Goal: Task Accomplishment & Management: Manage account settings

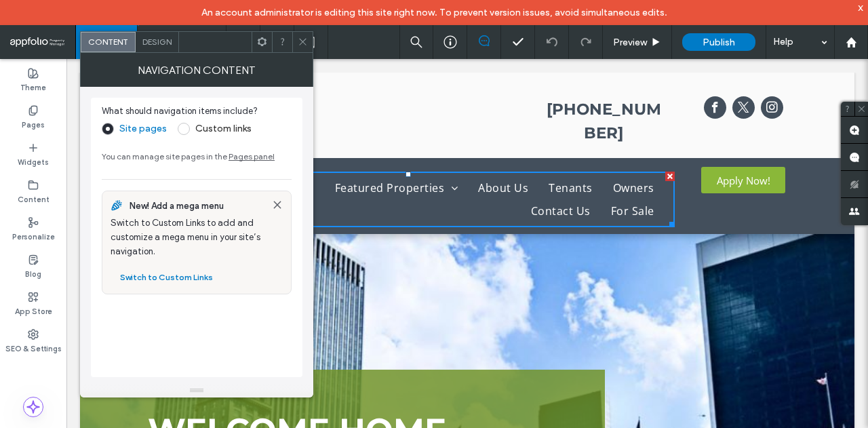
click at [304, 53] on div "NAVIGATION CONTENT" at bounding box center [196, 70] width 233 height 34
click at [302, 39] on icon at bounding box center [303, 42] width 10 height 10
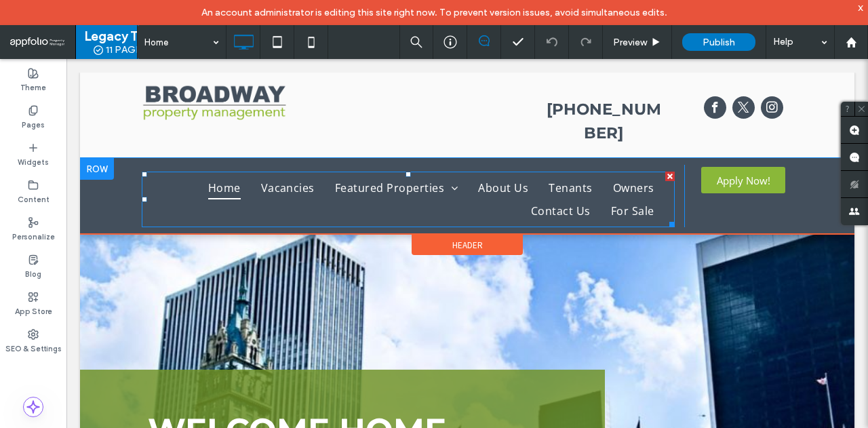
click at [225, 176] on span "Home" at bounding box center [224, 187] width 33 height 23
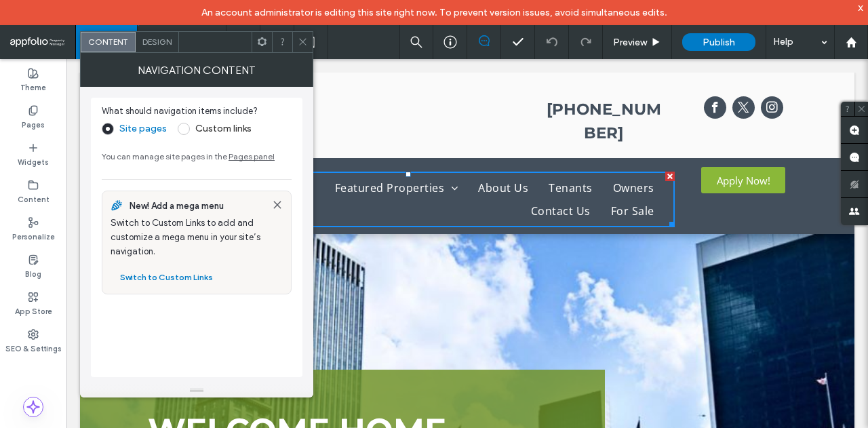
click at [300, 48] on span at bounding box center [303, 42] width 10 height 20
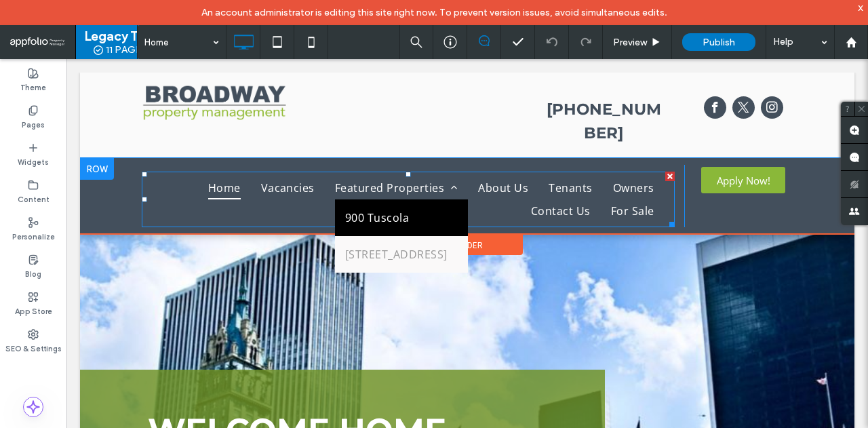
click at [410, 199] on link "900 Tuscola" at bounding box center [401, 217] width 133 height 37
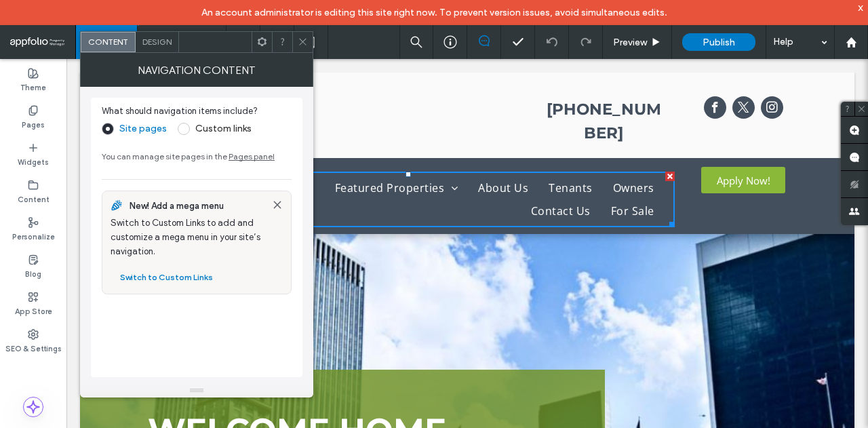
click at [299, 45] on icon at bounding box center [303, 42] width 10 height 10
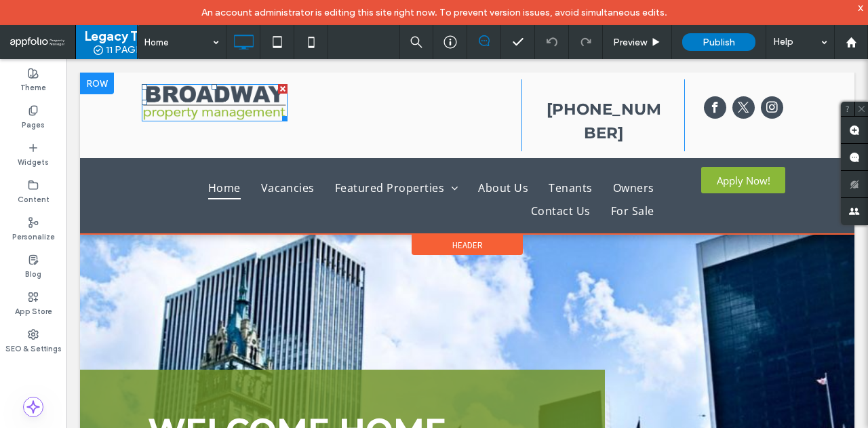
click at [250, 112] on img at bounding box center [215, 102] width 146 height 37
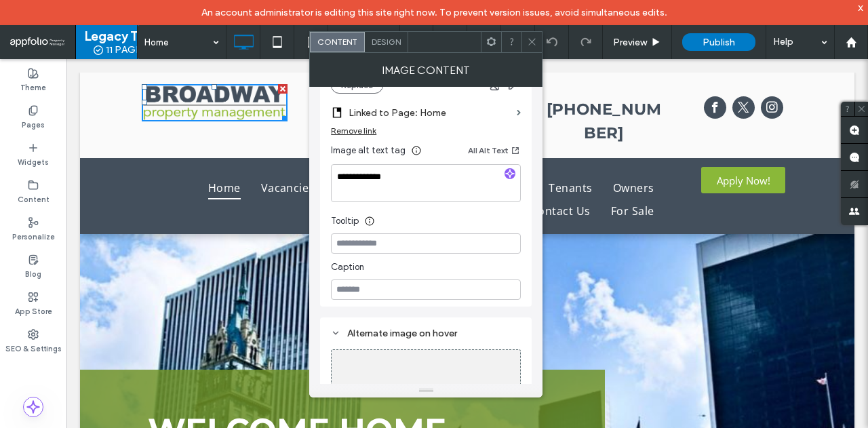
scroll to position [107, 0]
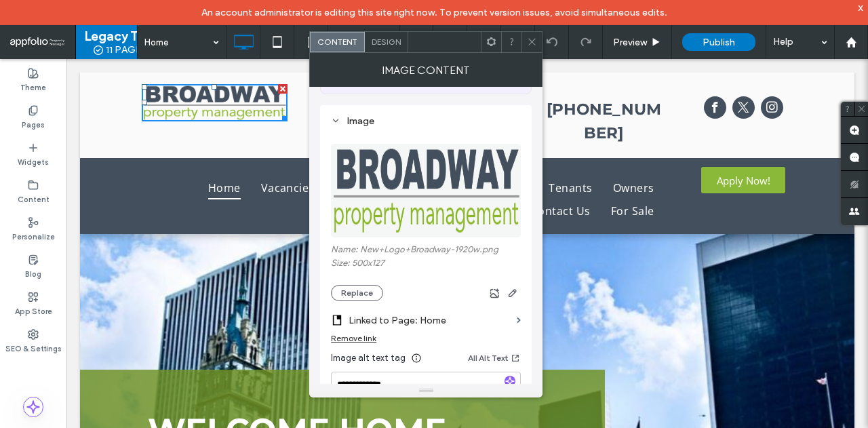
click at [532, 45] on icon at bounding box center [532, 42] width 10 height 10
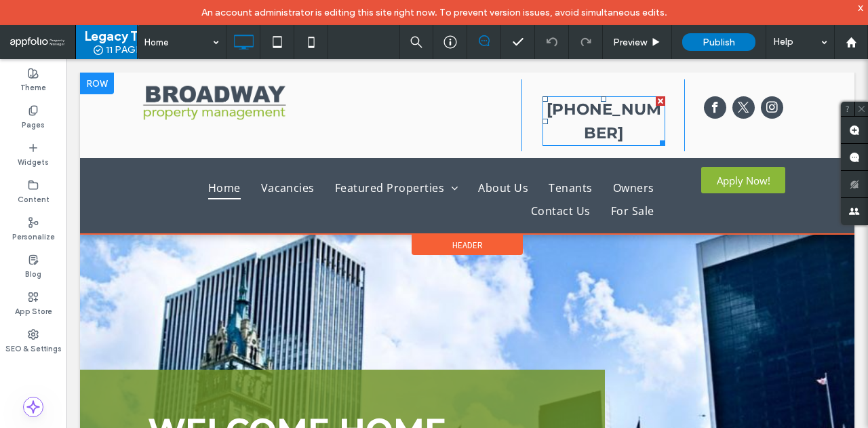
click at [602, 115] on div "[PHONE_NUMBER]" at bounding box center [604, 121] width 123 height 47
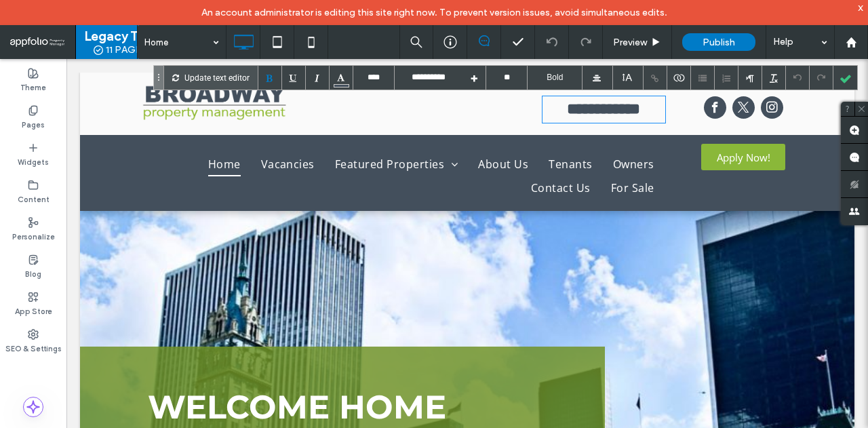
click at [606, 110] on div "**********" at bounding box center [604, 110] width 123 height 24
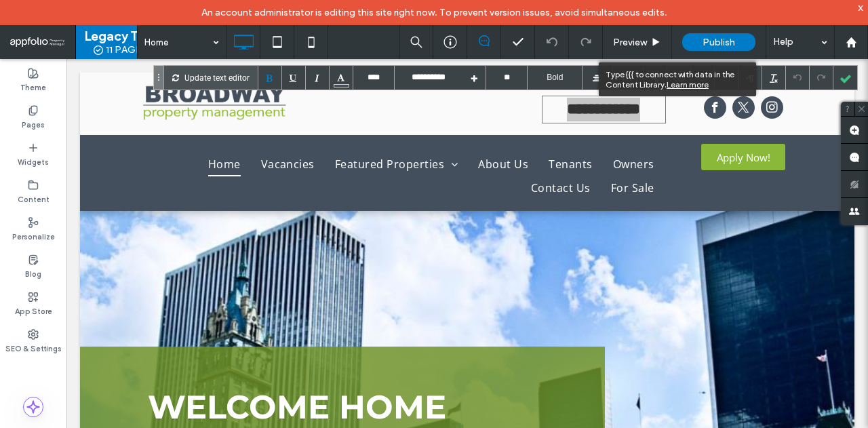
click at [679, 74] on div "Type {{{ to connect with data in the Content Library. Learn more" at bounding box center [677, 79] width 157 height 34
click at [680, 85] on div "Learn more" at bounding box center [688, 84] width 42 height 10
click at [682, 87] on div "Learn more" at bounding box center [688, 84] width 42 height 10
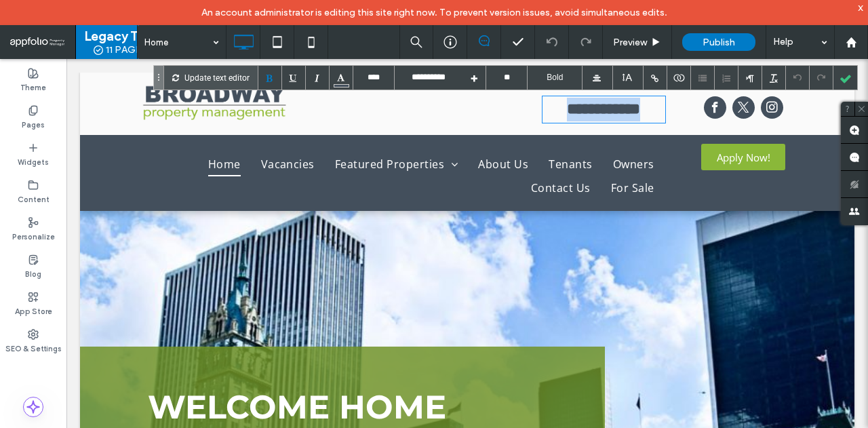
type input "****"
type input "**********"
click at [673, 115] on div "**********" at bounding box center [603, 103] width 163 height 49
type input "****"
click at [633, 111] on div "**********" at bounding box center [604, 110] width 123 height 24
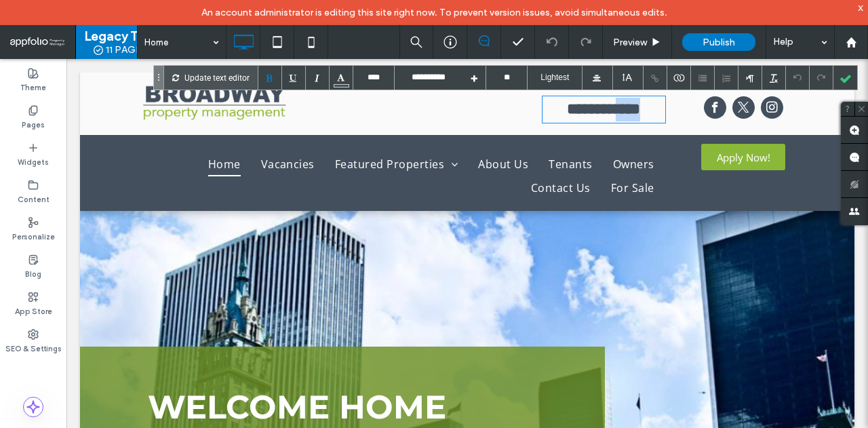
click at [633, 111] on div "**********" at bounding box center [604, 110] width 123 height 24
click at [657, 111] on div "**********" at bounding box center [604, 110] width 123 height 24
click at [622, 120] on div "**********" at bounding box center [604, 110] width 123 height 24
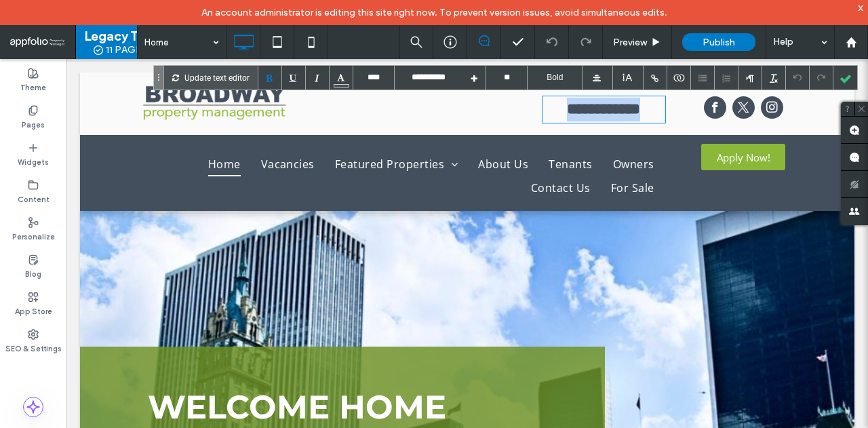
click at [622, 120] on div "**********" at bounding box center [604, 110] width 123 height 24
type input "*********"
click at [718, 97] on div at bounding box center [723, 96] width 20 height 20
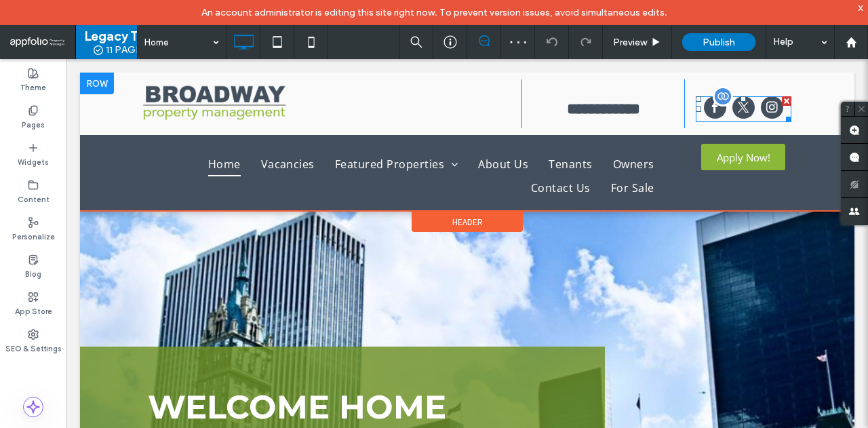
click at [718, 97] on div at bounding box center [723, 96] width 20 height 20
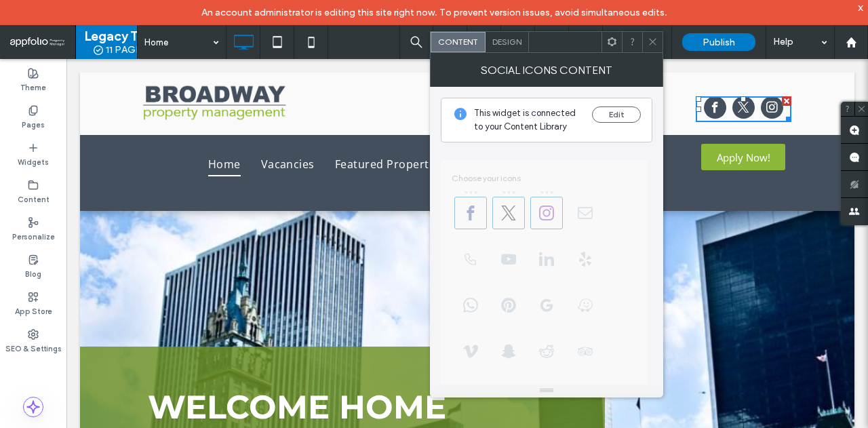
click at [475, 212] on span "**********" at bounding box center [547, 414] width 212 height 545
click at [610, 114] on button "Edit" at bounding box center [616, 114] width 49 height 16
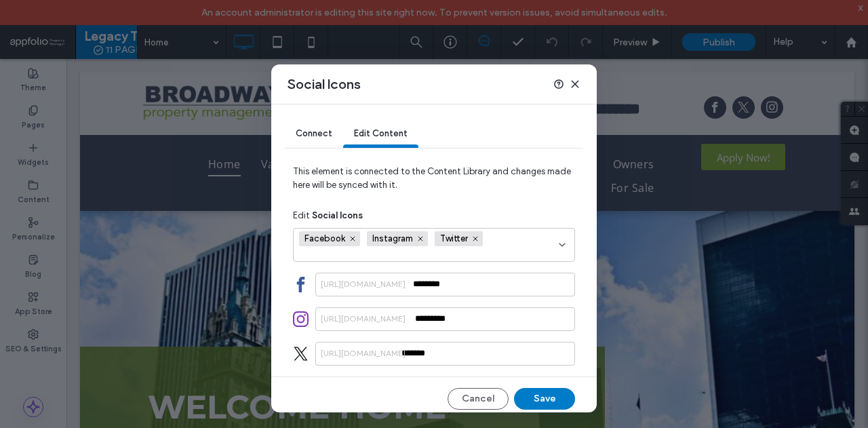
scroll to position [7, 0]
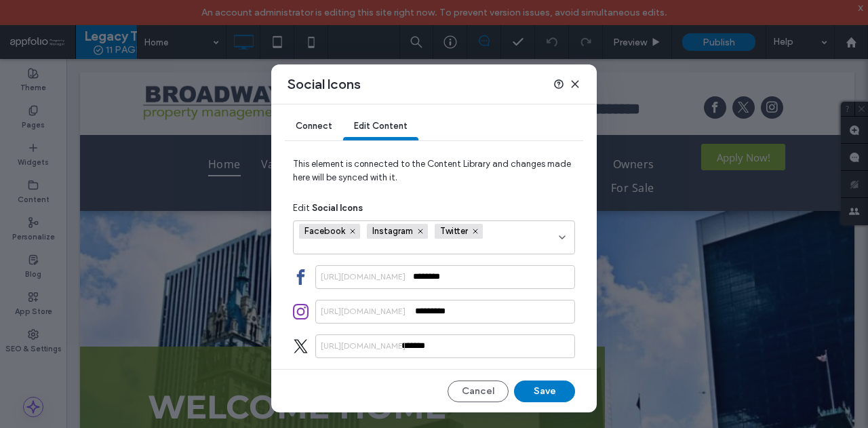
drag, startPoint x: 578, startPoint y: 83, endPoint x: 514, endPoint y: 26, distance: 86.5
click at [578, 83] on icon at bounding box center [575, 84] width 11 height 11
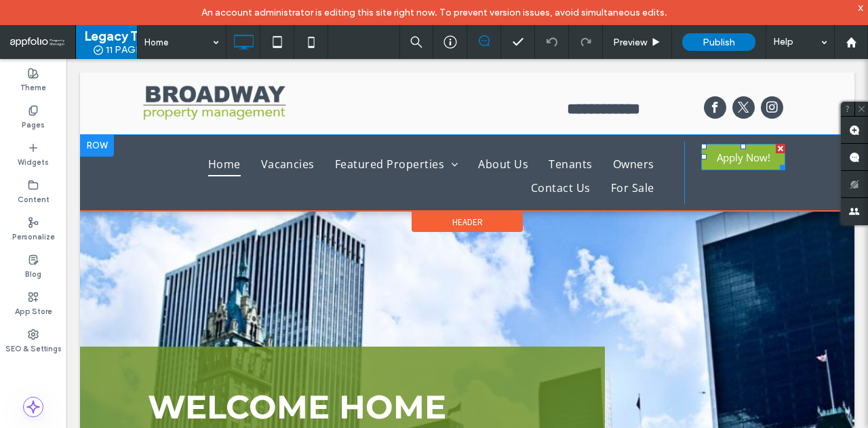
click at [766, 155] on link "Apply Now!" at bounding box center [743, 157] width 84 height 26
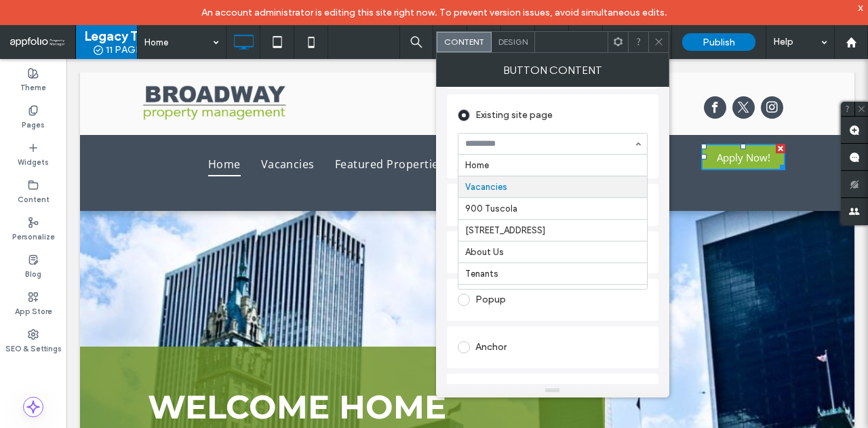
scroll to position [22, 0]
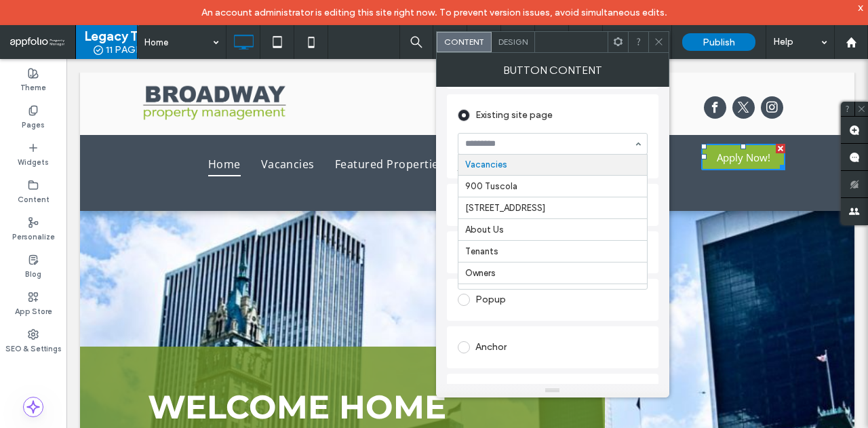
click at [654, 120] on div "Existing site page Home Vacancies 900 Tuscola 100 Broadway About Us Tenants Own…" at bounding box center [553, 136] width 212 height 84
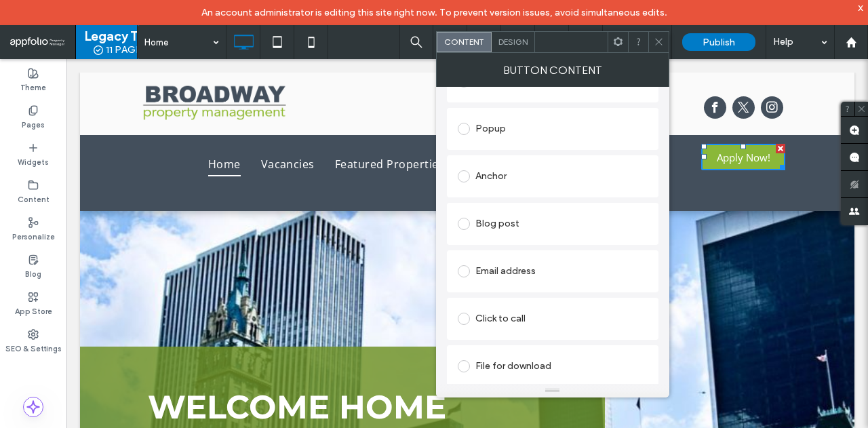
scroll to position [310, 0]
click at [660, 47] on span at bounding box center [659, 42] width 10 height 20
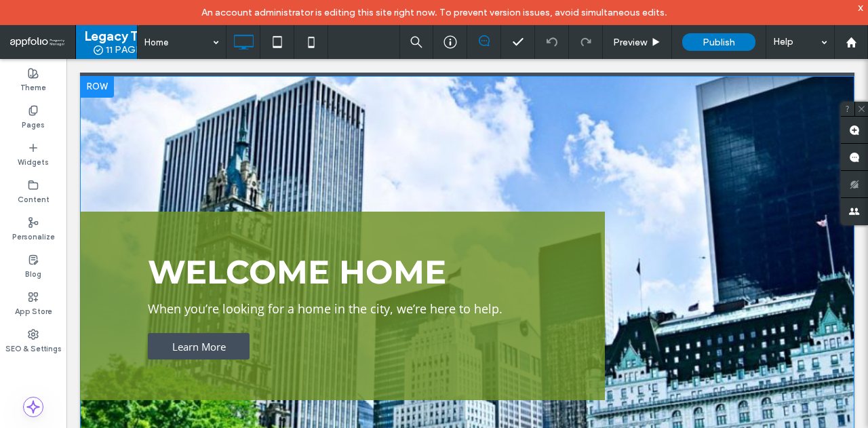
scroll to position [136, 0]
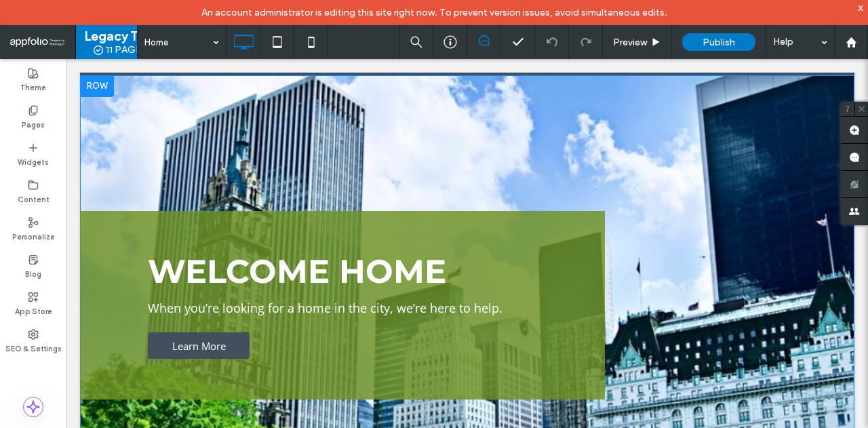
click at [488, 161] on div "WELCOME HOME When you’re looking for a home in the city, we’re here to help. Le…" at bounding box center [467, 305] width 774 height 460
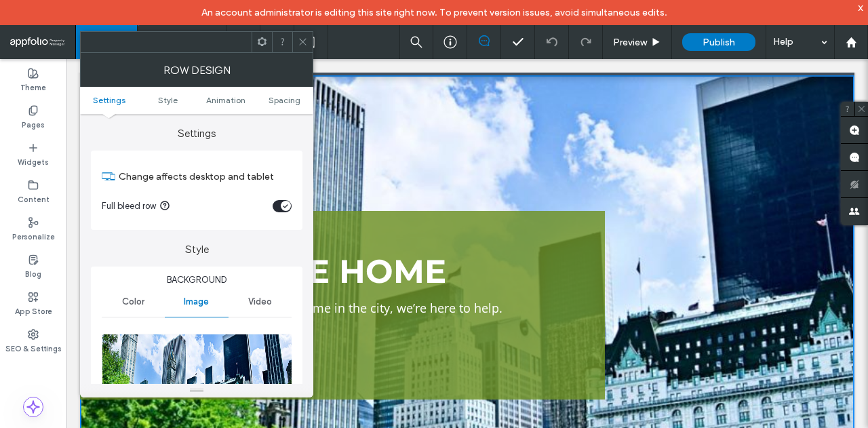
click at [285, 206] on icon "toggle" at bounding box center [285, 206] width 4 height 3
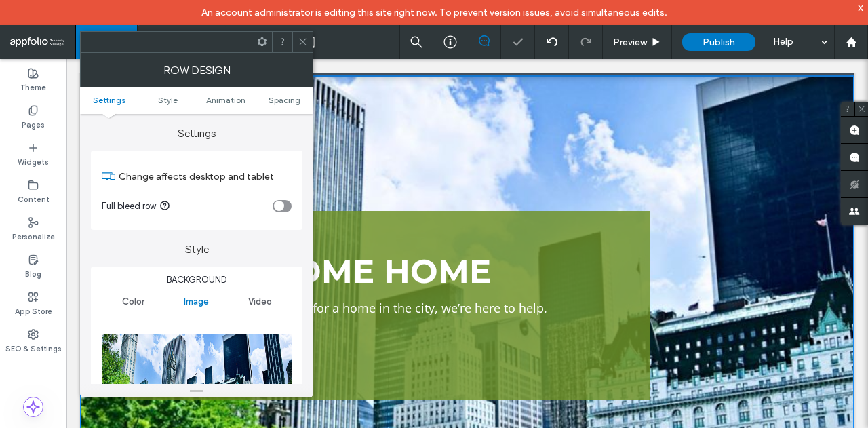
click at [285, 206] on div "toggle" at bounding box center [282, 206] width 19 height 12
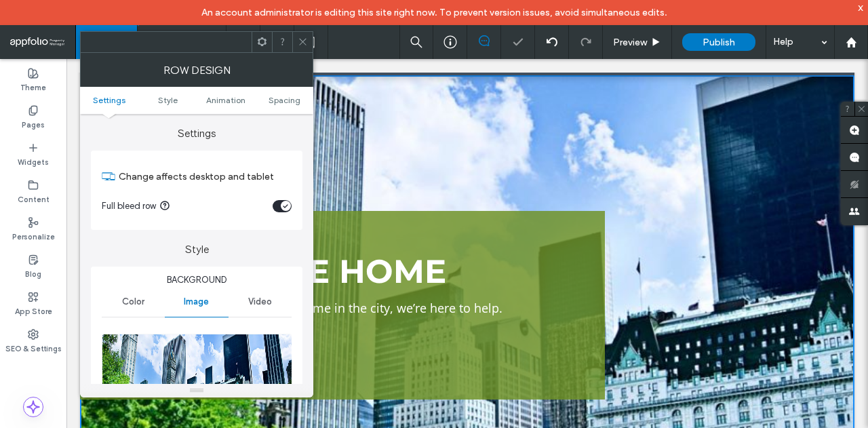
click at [285, 206] on icon "toggle" at bounding box center [285, 206] width 4 height 3
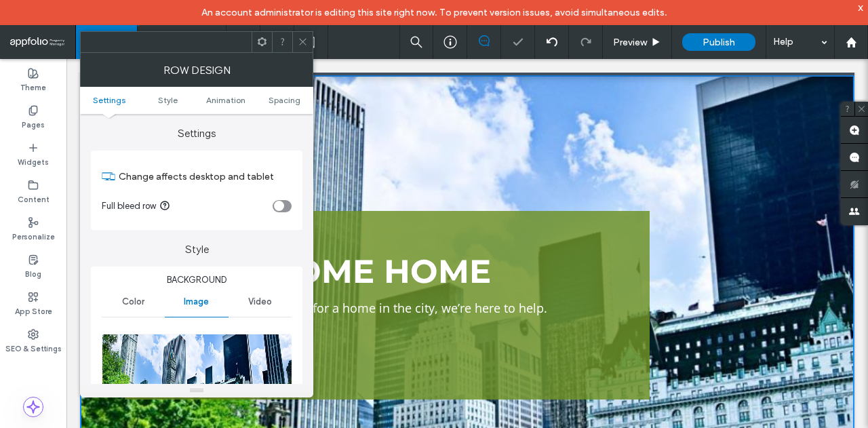
click at [285, 206] on div "toggle" at bounding box center [282, 206] width 19 height 12
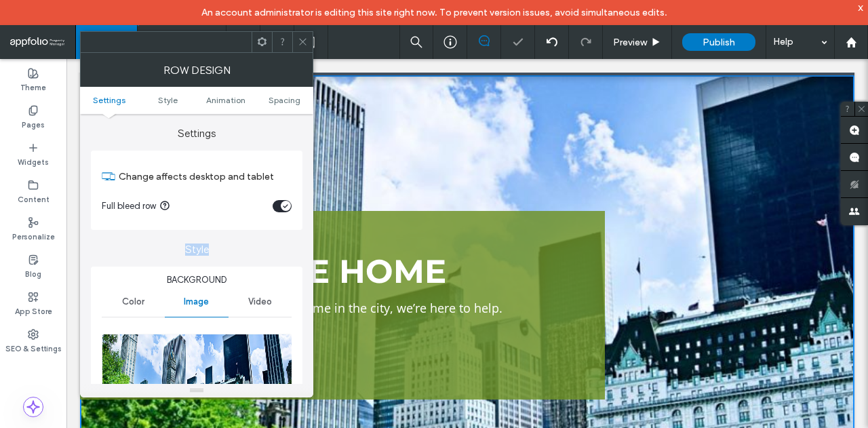
click at [285, 206] on icon "toggle" at bounding box center [285, 206] width 4 height 3
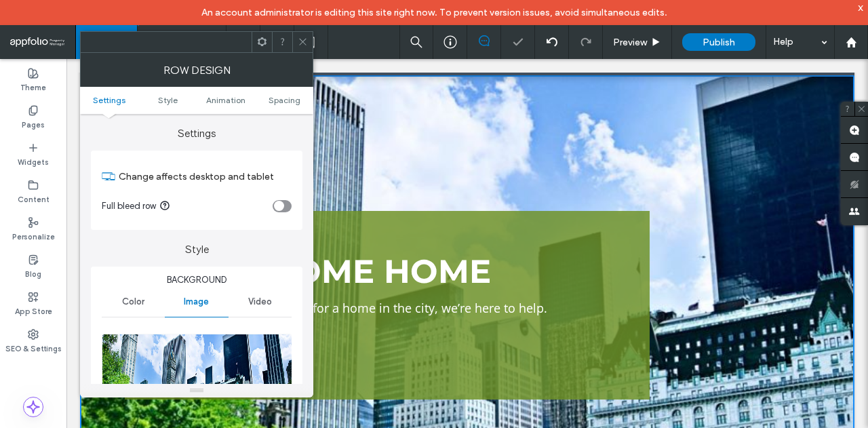
click at [285, 206] on div "toggle" at bounding box center [282, 206] width 19 height 12
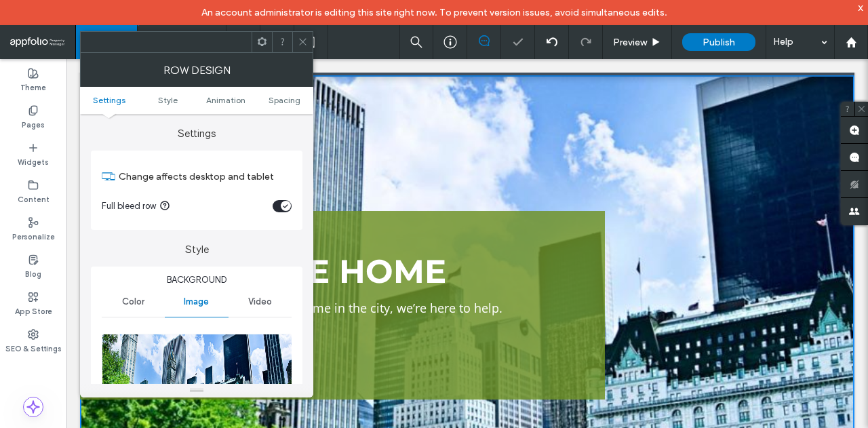
click at [285, 206] on icon "toggle" at bounding box center [285, 206] width 4 height 3
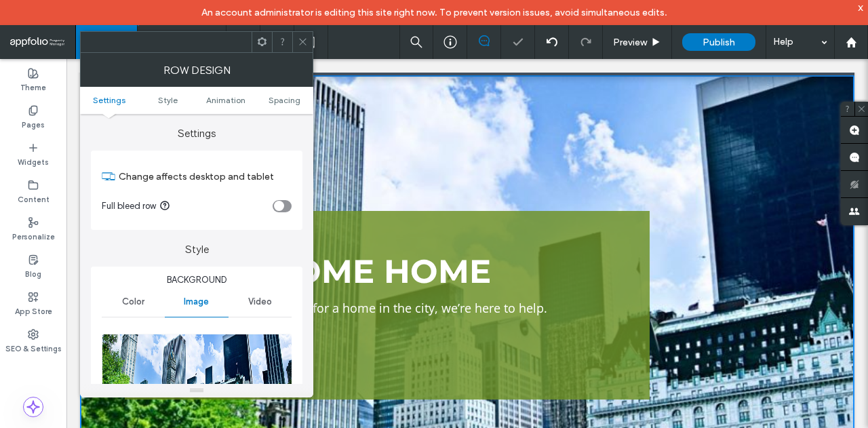
click at [285, 206] on div "toggle" at bounding box center [282, 206] width 19 height 12
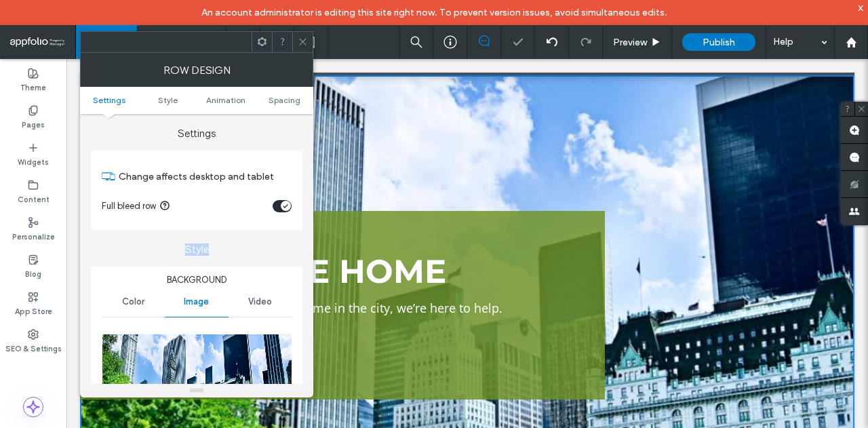
click at [285, 206] on icon "toggle" at bounding box center [285, 206] width 4 height 3
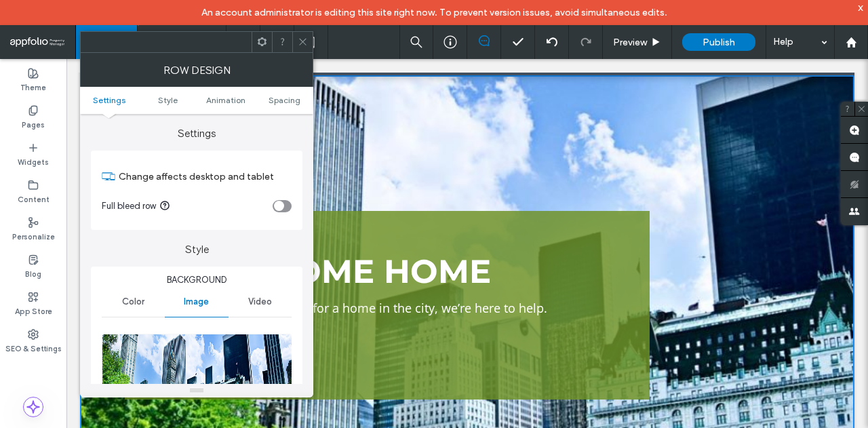
click at [274, 201] on div "toggle" at bounding box center [279, 206] width 10 height 10
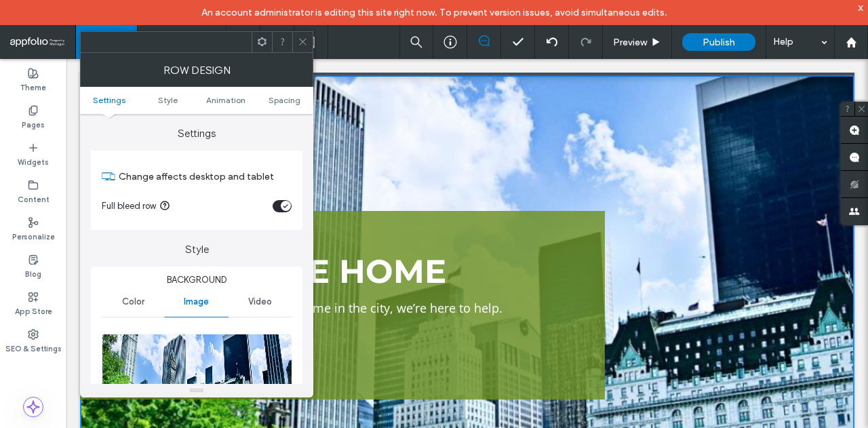
click at [292, 206] on div "Change affects desktop and tablet Full bleed row" at bounding box center [197, 190] width 212 height 79
click at [289, 206] on div "toggle" at bounding box center [286, 206] width 10 height 10
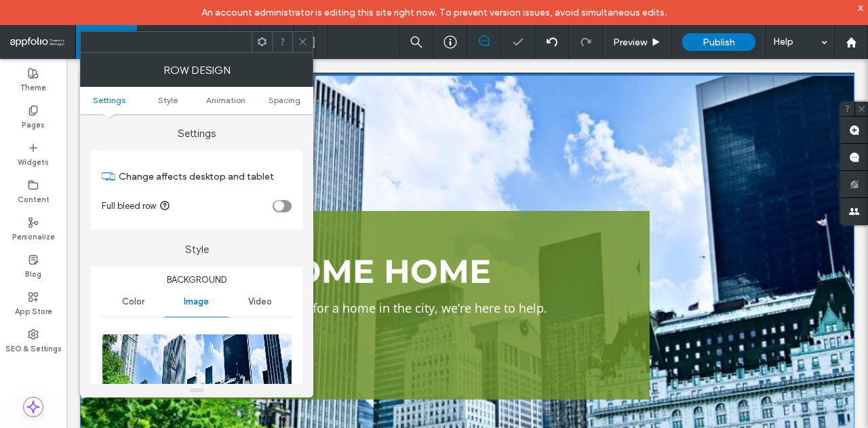
click at [449, 185] on div "WELCOME HOME When you’re looking for a home in the city, we’re here to help. Le…" at bounding box center [467, 305] width 774 height 460
click at [532, 228] on div "WELCOME HOME When you’re looking for a home in the city, we’re here to help. Le…" at bounding box center [387, 305] width 525 height 189
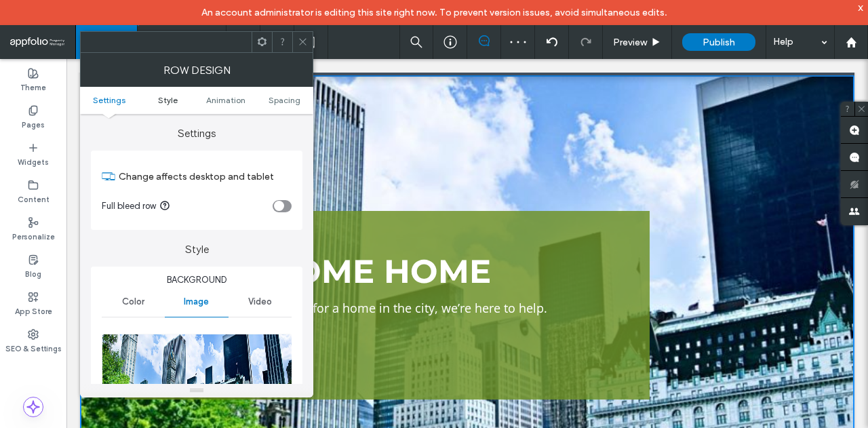
click at [170, 99] on span "Style" at bounding box center [168, 100] width 20 height 10
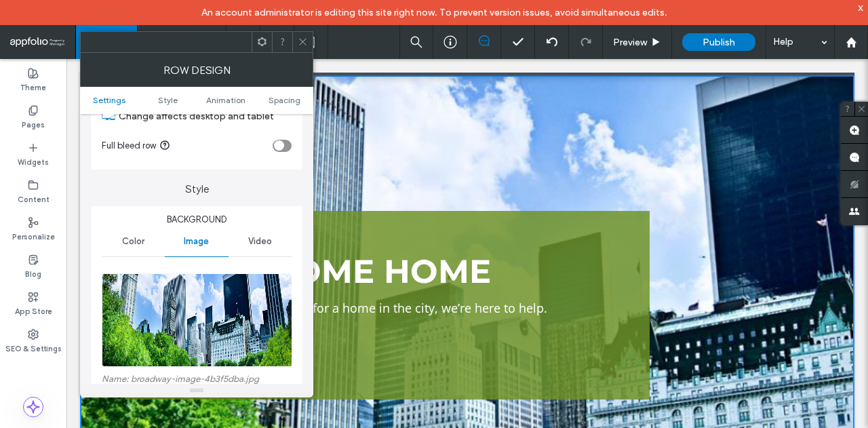
scroll to position [0, 0]
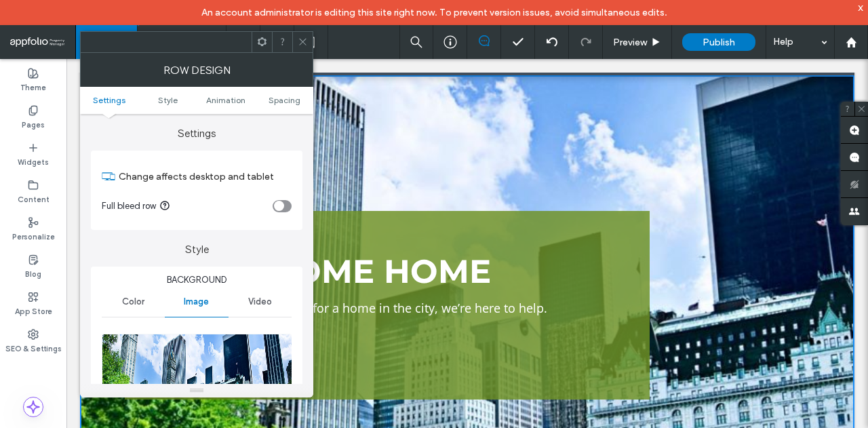
click at [298, 202] on div "Change affects desktop and tablet Full bleed row" at bounding box center [197, 190] width 212 height 79
click at [283, 205] on div "toggle" at bounding box center [279, 206] width 10 height 10
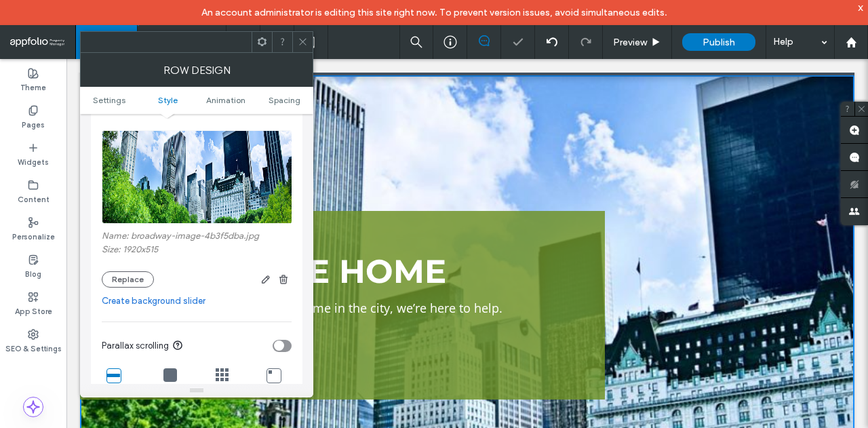
scroll to position [339, 0]
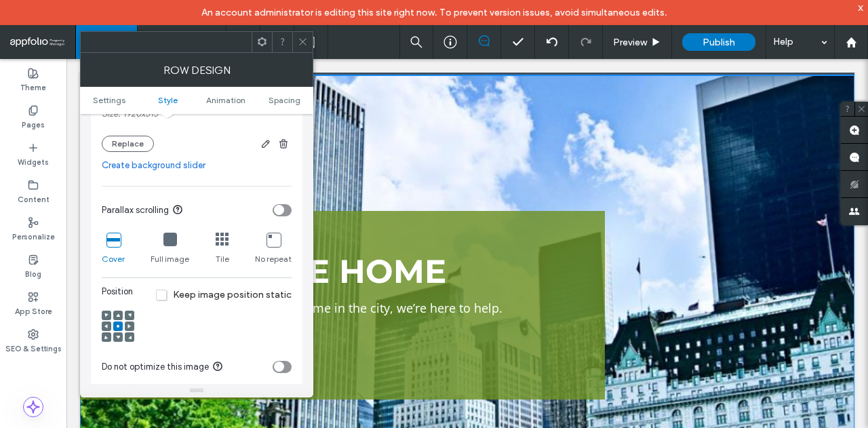
click at [601, 119] on div "WELCOME HOME When you’re looking for a home in the city, we’re here to help. Le…" at bounding box center [467, 305] width 774 height 460
click at [704, 132] on div "WELCOME HOME When you’re looking for a home in the city, we’re here to help. Le…" at bounding box center [467, 305] width 774 height 460
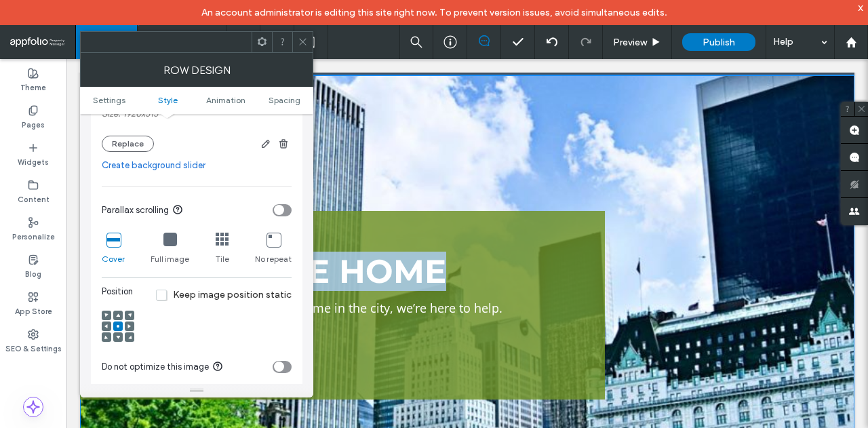
click at [704, 132] on div "WELCOME HOME When you’re looking for a home in the city, we’re here to help. Le…" at bounding box center [467, 305] width 774 height 460
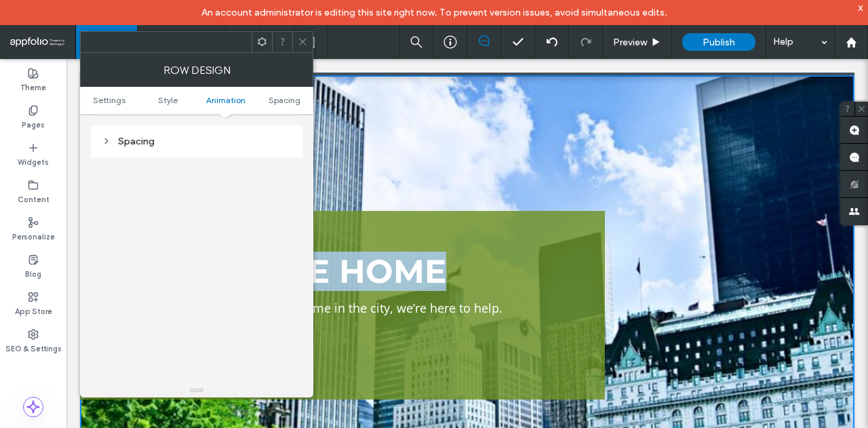
scroll to position [815, 0]
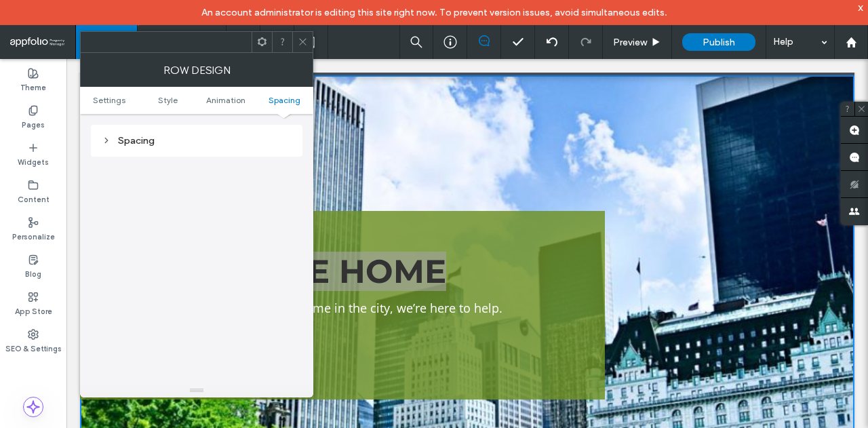
click at [293, 42] on div at bounding box center [302, 42] width 20 height 20
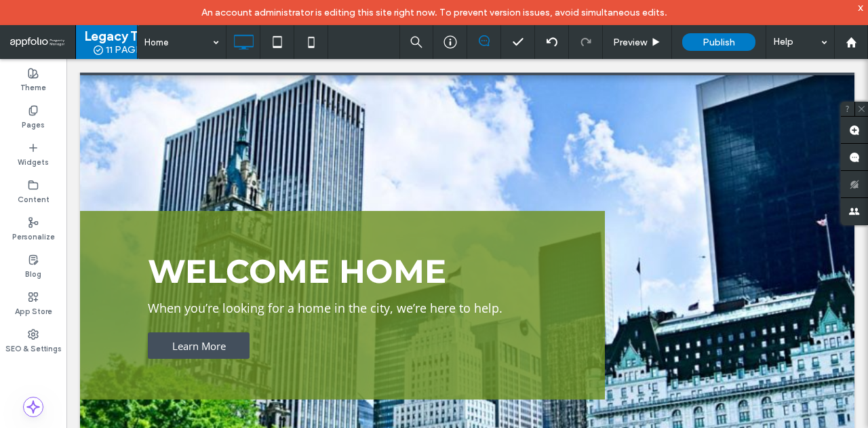
click at [486, 42] on icon at bounding box center [484, 40] width 11 height 11
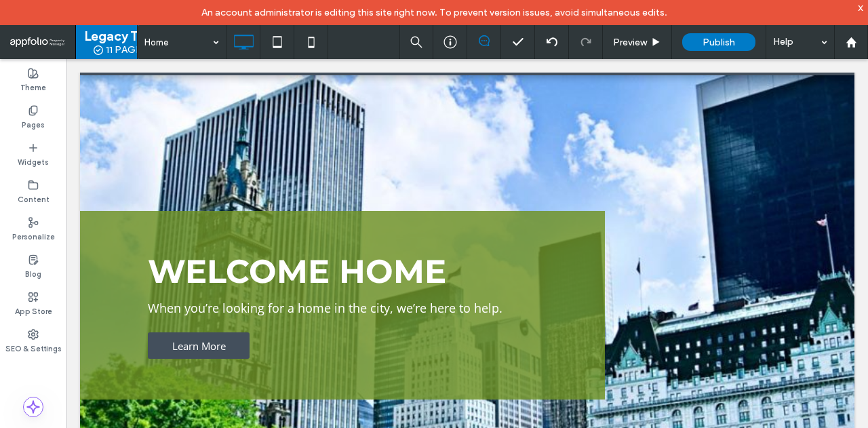
click at [486, 42] on icon at bounding box center [484, 40] width 11 height 11
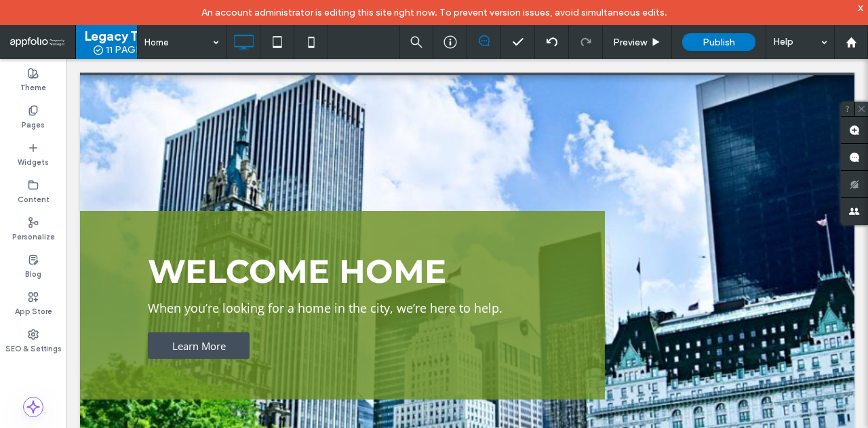
click at [866, 109] on span at bounding box center [862, 109] width 14 height 14
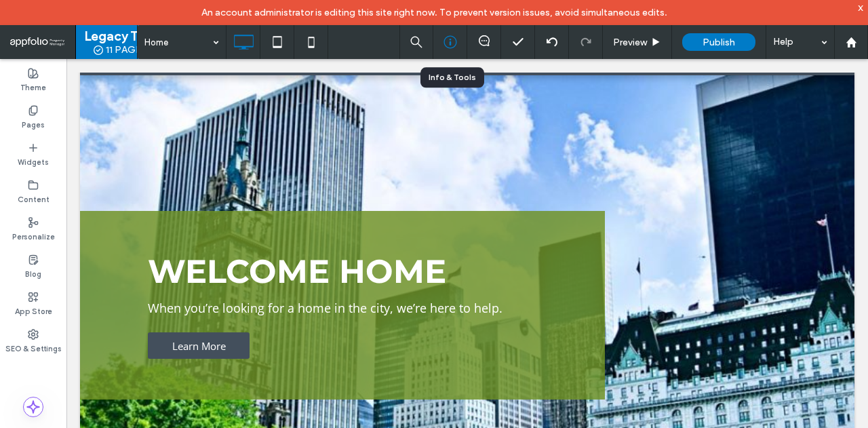
click at [446, 47] on icon at bounding box center [451, 42] width 14 height 14
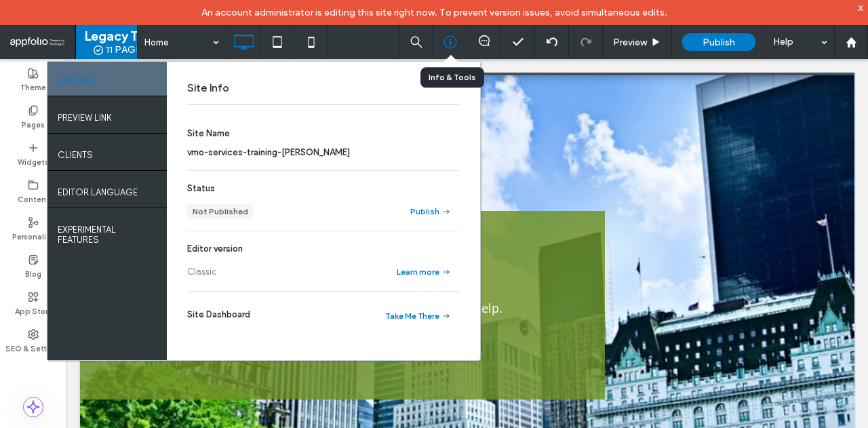
click at [447, 47] on use at bounding box center [450, 42] width 13 height 13
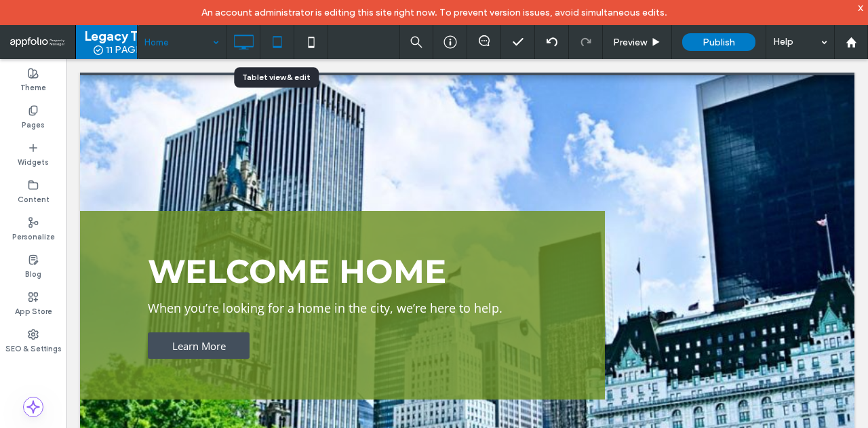
click at [264, 38] on icon at bounding box center [277, 41] width 27 height 27
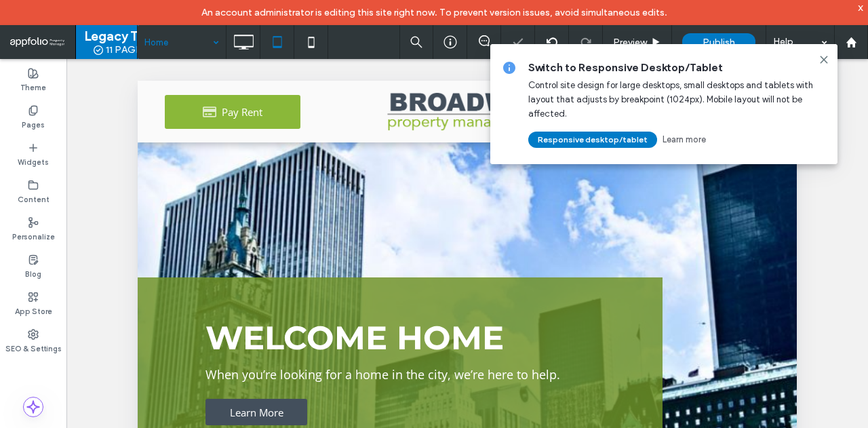
scroll to position [0, 0]
click at [823, 58] on icon at bounding box center [824, 59] width 11 height 11
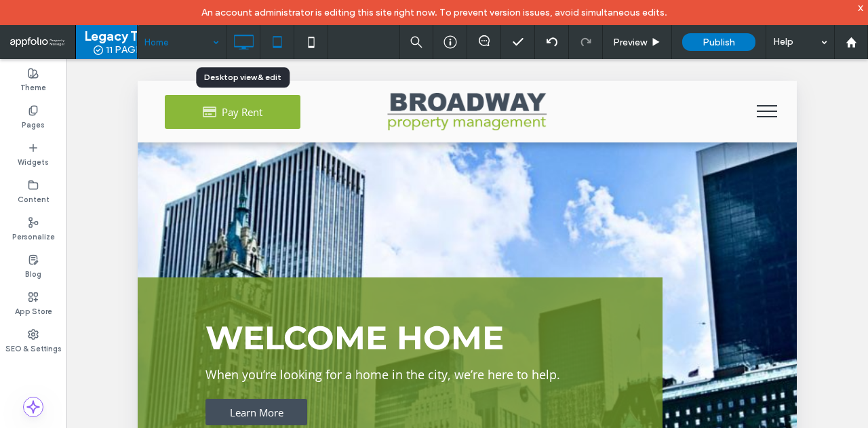
click at [243, 41] on icon at bounding box center [243, 41] width 27 height 27
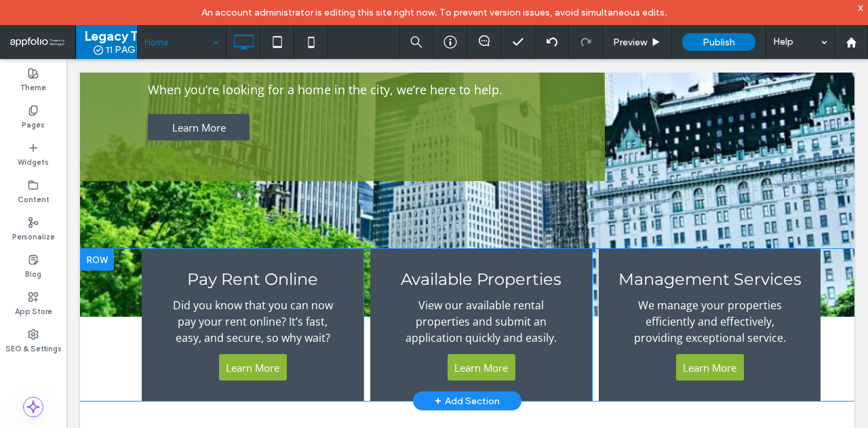
scroll to position [407, 0]
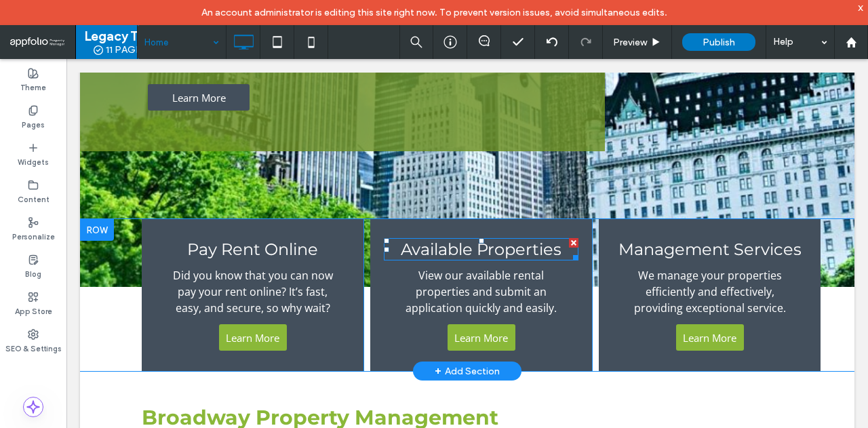
click at [454, 239] on span "Available Properties" at bounding box center [481, 249] width 161 height 20
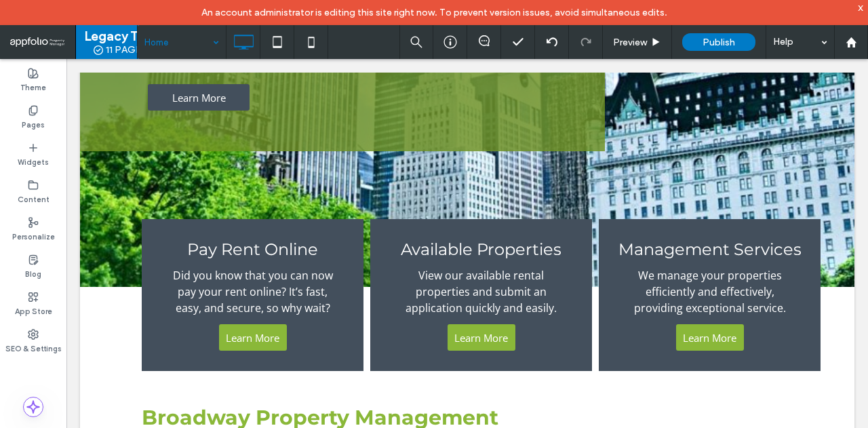
type input "**********"
type input "**"
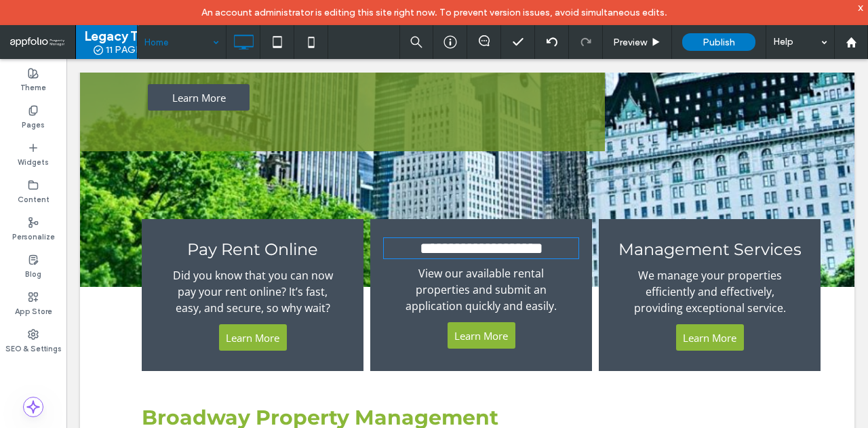
click at [454, 240] on span "**********" at bounding box center [481, 248] width 123 height 16
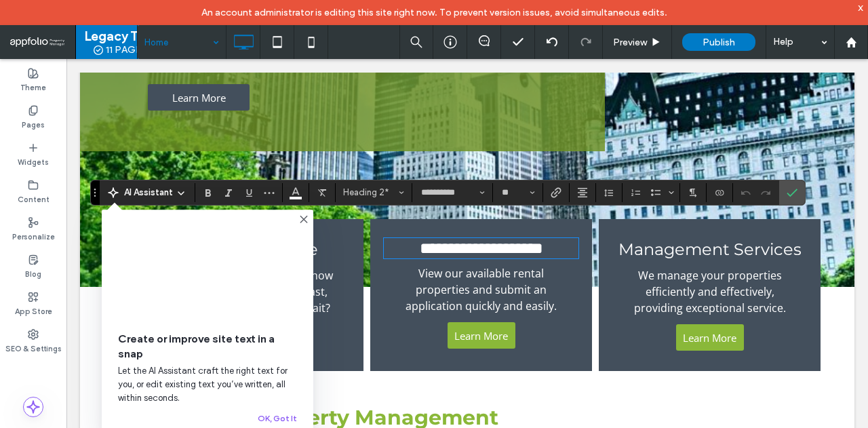
click at [305, 215] on icon at bounding box center [303, 219] width 11 height 11
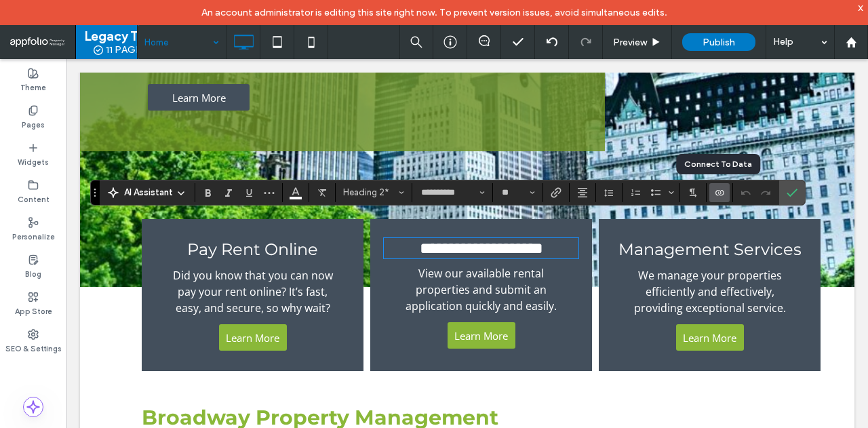
click at [714, 191] on icon "Connect To Data" at bounding box center [719, 192] width 11 height 11
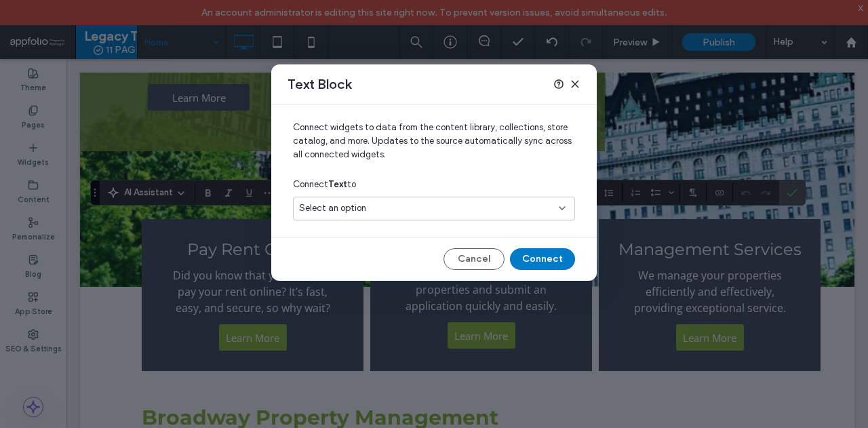
click at [534, 198] on div "Select an option" at bounding box center [434, 209] width 282 height 24
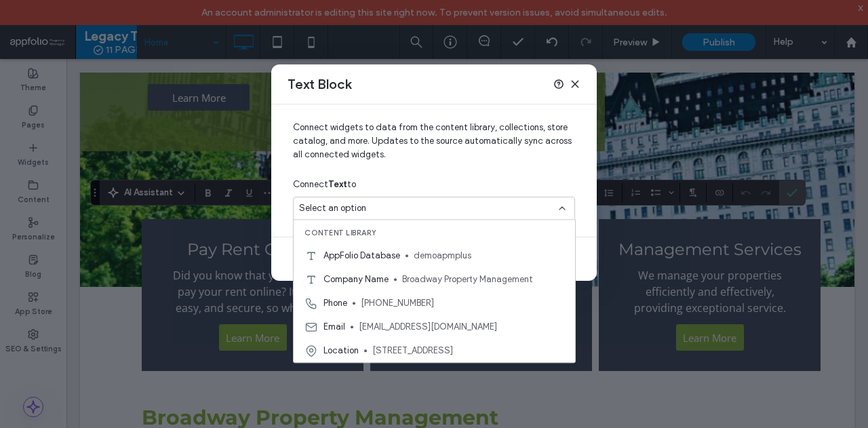
click at [519, 113] on div "Connect widgets to data from the content library, collections, store catalog, a…" at bounding box center [434, 164] width 326 height 121
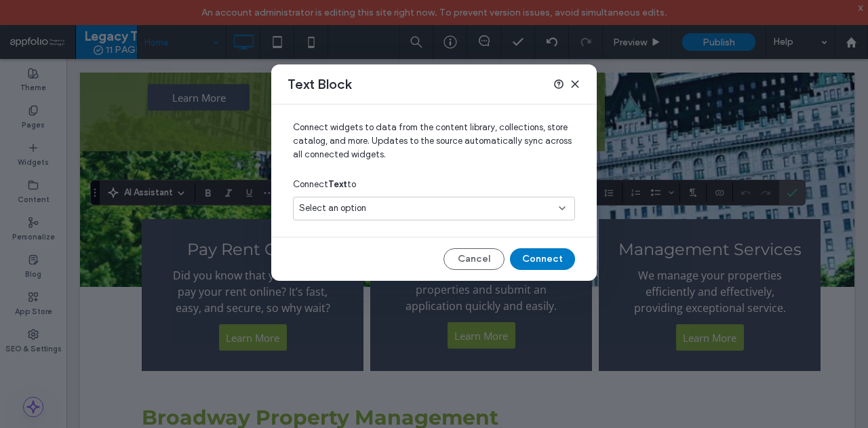
click at [573, 81] on icon at bounding box center [575, 84] width 11 height 11
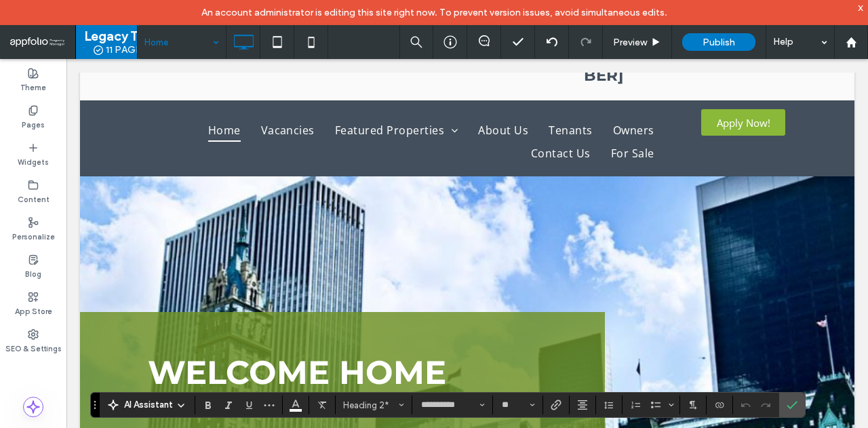
scroll to position [0, 0]
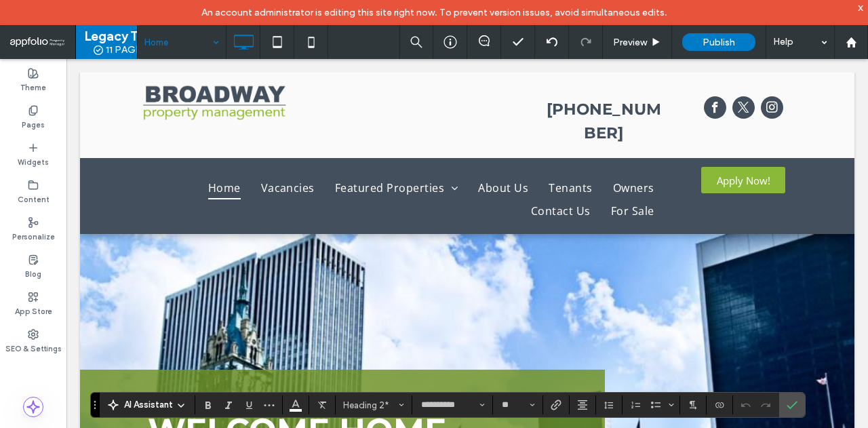
click at [557, 111] on div "[PHONE_NUMBER]" at bounding box center [604, 121] width 123 height 47
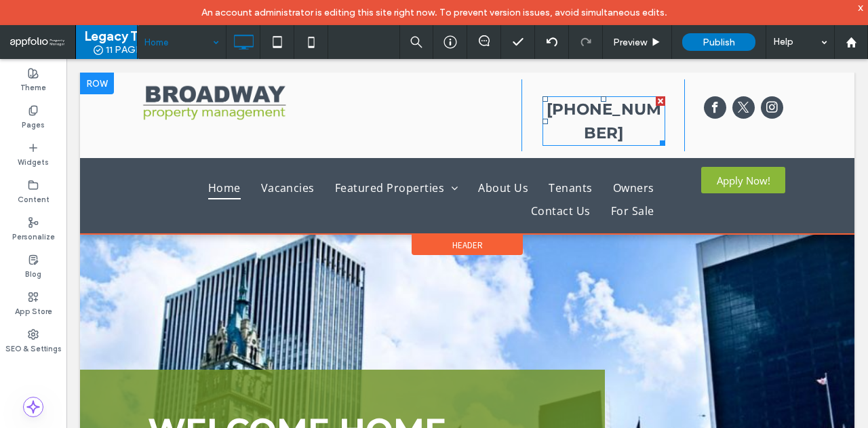
click at [557, 111] on div "[PHONE_NUMBER]" at bounding box center [604, 121] width 123 height 47
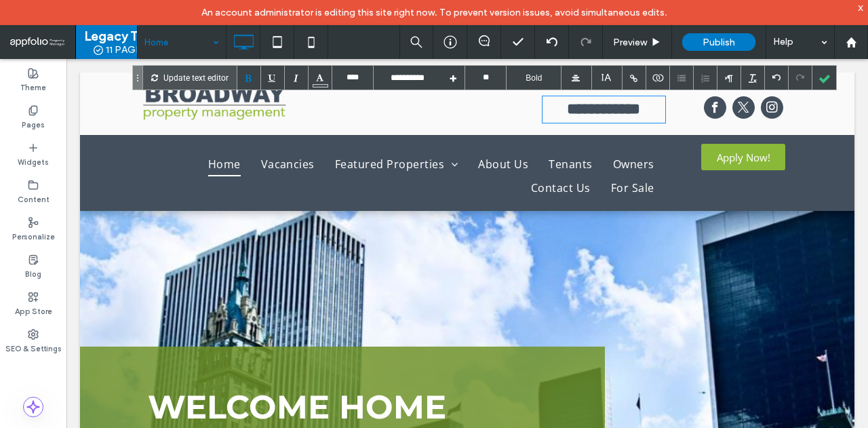
click at [557, 111] on div "**********" at bounding box center [604, 110] width 123 height 24
copy div "[PHONE_NUMBER]"
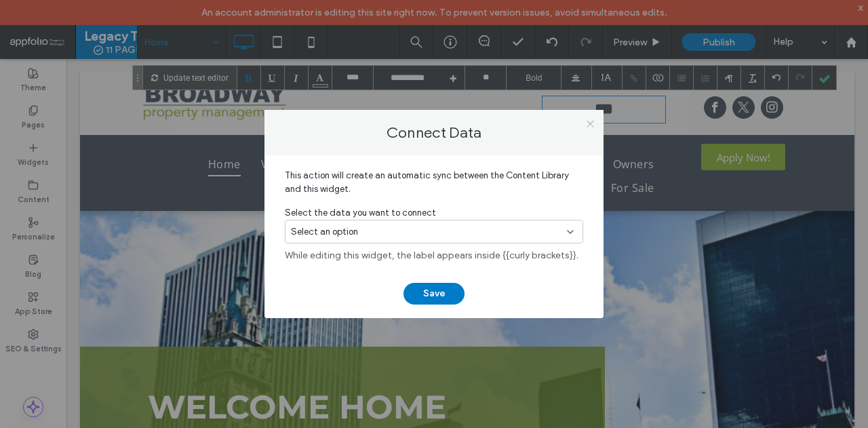
click at [592, 121] on use at bounding box center [590, 123] width 7 height 7
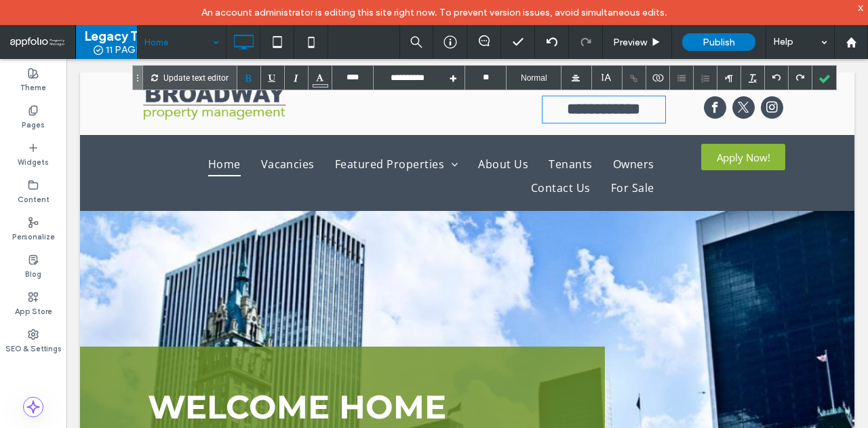
type input "****"
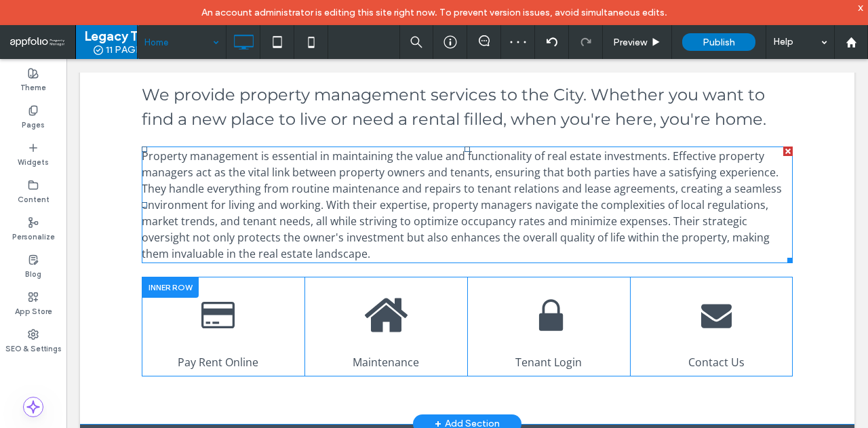
scroll to position [882, 0]
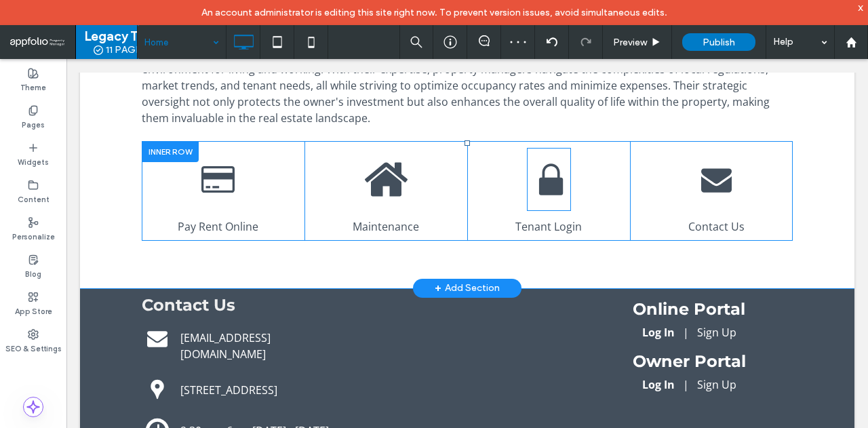
click at [564, 178] on icon at bounding box center [549, 179] width 44 height 63
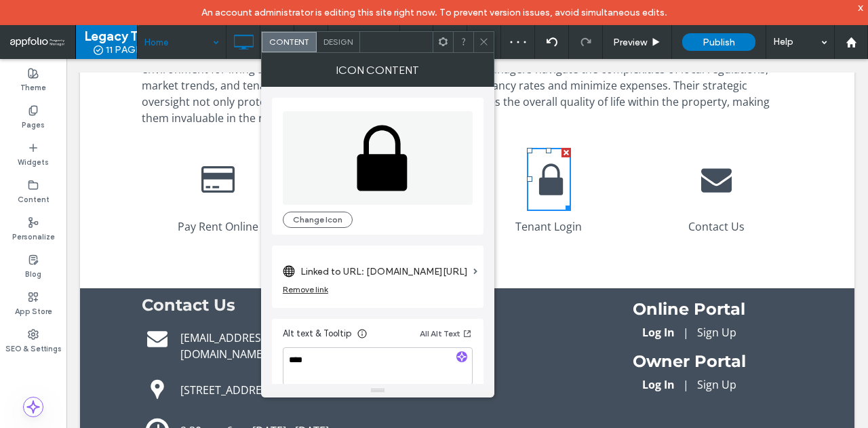
click at [548, 182] on icon at bounding box center [550, 178] width 24 height 31
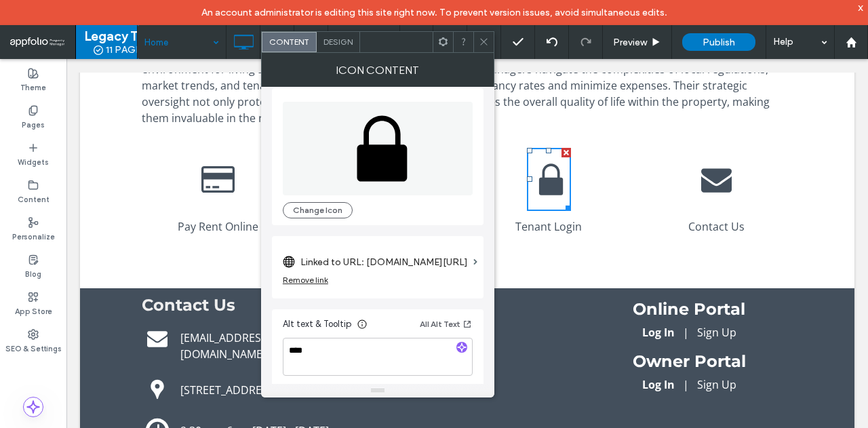
scroll to position [12, 0]
click at [720, 178] on icon at bounding box center [716, 180] width 31 height 24
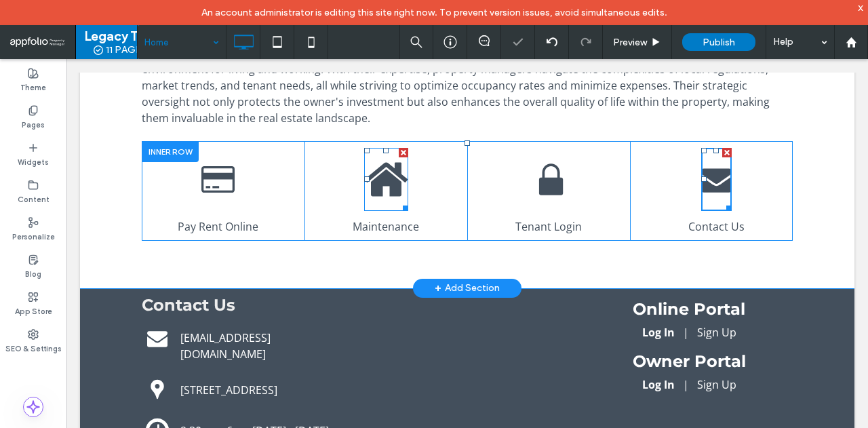
click at [392, 188] on icon at bounding box center [386, 179] width 43 height 34
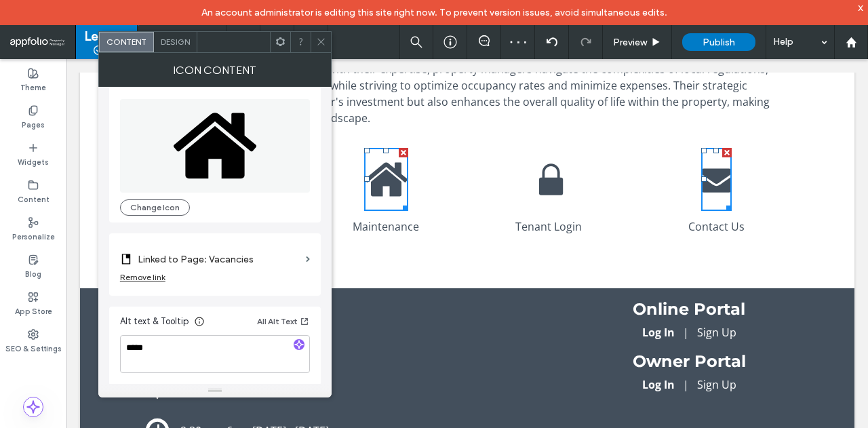
scroll to position [0, 0]
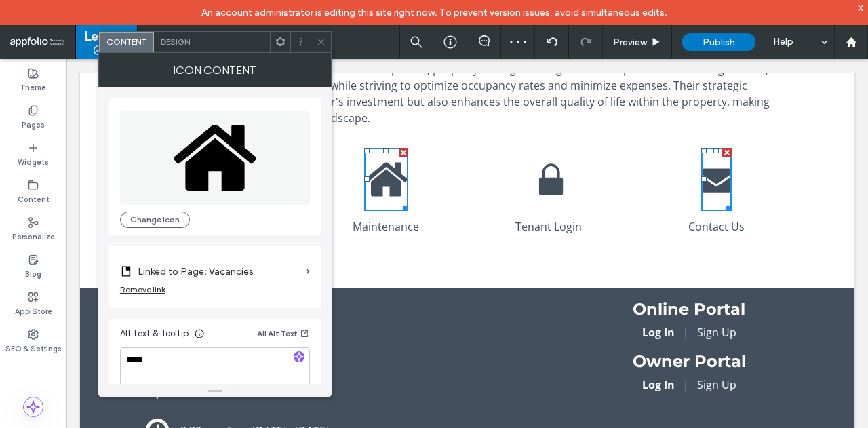
click at [176, 44] on span "Design" at bounding box center [175, 42] width 29 height 10
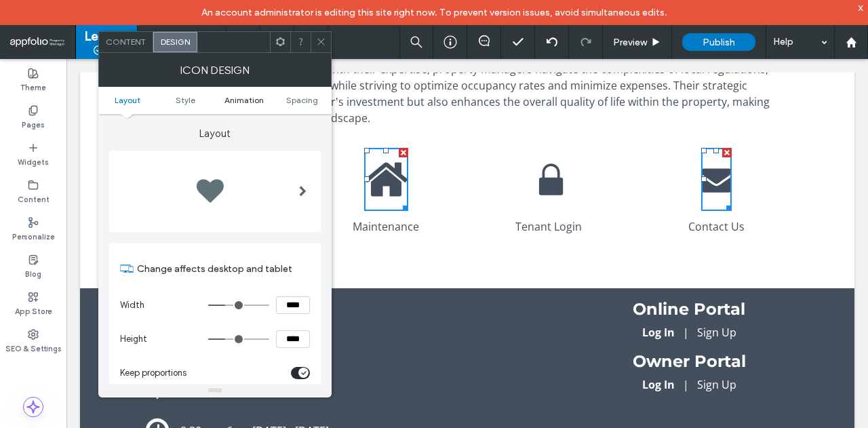
click at [248, 100] on span "Animation" at bounding box center [243, 100] width 39 height 10
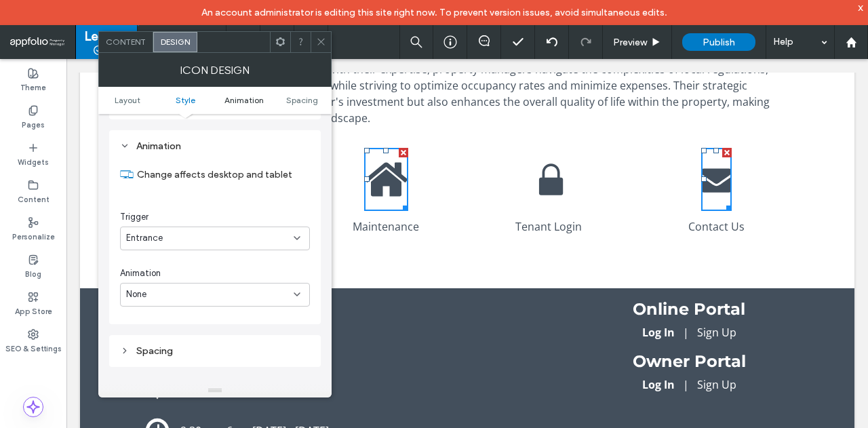
scroll to position [667, 0]
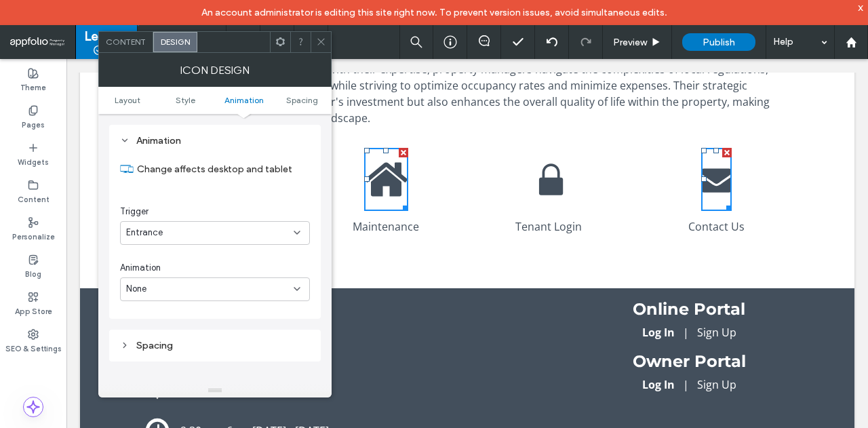
click at [254, 234] on div "Entrance" at bounding box center [210, 233] width 168 height 14
click at [236, 276] on div "Entrance" at bounding box center [215, 279] width 189 height 24
click at [243, 227] on div "Entrance" at bounding box center [210, 233] width 168 height 14
click at [228, 258] on div "None" at bounding box center [215, 255] width 189 height 24
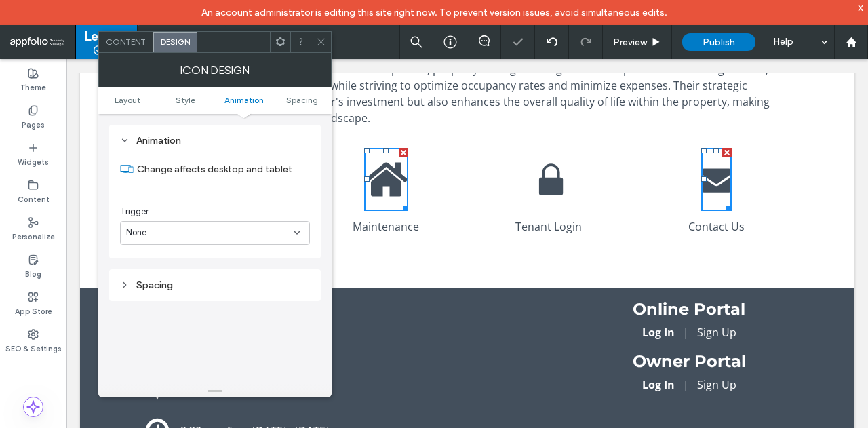
click at [237, 222] on div "None" at bounding box center [215, 233] width 190 height 24
click at [218, 279] on div "Entrance" at bounding box center [215, 279] width 189 height 24
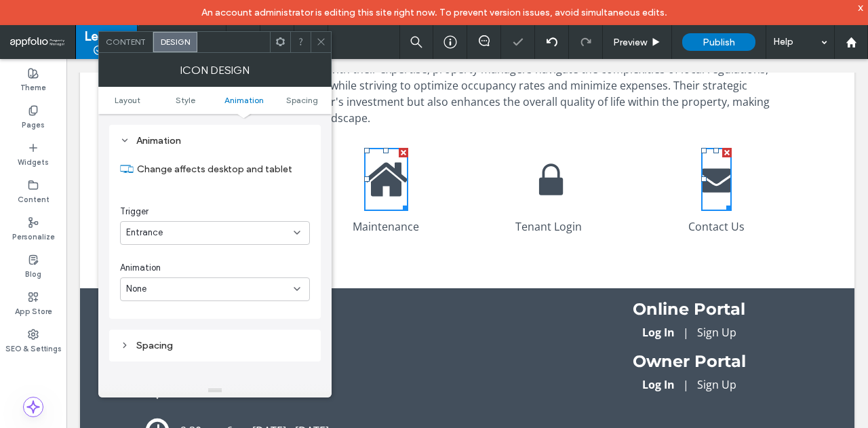
scroll to position [746, 0]
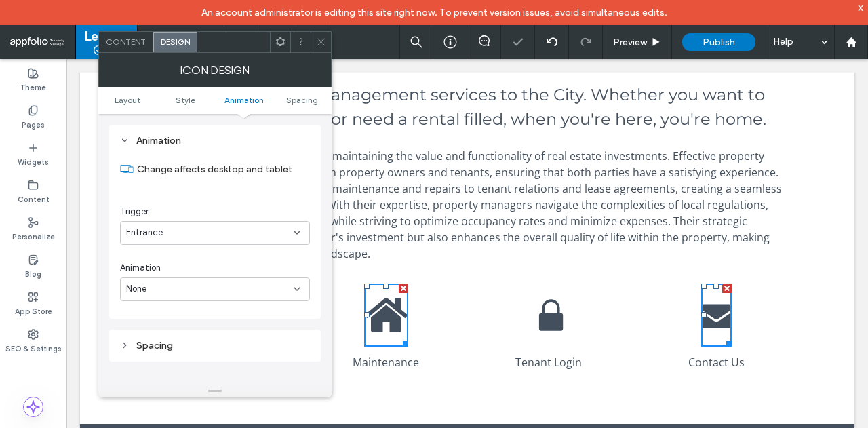
click at [807, 167] on div "Broadway Property Management We provide property management services to the Cit…" at bounding box center [467, 216] width 774 height 415
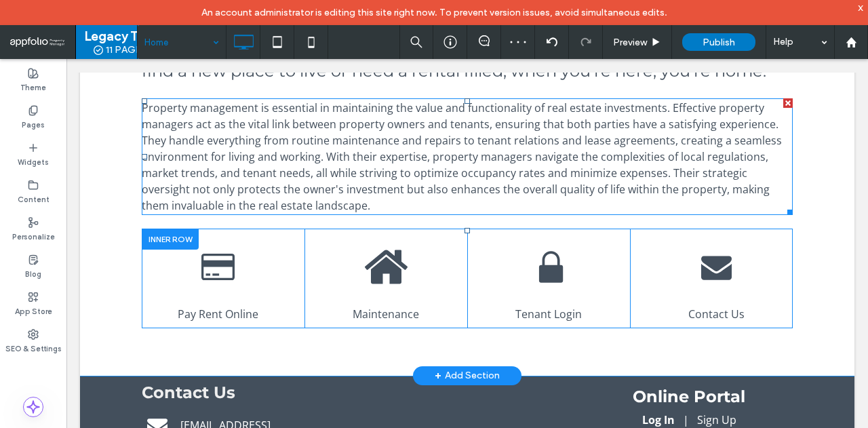
scroll to position [882, 0]
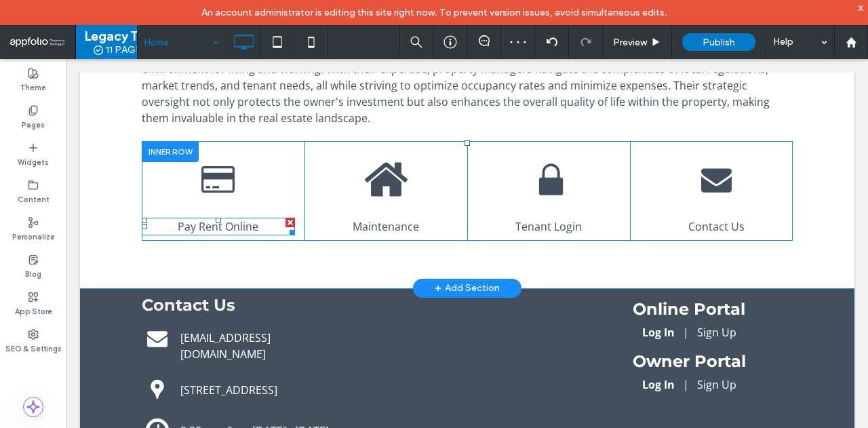
click at [220, 232] on span "Pay Rent Online" at bounding box center [218, 226] width 81 height 15
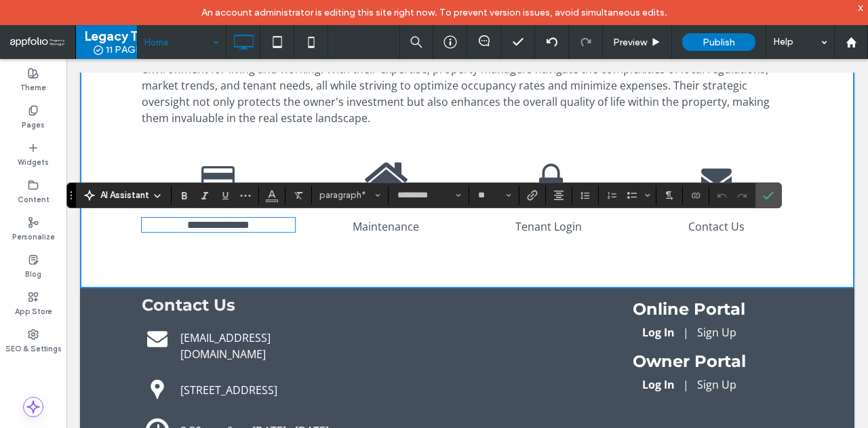
click at [207, 167] on icon at bounding box center [217, 179] width 33 height 26
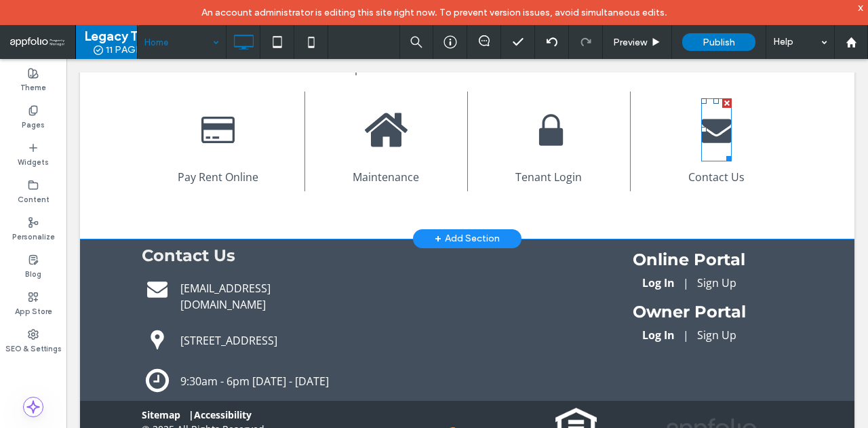
scroll to position [972, 0]
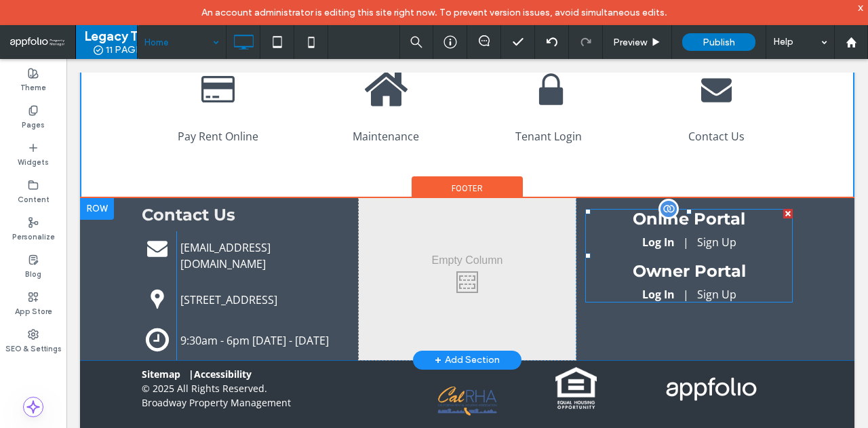
click at [652, 243] on span at bounding box center [689, 256] width 208 height 94
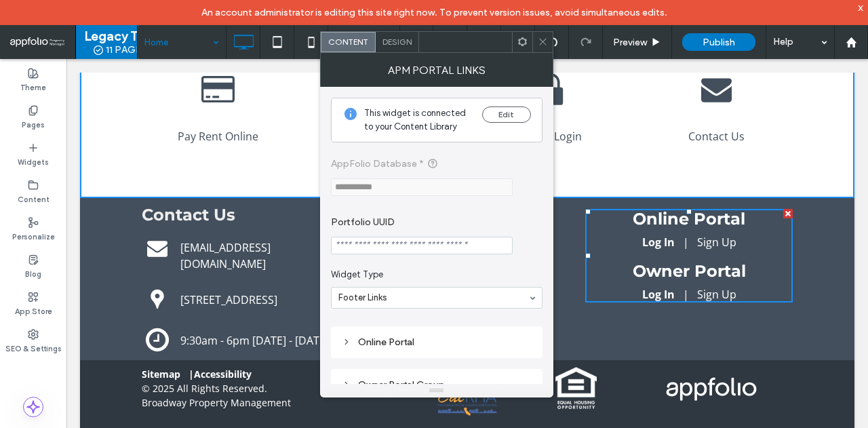
scroll to position [23, 0]
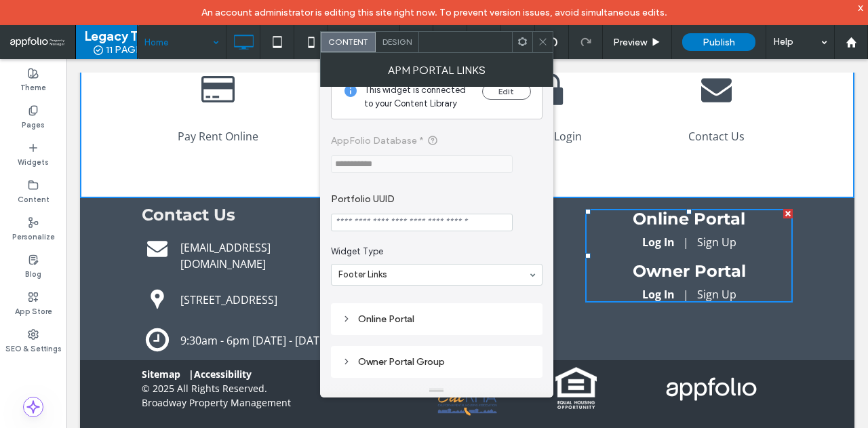
click at [420, 328] on div "Online Portal" at bounding box center [437, 319] width 212 height 32
click at [422, 321] on div "Online Portal" at bounding box center [437, 319] width 190 height 12
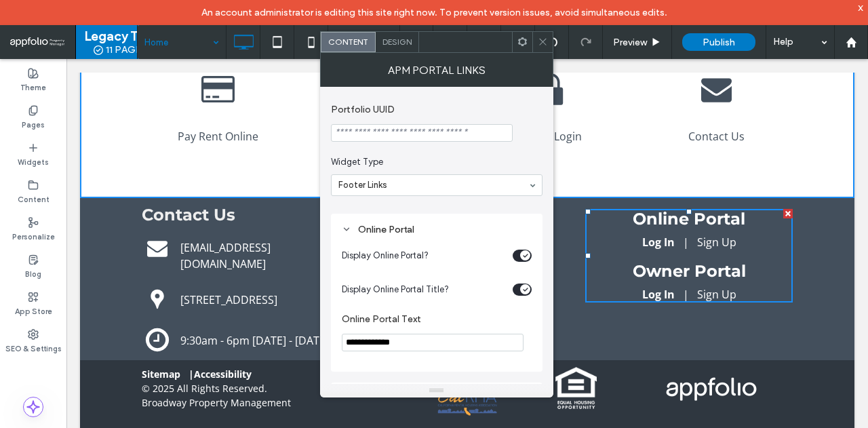
scroll to position [82, 0]
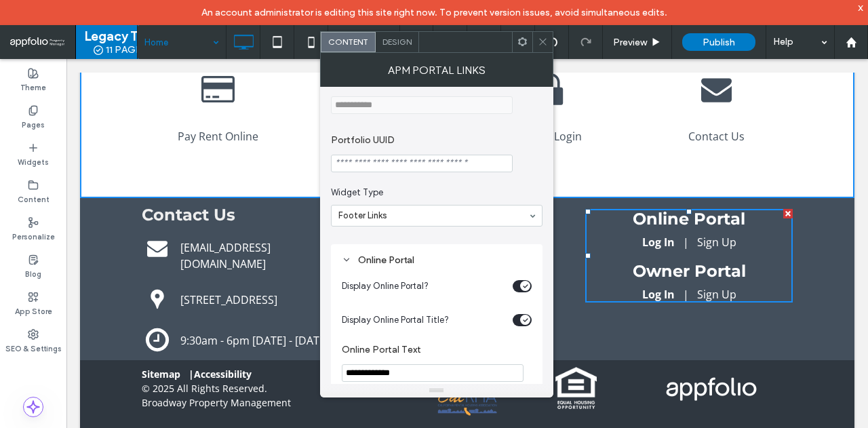
click at [389, 258] on div "Online Portal" at bounding box center [437, 260] width 190 height 12
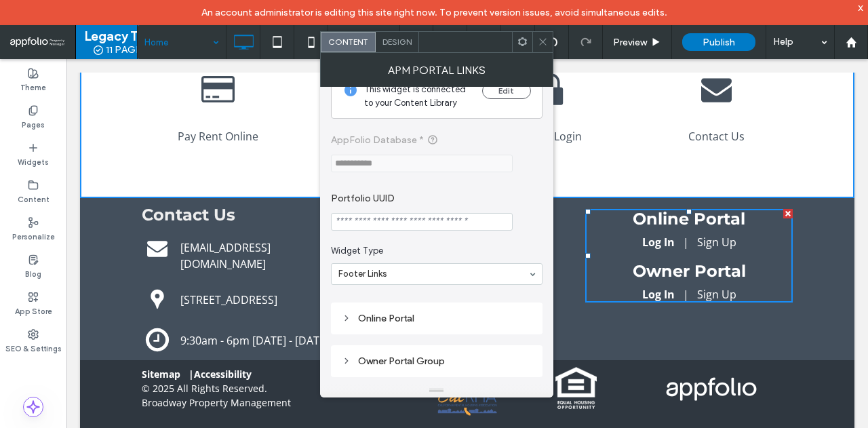
scroll to position [23, 0]
click at [491, 218] on input "Portfolio UUID" at bounding box center [422, 223] width 182 height 18
click at [508, 200] on label "Portfolio UUID" at bounding box center [434, 200] width 206 height 15
click at [717, 241] on link "Sign Up" at bounding box center [716, 242] width 39 height 15
click at [642, 219] on h3 "Online Portal" at bounding box center [689, 219] width 208 height 20
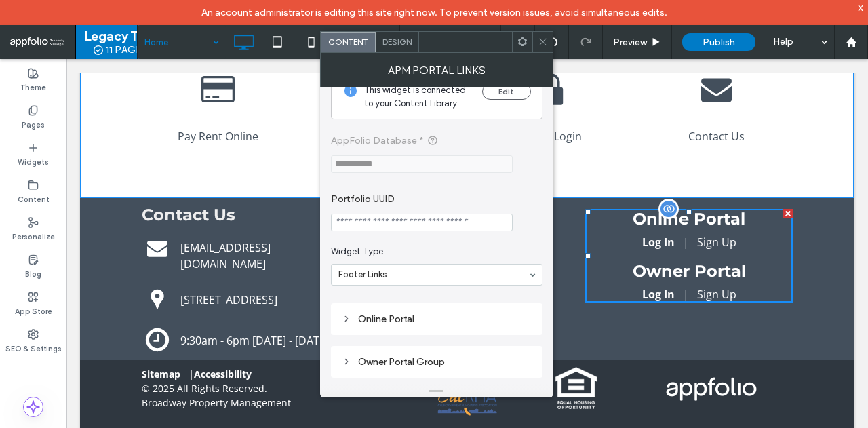
click at [643, 264] on h3 "Owner Portal" at bounding box center [689, 271] width 208 height 20
click at [652, 295] on link "Log In" at bounding box center [658, 294] width 33 height 15
click at [713, 295] on link "Sign Up" at bounding box center [716, 294] width 39 height 15
click at [410, 41] on span "Design" at bounding box center [396, 42] width 29 height 10
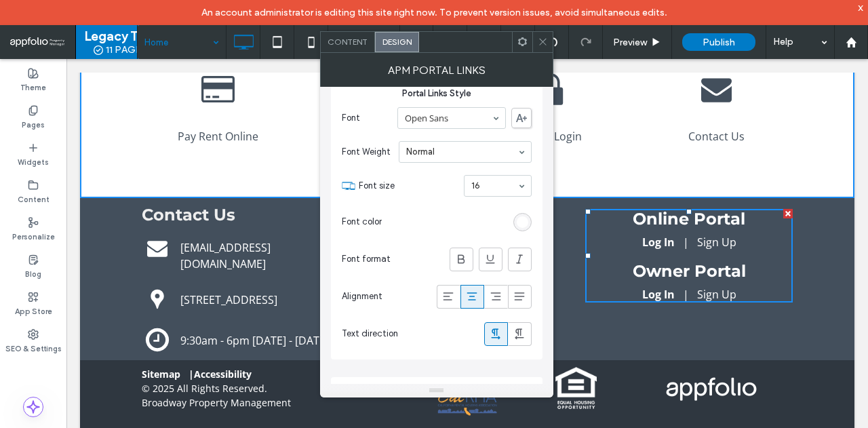
scroll to position [406, 0]
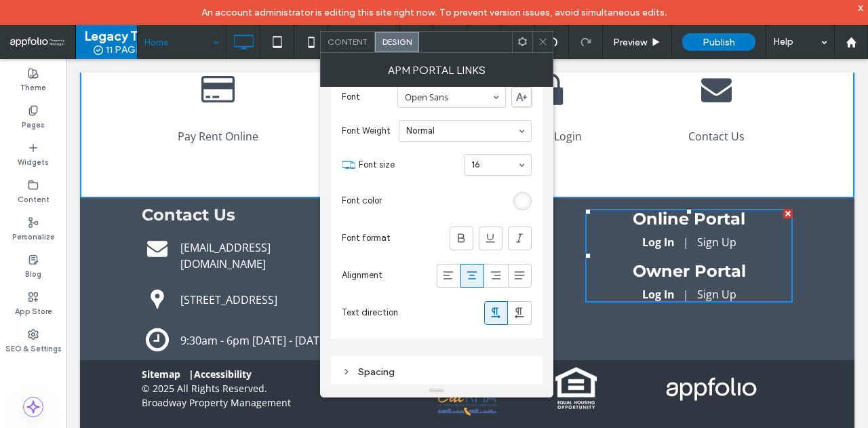
click at [393, 371] on div "Spacing" at bounding box center [437, 372] width 190 height 12
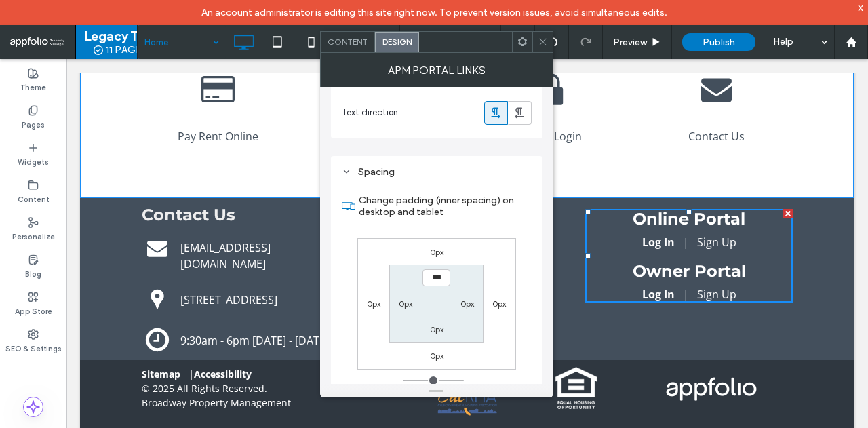
scroll to position [610, 0]
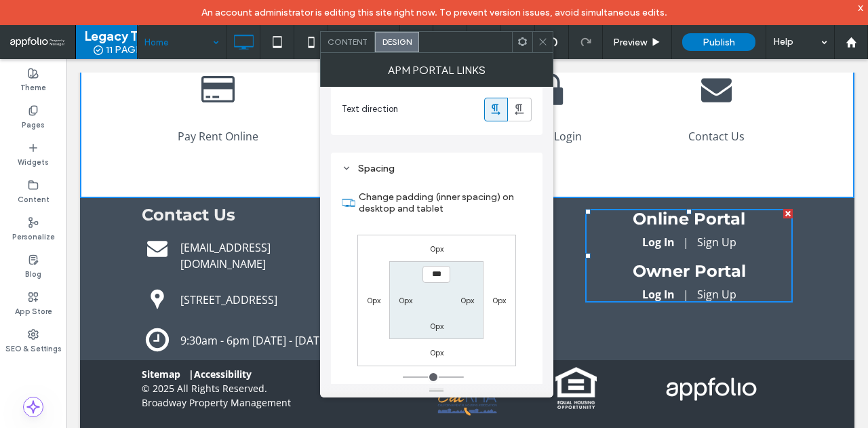
click at [465, 299] on label "0px" at bounding box center [467, 300] width 14 height 10
click at [439, 324] on label "0px" at bounding box center [437, 326] width 14 height 10
click at [442, 351] on label "0px" at bounding box center [437, 352] width 14 height 10
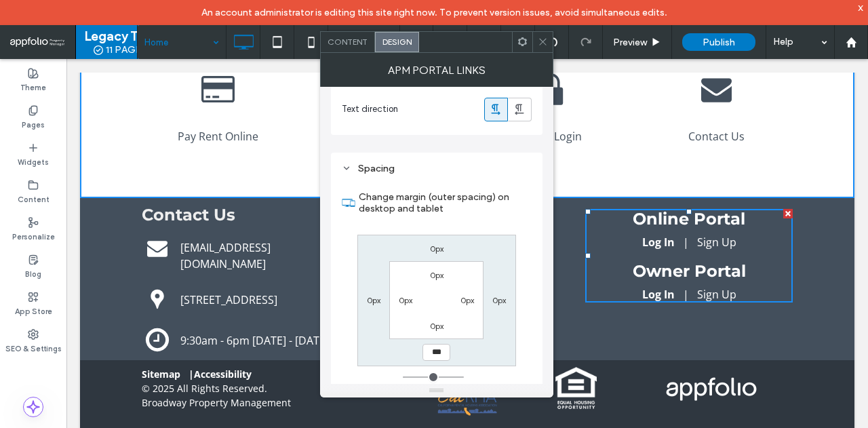
click at [452, 288] on section "0px 0px 0px 0px" at bounding box center [436, 300] width 94 height 78
click at [442, 270] on label "0px" at bounding box center [437, 275] width 14 height 10
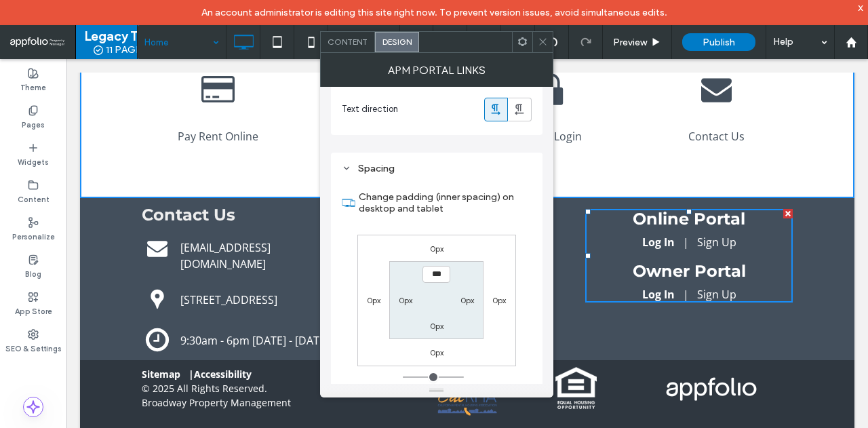
click at [501, 297] on label "0px" at bounding box center [499, 300] width 14 height 10
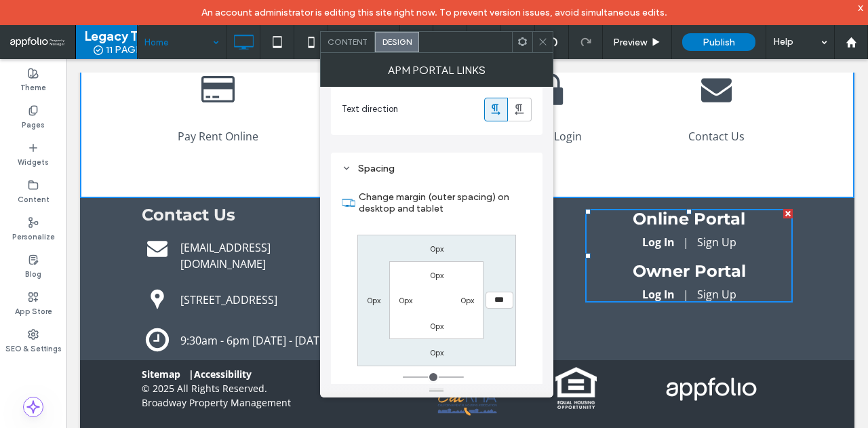
click at [464, 300] on label "0px" at bounding box center [467, 300] width 14 height 10
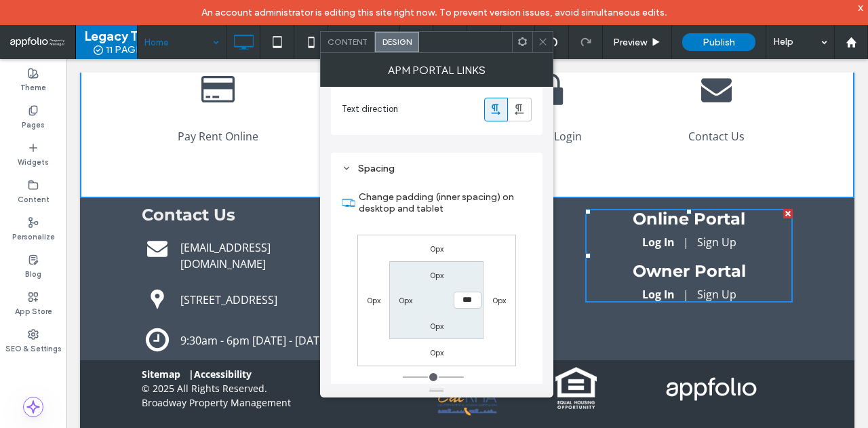
click at [543, 47] on span at bounding box center [543, 42] width 10 height 20
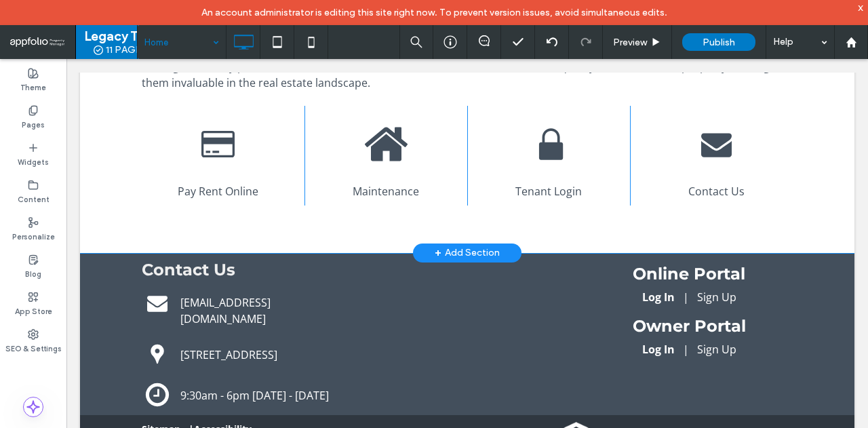
scroll to position [904, 0]
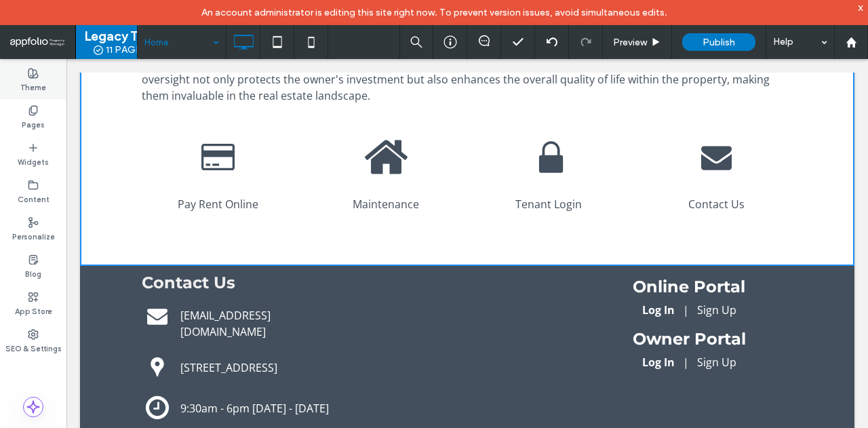
click at [37, 79] on label "Theme" at bounding box center [33, 86] width 26 height 15
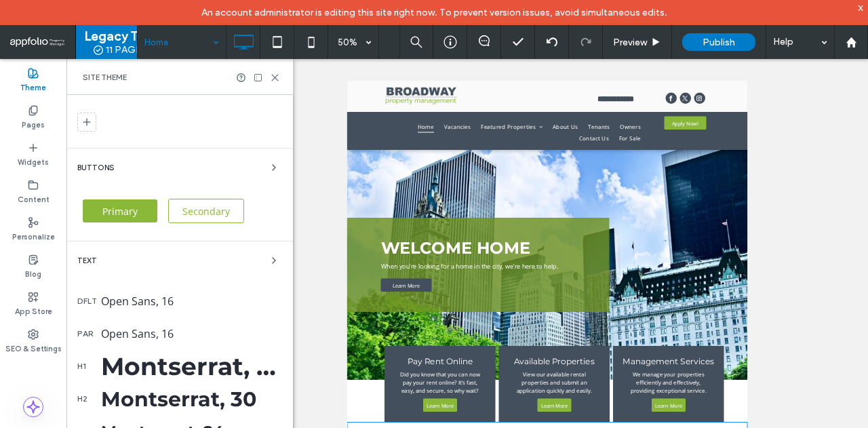
scroll to position [68, 0]
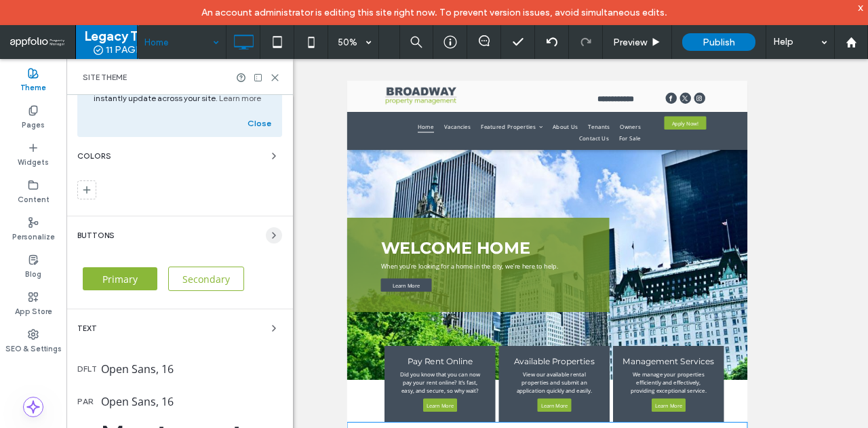
click at [269, 234] on icon "button" at bounding box center [274, 235] width 11 height 11
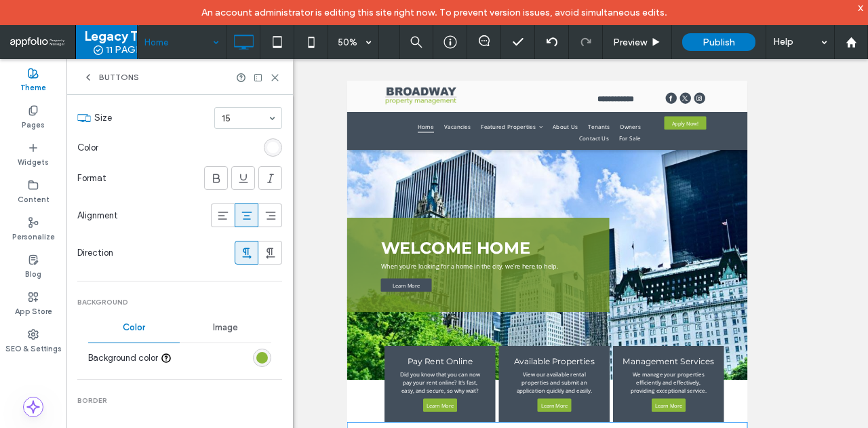
scroll to position [0, 0]
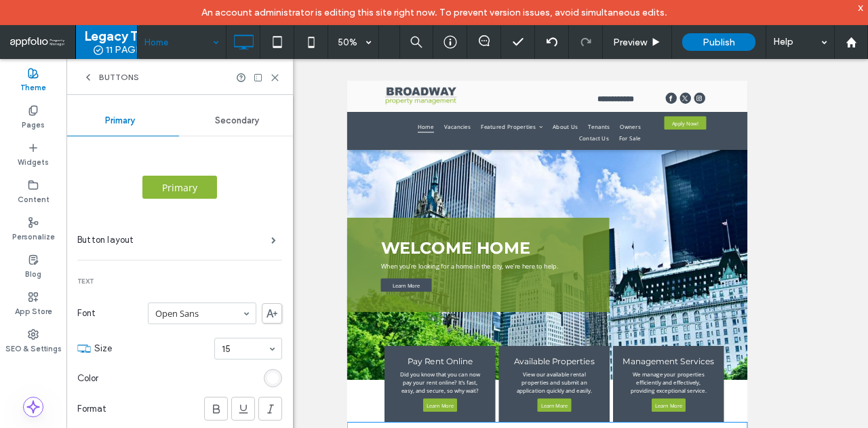
click at [85, 73] on icon at bounding box center [88, 77] width 11 height 11
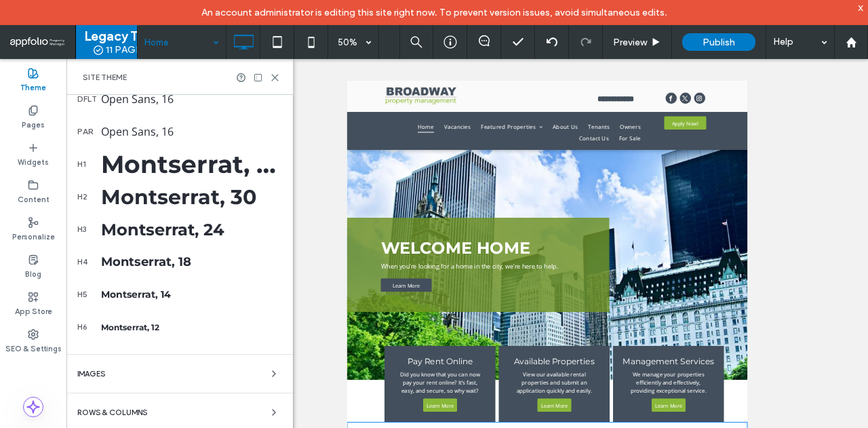
scroll to position [256, 0]
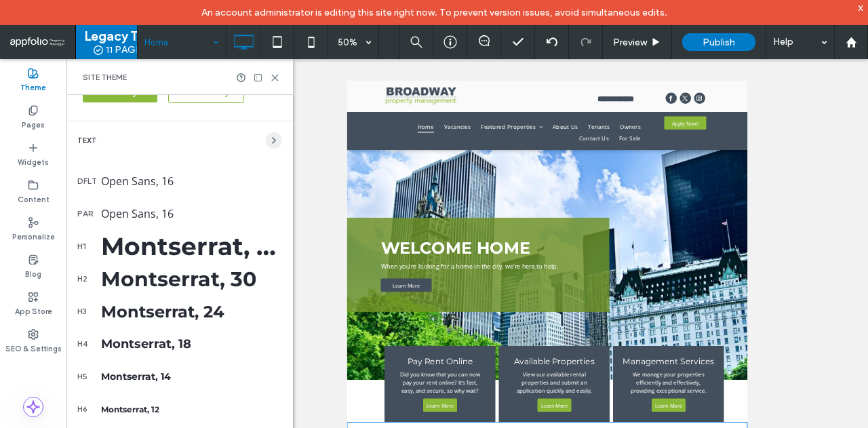
click at [270, 135] on icon "button" at bounding box center [274, 140] width 11 height 11
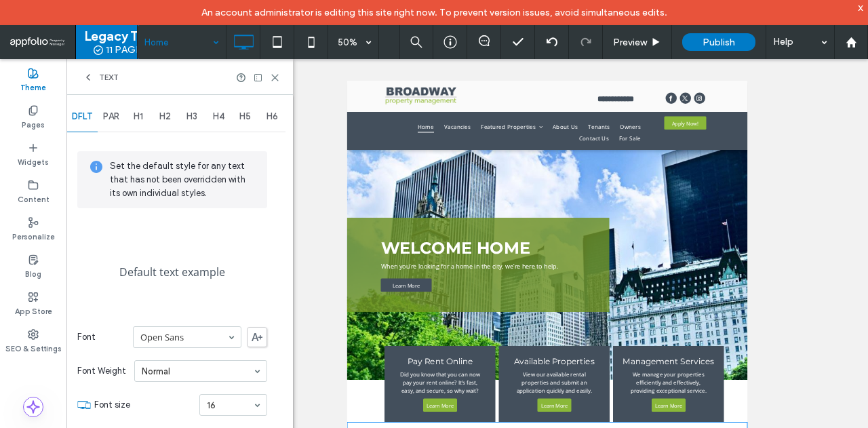
scroll to position [0, 0]
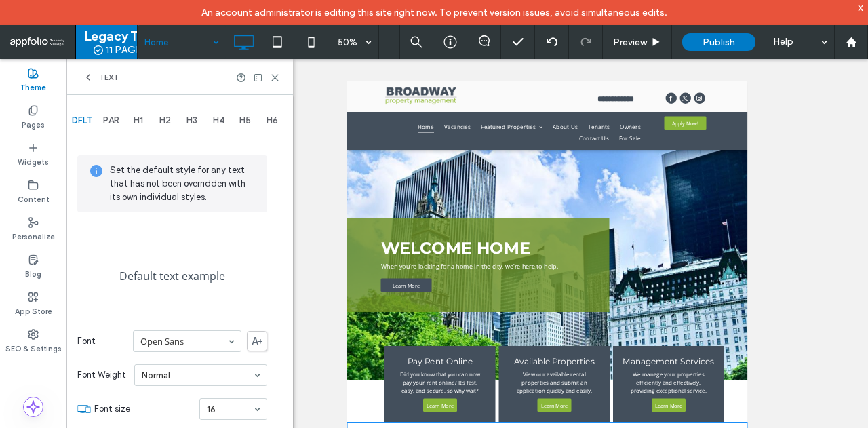
click at [118, 121] on span "PAR" at bounding box center [111, 120] width 16 height 11
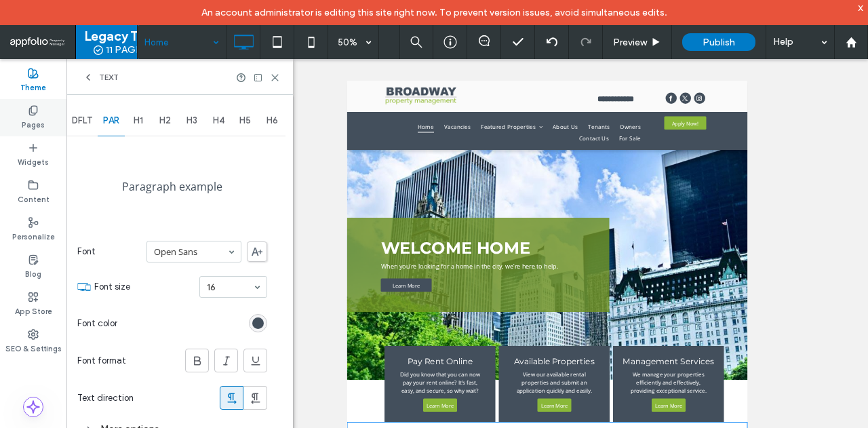
click at [60, 119] on div "Pages" at bounding box center [33, 117] width 66 height 37
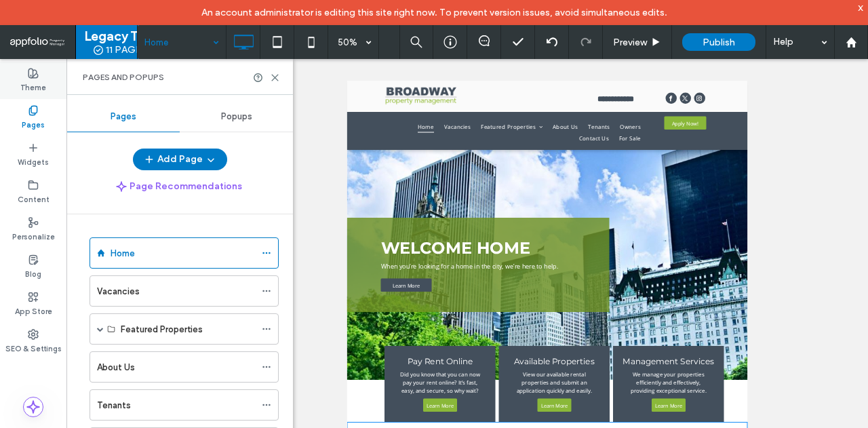
click at [47, 84] on div "Theme" at bounding box center [33, 80] width 66 height 37
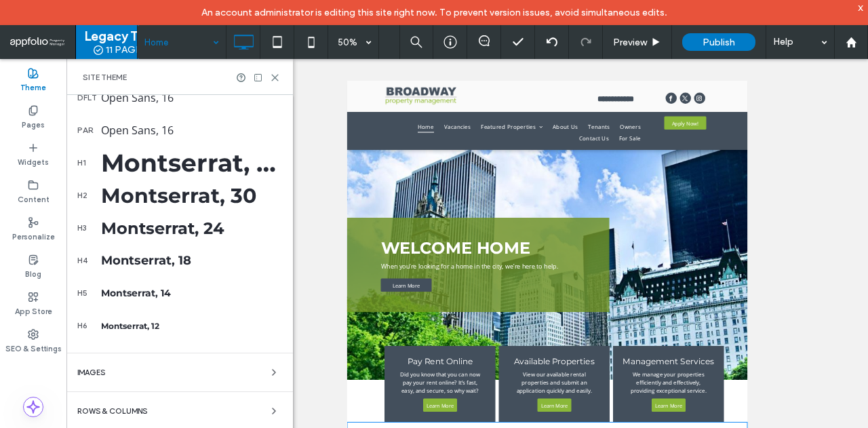
scroll to position [271, 0]
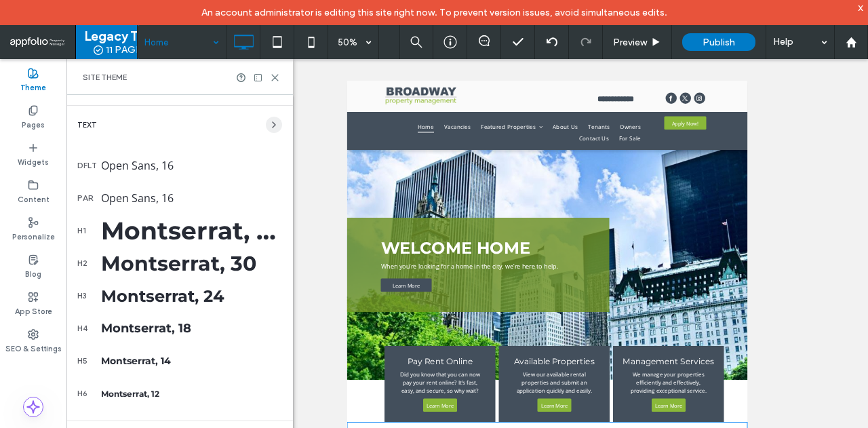
click at [270, 120] on icon "button" at bounding box center [274, 124] width 11 height 11
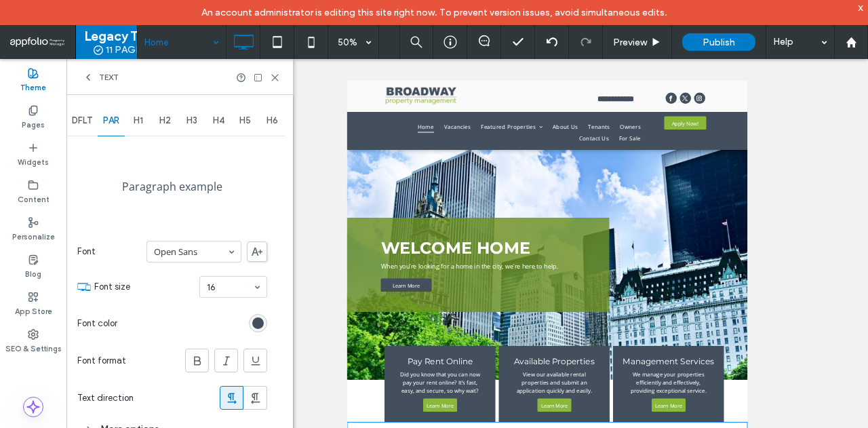
scroll to position [0, 0]
click at [82, 123] on span "DFLT" at bounding box center [82, 120] width 20 height 11
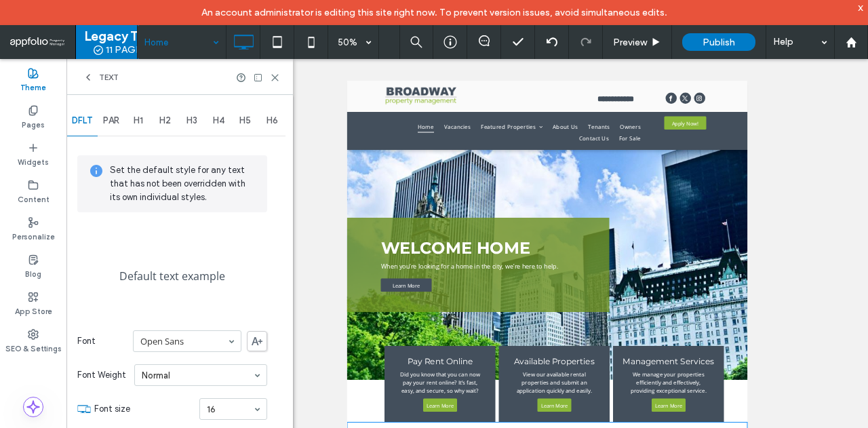
click at [110, 115] on span "PAR" at bounding box center [111, 120] width 16 height 11
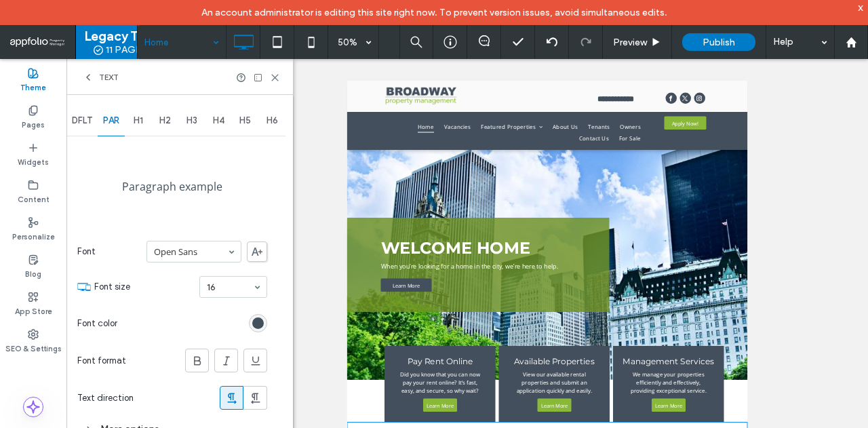
click at [132, 117] on div "H1" at bounding box center [138, 121] width 27 height 30
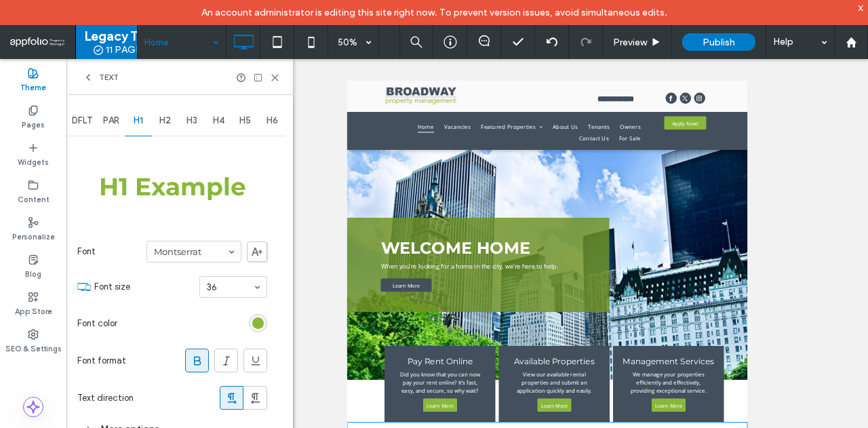
click at [163, 120] on span "H2" at bounding box center [165, 120] width 12 height 11
click at [195, 123] on span "H3" at bounding box center [192, 120] width 11 height 11
click at [218, 122] on span "H4" at bounding box center [219, 120] width 12 height 11
click at [243, 121] on span "H5" at bounding box center [245, 120] width 12 height 11
click at [80, 119] on span "DFLT" at bounding box center [82, 120] width 20 height 11
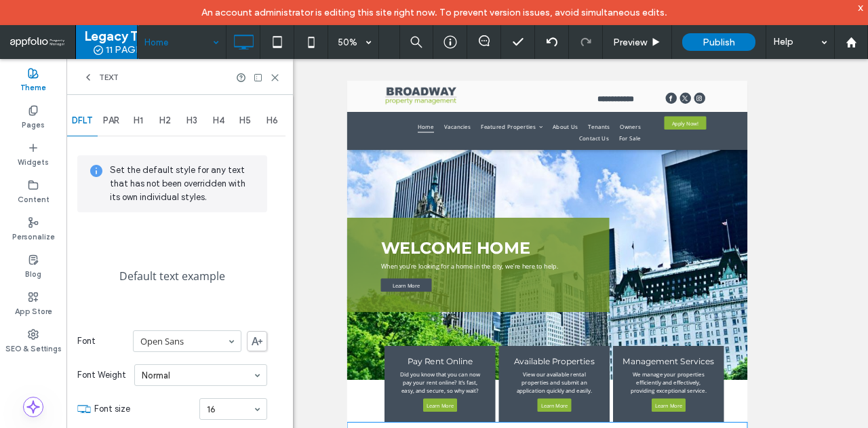
click at [109, 117] on span "PAR" at bounding box center [111, 120] width 16 height 11
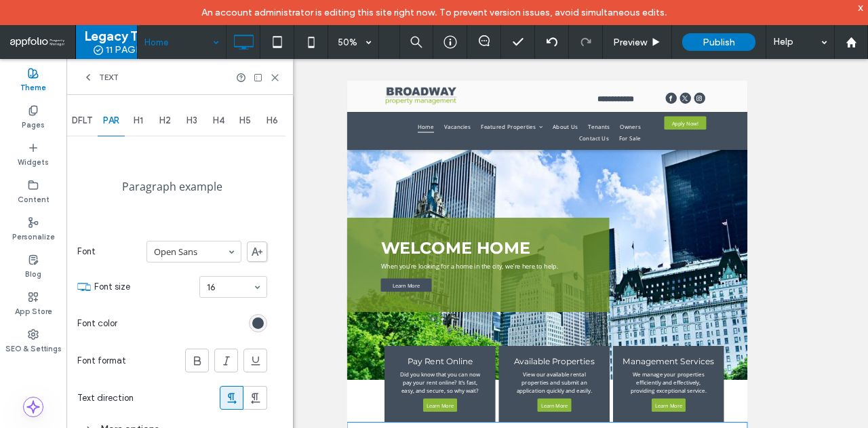
click at [95, 119] on div "DFLT" at bounding box center [81, 121] width 31 height 30
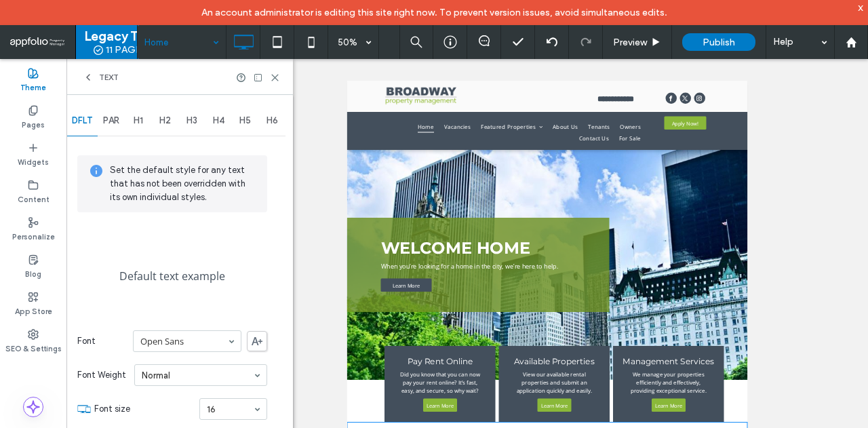
click at [117, 117] on span "PAR" at bounding box center [111, 120] width 16 height 11
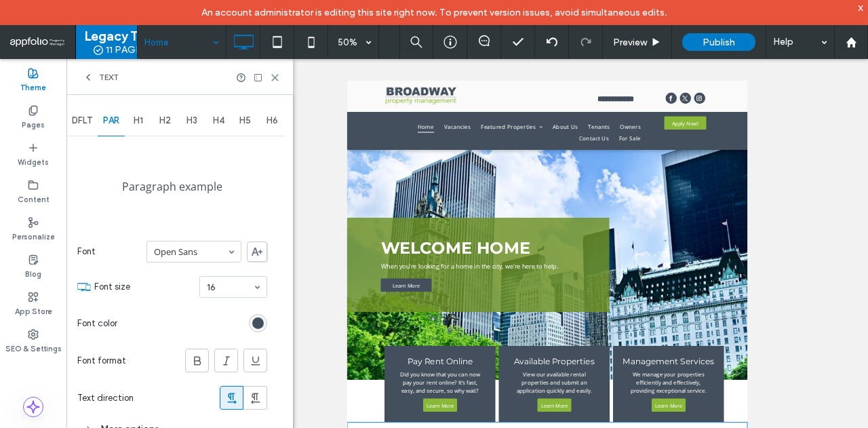
click at [81, 117] on span "DFLT" at bounding box center [82, 120] width 20 height 11
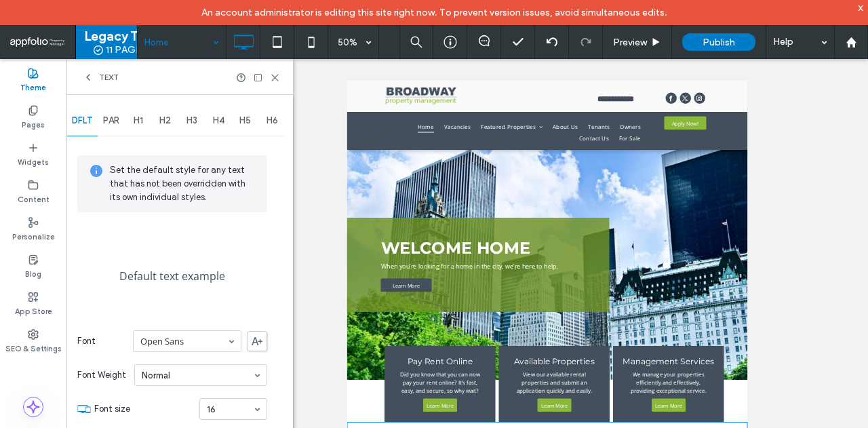
click at [90, 117] on span "DFLT" at bounding box center [82, 120] width 20 height 11
click at [98, 116] on div "DFLT" at bounding box center [81, 121] width 31 height 30
click at [108, 116] on span "PAR" at bounding box center [111, 120] width 16 height 11
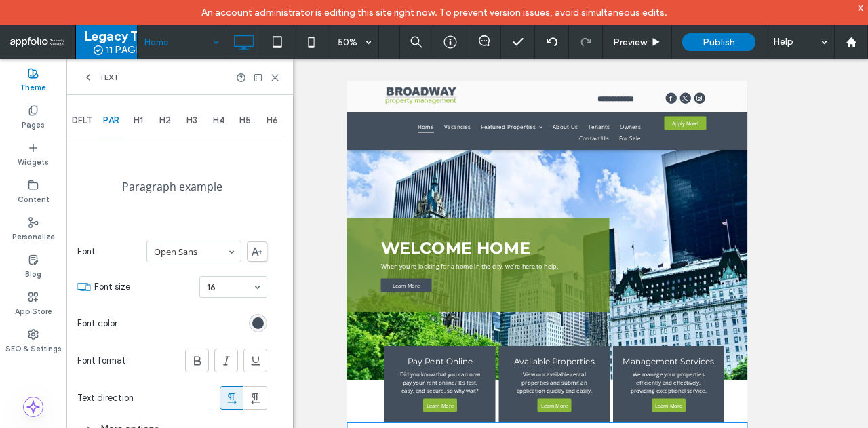
click at [153, 123] on div "H2" at bounding box center [165, 121] width 27 height 30
click at [180, 122] on div "H3" at bounding box center [191, 121] width 27 height 30
drag, startPoint x: 197, startPoint y: 121, endPoint x: 208, endPoint y: 121, distance: 10.9
click at [197, 121] on span "H3" at bounding box center [192, 120] width 11 height 11
drag, startPoint x: 217, startPoint y: 121, endPoint x: 232, endPoint y: 121, distance: 14.9
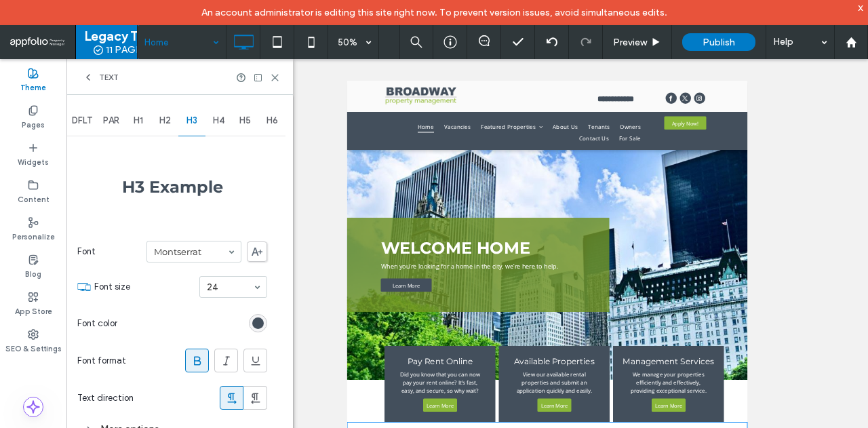
click at [218, 121] on span "H4" at bounding box center [219, 120] width 12 height 11
drag, startPoint x: 233, startPoint y: 121, endPoint x: 247, endPoint y: 121, distance: 14.2
click at [235, 121] on div "H5" at bounding box center [245, 121] width 27 height 30
click at [248, 121] on span "H5" at bounding box center [245, 120] width 12 height 11
drag, startPoint x: 263, startPoint y: 121, endPoint x: 277, endPoint y: 121, distance: 13.6
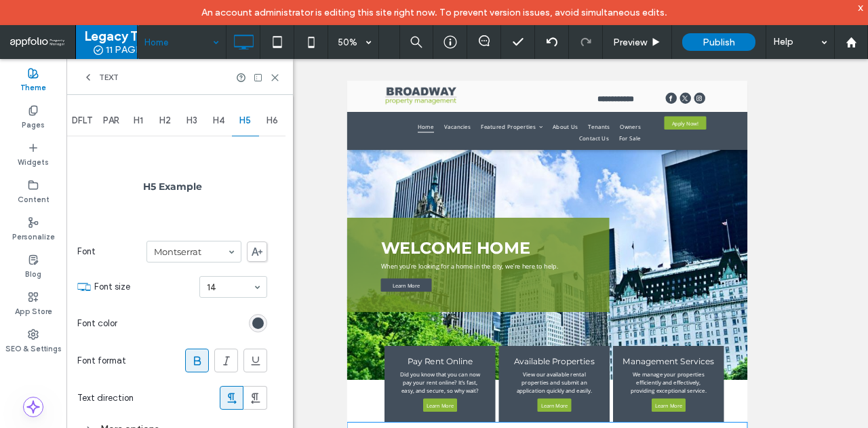
click at [266, 121] on div "H6" at bounding box center [272, 121] width 27 height 30
click at [277, 121] on span "H6" at bounding box center [273, 120] width 12 height 11
click at [82, 82] on div "Text" at bounding box center [179, 77] width 227 height 36
click at [85, 79] on icon at bounding box center [88, 77] width 11 height 11
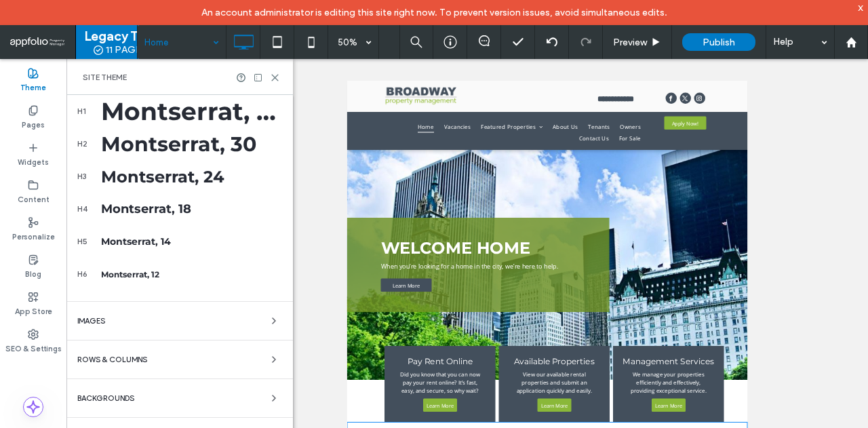
scroll to position [391, 0]
click at [178, 320] on div "Images" at bounding box center [179, 320] width 205 height 16
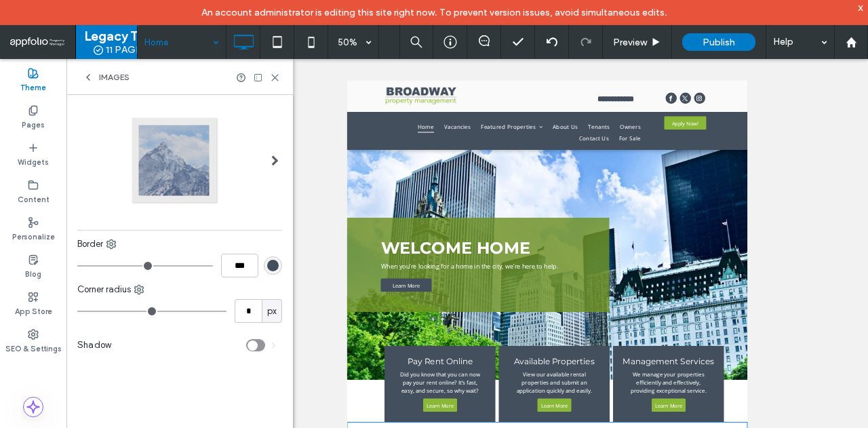
scroll to position [0, 0]
click at [89, 79] on use at bounding box center [88, 77] width 3 height 5
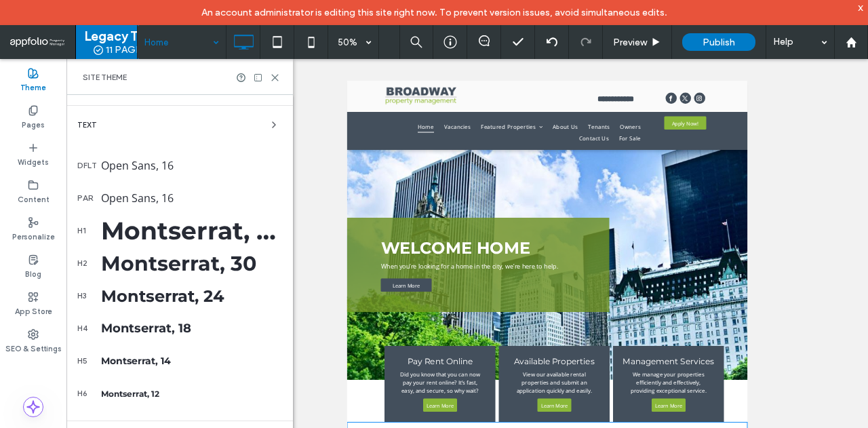
scroll to position [391, 0]
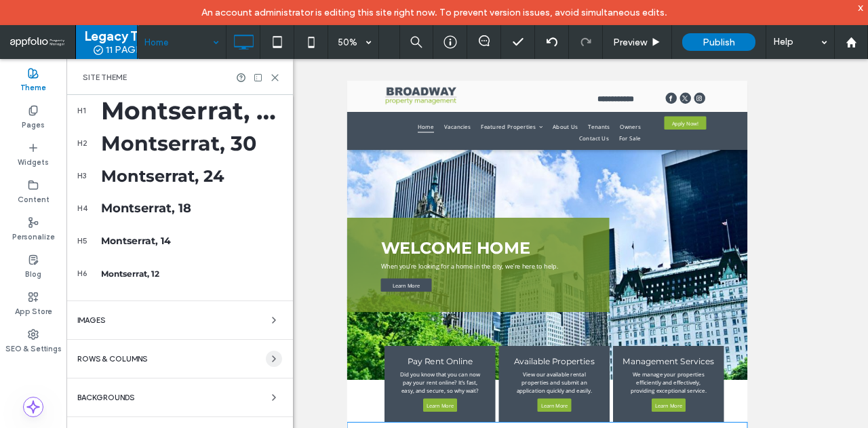
click at [266, 351] on span "button" at bounding box center [274, 359] width 16 height 16
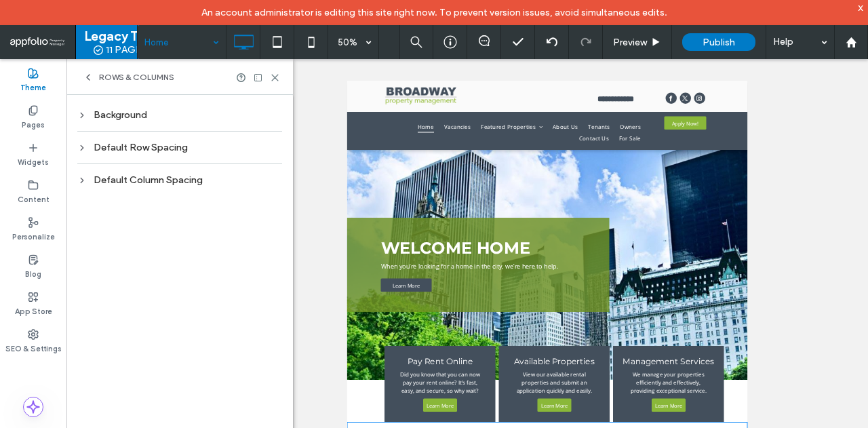
scroll to position [0, 0]
click at [86, 83] on div "Rows & Columns" at bounding box center [179, 77] width 227 height 36
click at [88, 81] on icon at bounding box center [88, 77] width 11 height 11
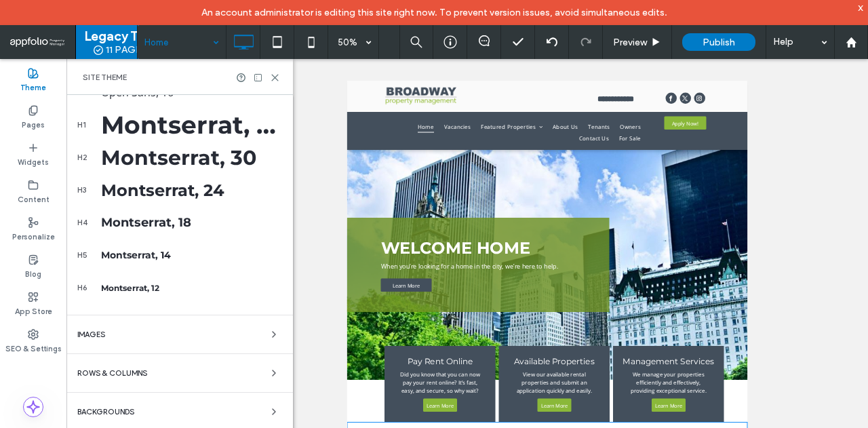
scroll to position [391, 0]
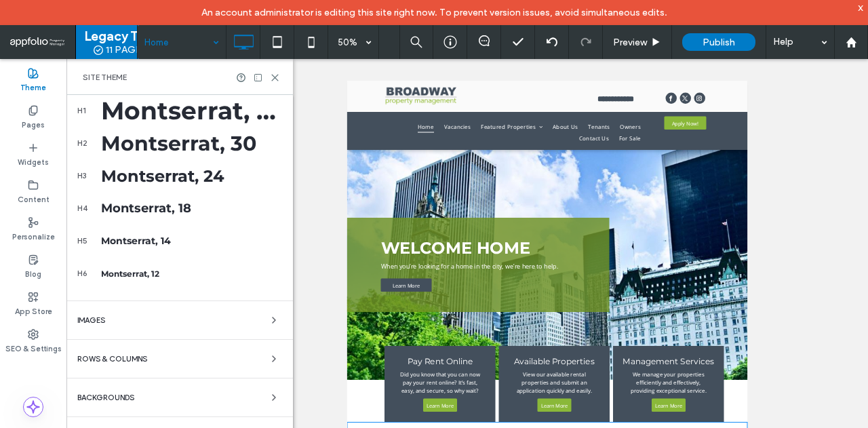
click at [144, 394] on div "Backgrounds" at bounding box center [179, 397] width 205 height 16
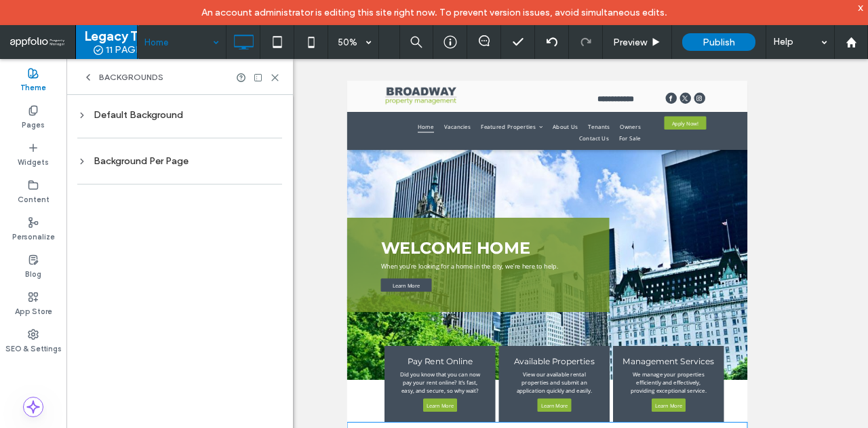
scroll to position [0, 0]
click at [37, 147] on icon at bounding box center [33, 147] width 11 height 11
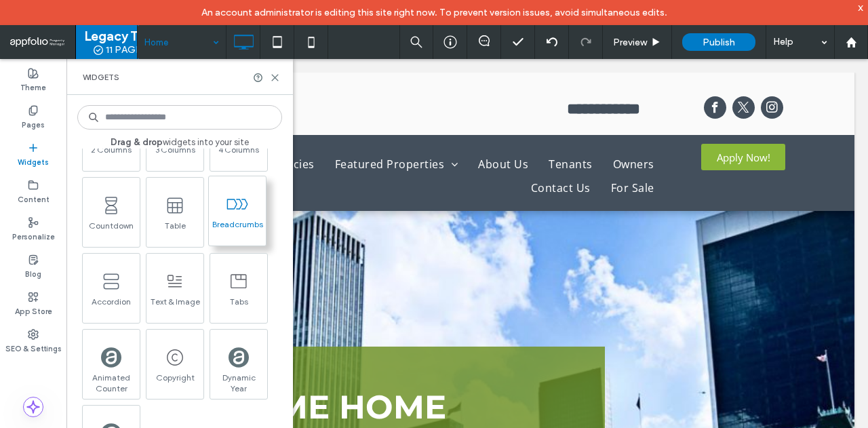
scroll to position [746, 0]
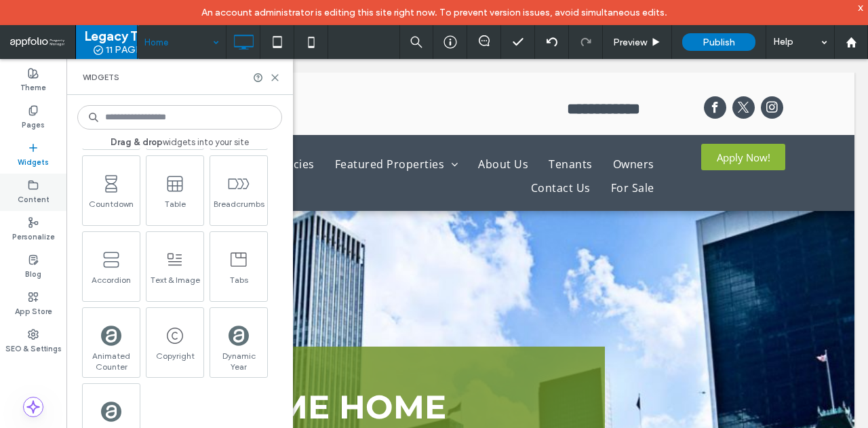
click at [26, 193] on label "Content" at bounding box center [34, 198] width 32 height 15
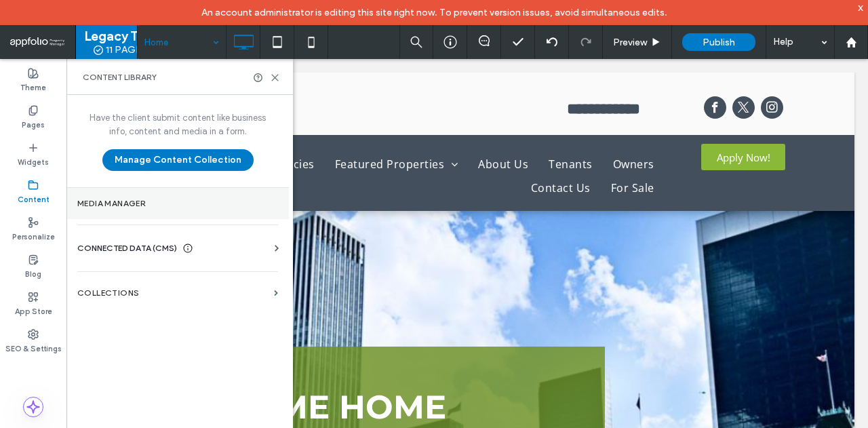
click at [146, 205] on label "Media Manager" at bounding box center [177, 203] width 201 height 9
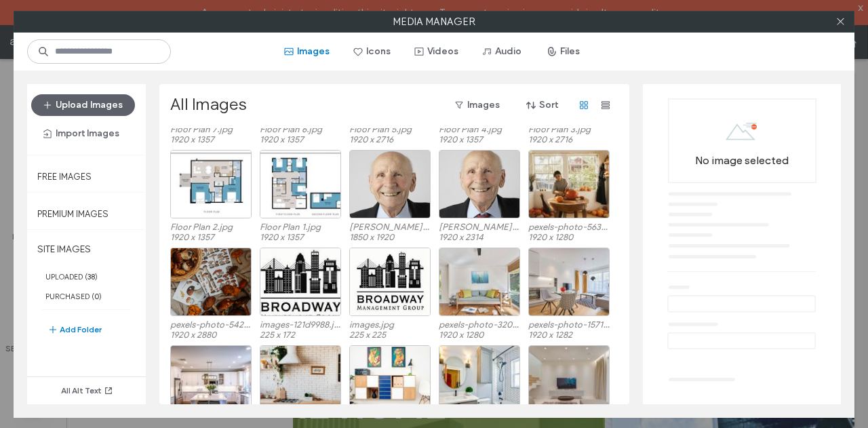
scroll to position [222, 0]
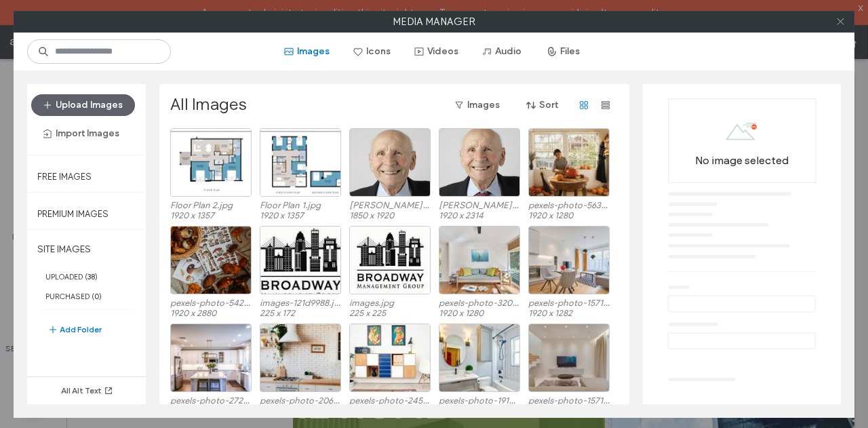
click at [838, 25] on icon at bounding box center [841, 21] width 10 height 10
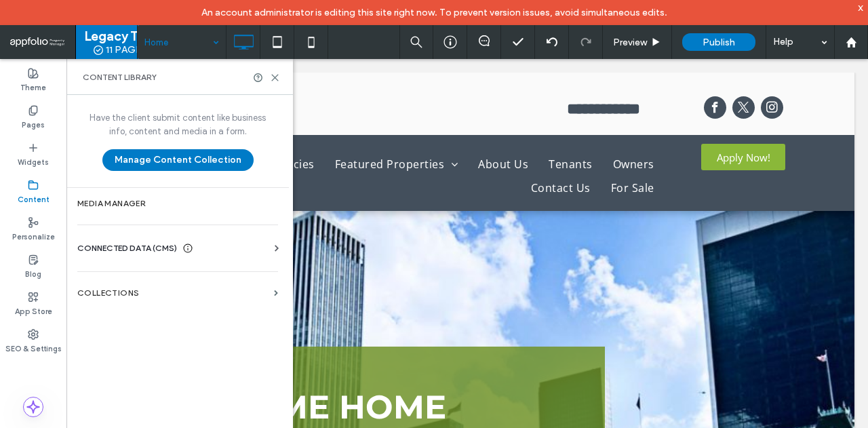
click at [149, 243] on span "CONNECTED DATA (CMS)" at bounding box center [127, 248] width 100 height 14
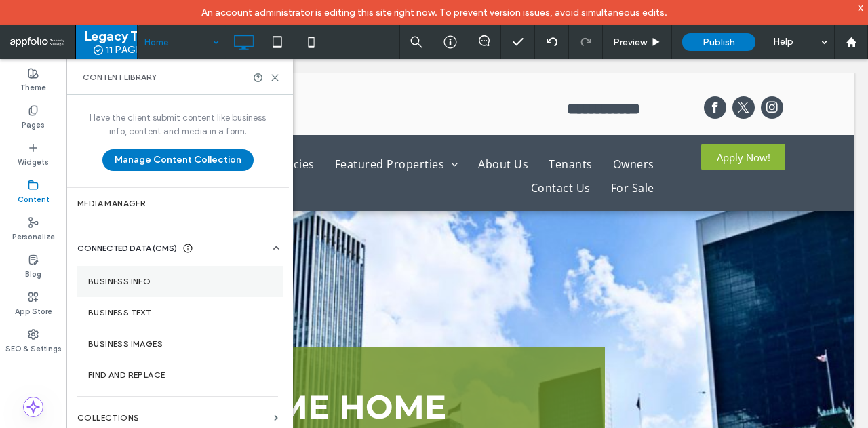
click at [191, 273] on section "Business Info" at bounding box center [180, 281] width 206 height 31
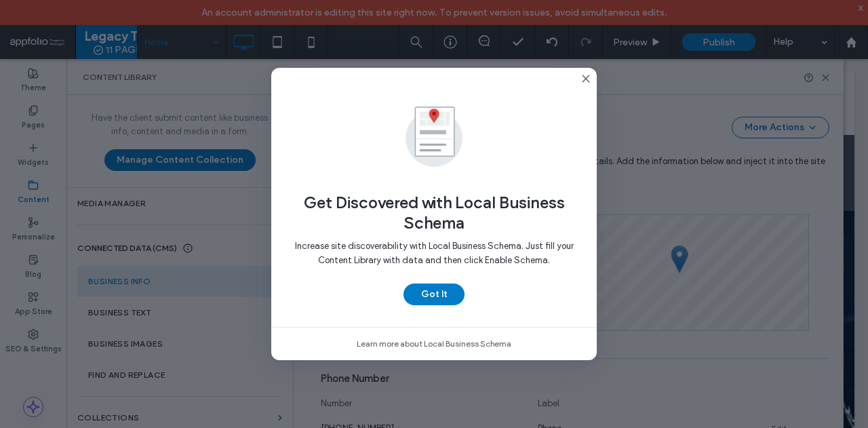
scroll to position [250, 0]
click at [445, 290] on button "Got It" at bounding box center [434, 294] width 61 height 22
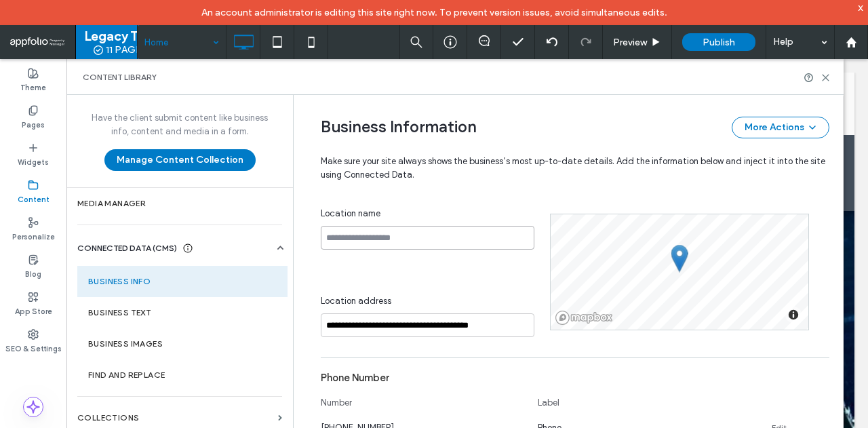
click at [487, 233] on input at bounding box center [428, 238] width 214 height 24
click at [496, 207] on div "Location name" at bounding box center [428, 214] width 214 height 14
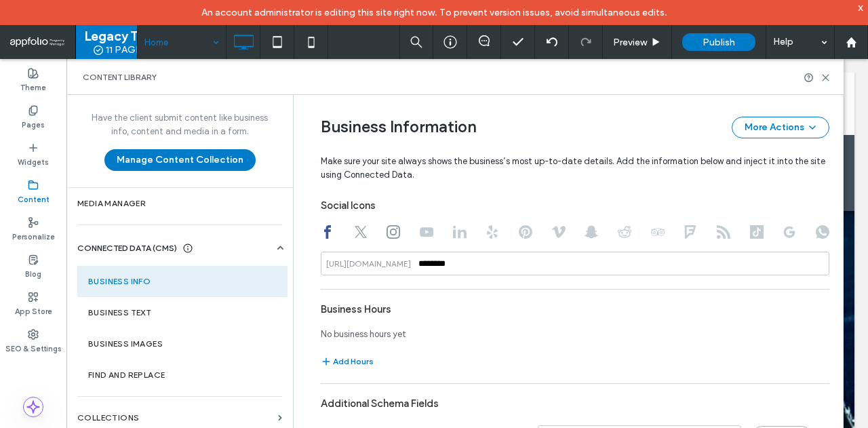
scroll to position [709, 0]
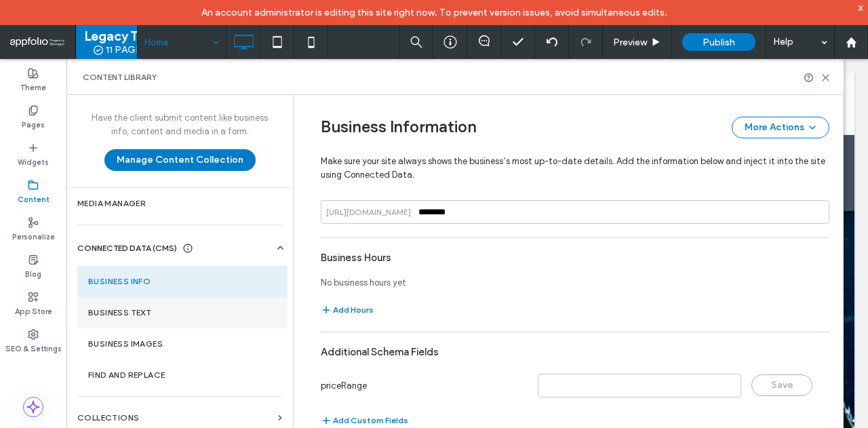
click at [146, 311] on label "Business Text" at bounding box center [182, 312] width 189 height 9
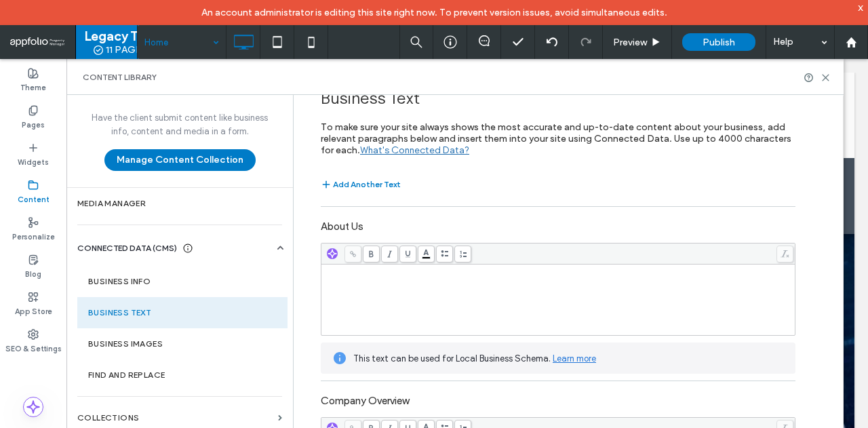
scroll to position [0, 0]
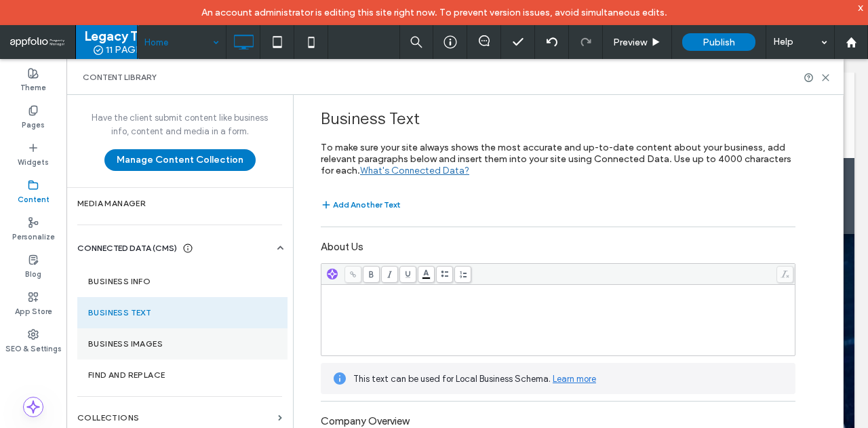
click at [123, 340] on label "Business Images" at bounding box center [182, 343] width 189 height 9
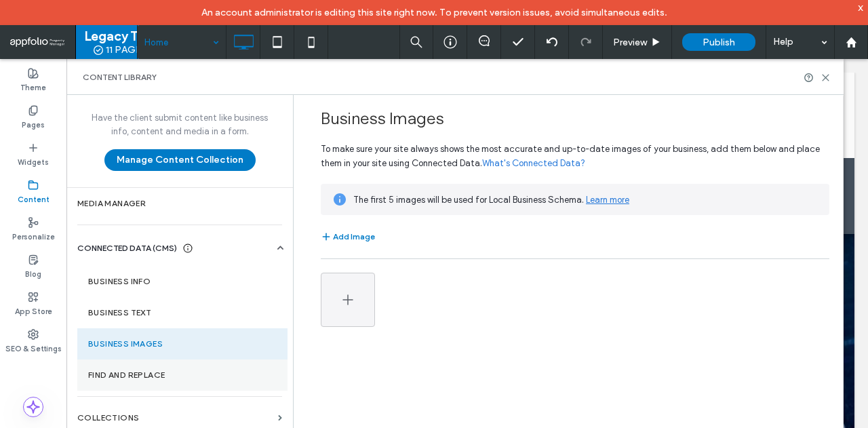
click at [183, 368] on section "Find and Replace" at bounding box center [182, 374] width 210 height 31
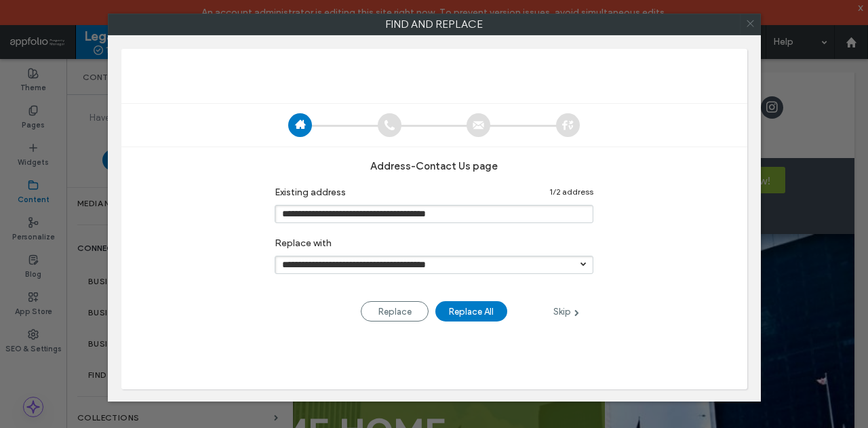
click at [749, 26] on icon at bounding box center [751, 24] width 20 height 20
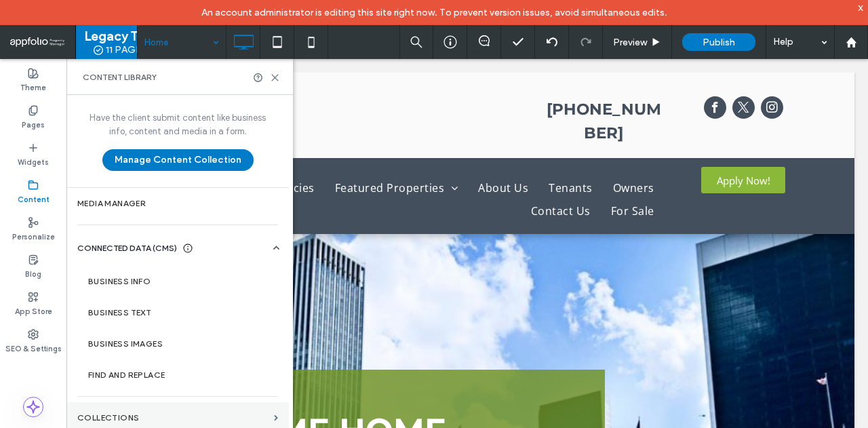
click at [155, 414] on label "Collections" at bounding box center [172, 417] width 191 height 9
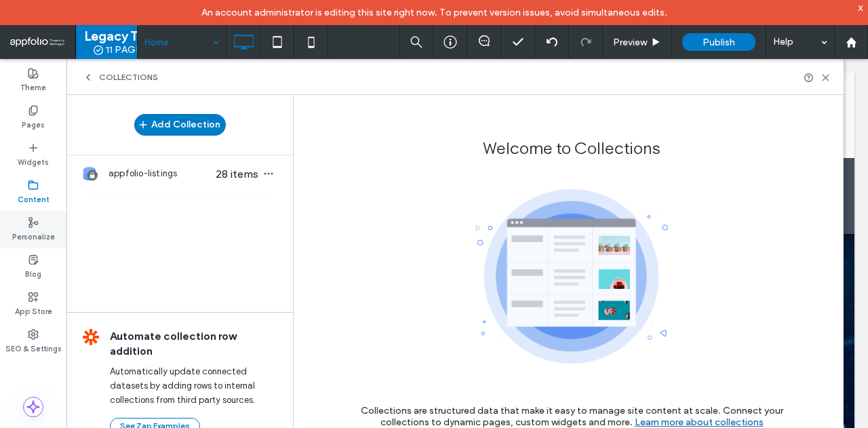
click at [49, 229] on label "Personalize" at bounding box center [33, 235] width 43 height 15
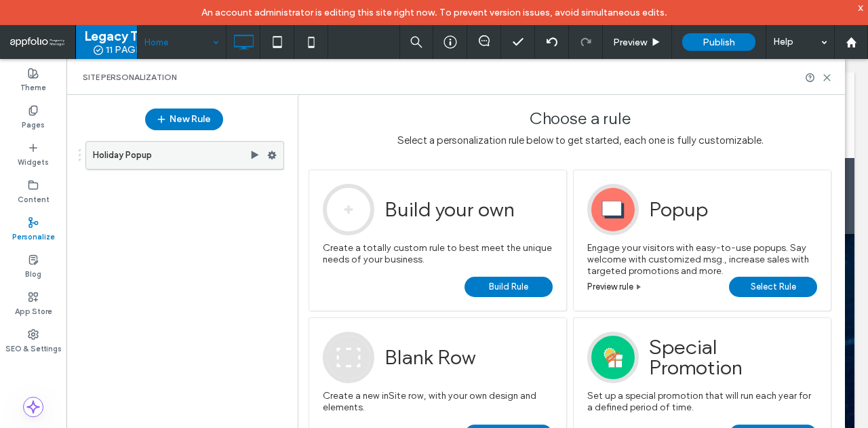
click at [256, 151] on icon at bounding box center [255, 155] width 11 height 11
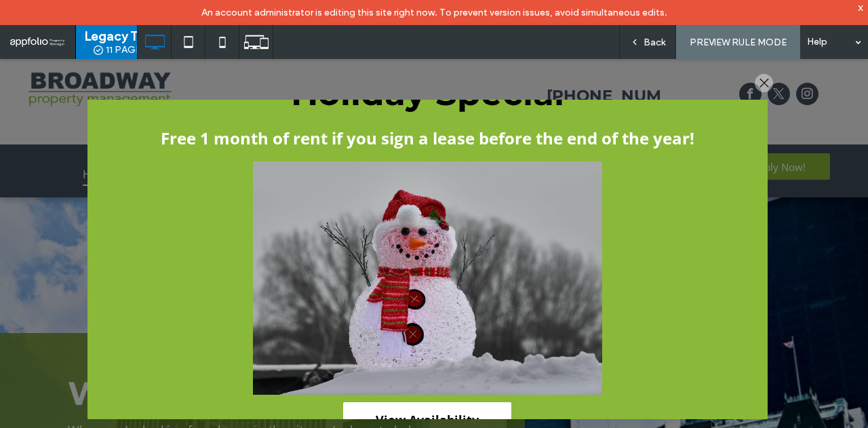
scroll to position [95, 0]
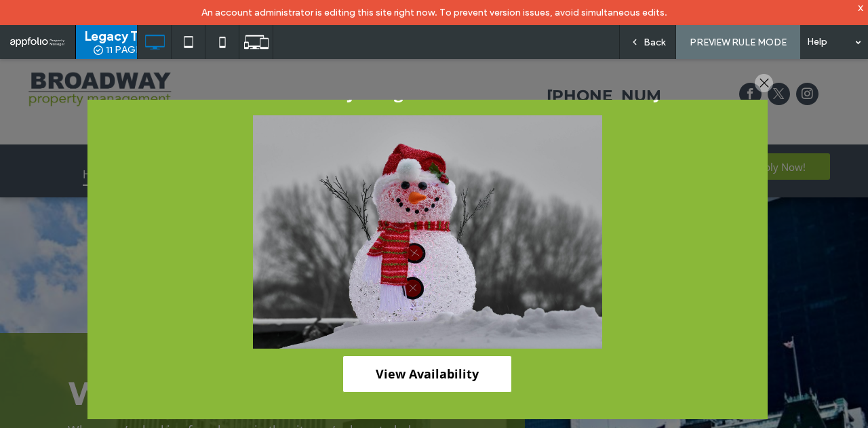
click at [762, 82] on div at bounding box center [764, 83] width 18 height 18
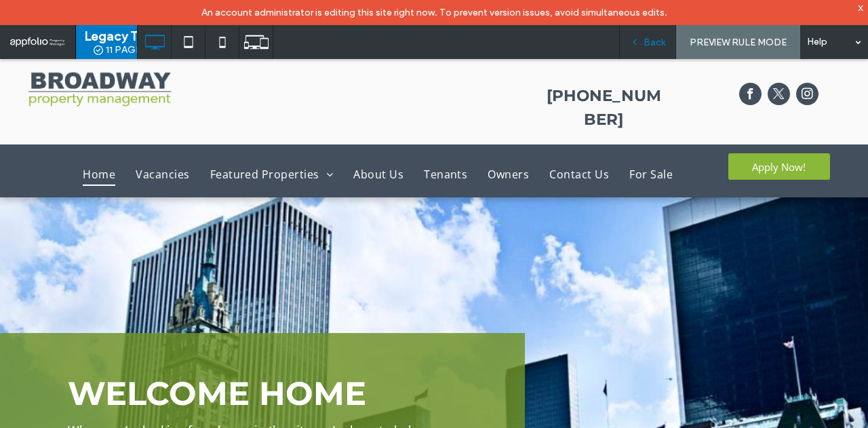
click at [655, 49] on div "Back" at bounding box center [647, 42] width 57 height 34
click at [654, 37] on span "Back" at bounding box center [655, 43] width 22 height 12
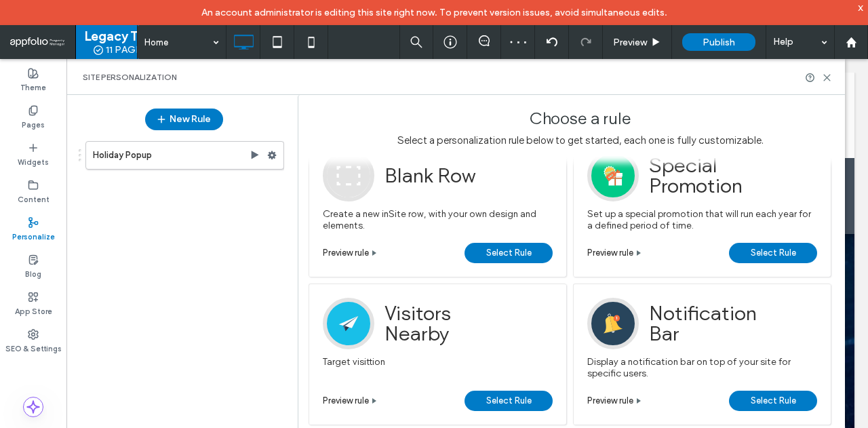
scroll to position [203, 0]
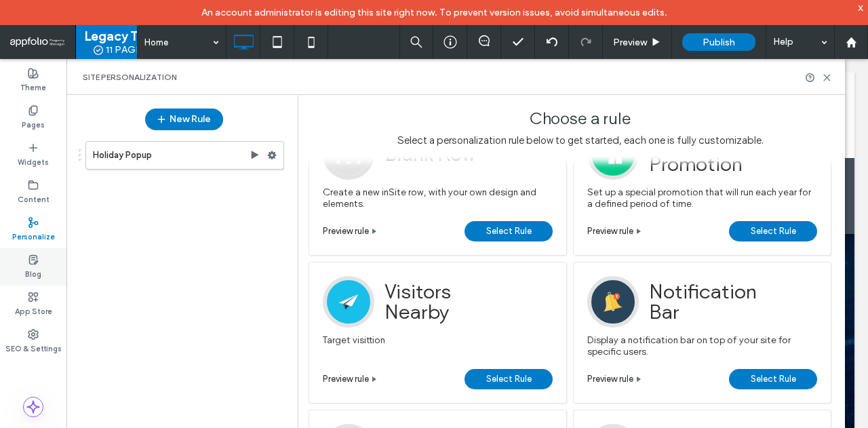
click at [27, 261] on div "Blog" at bounding box center [33, 266] width 66 height 37
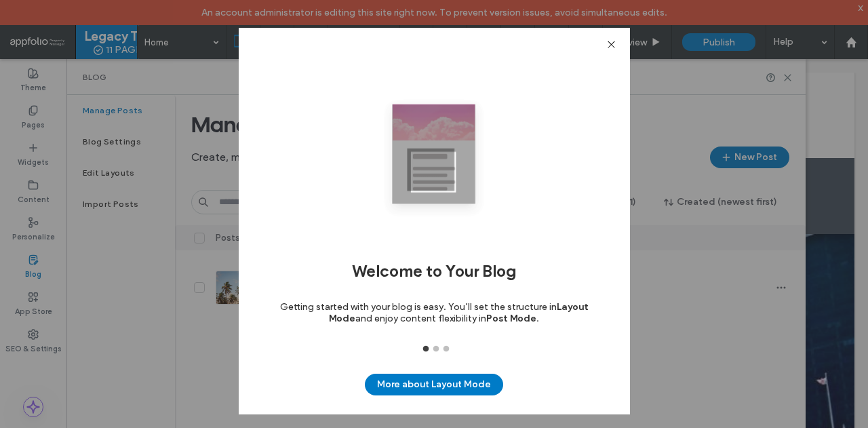
click at [439, 349] on button "3" at bounding box center [446, 349] width 14 height 14
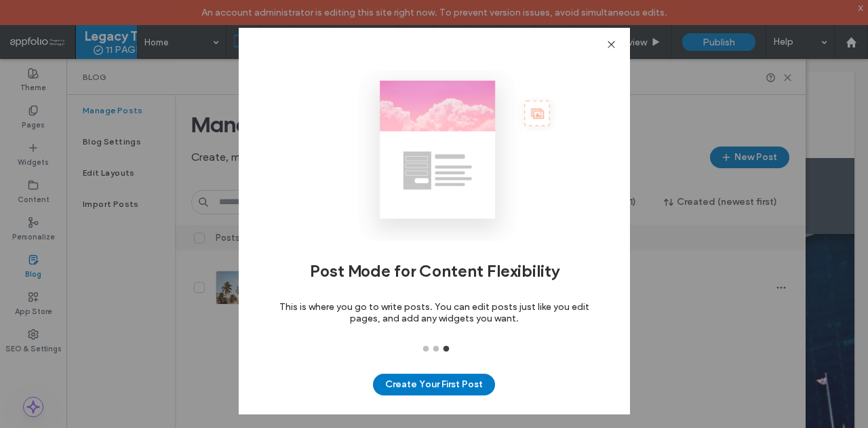
click at [446, 349] on button "3" at bounding box center [446, 349] width 14 height 14
click at [437, 349] on button "2" at bounding box center [436, 349] width 14 height 14
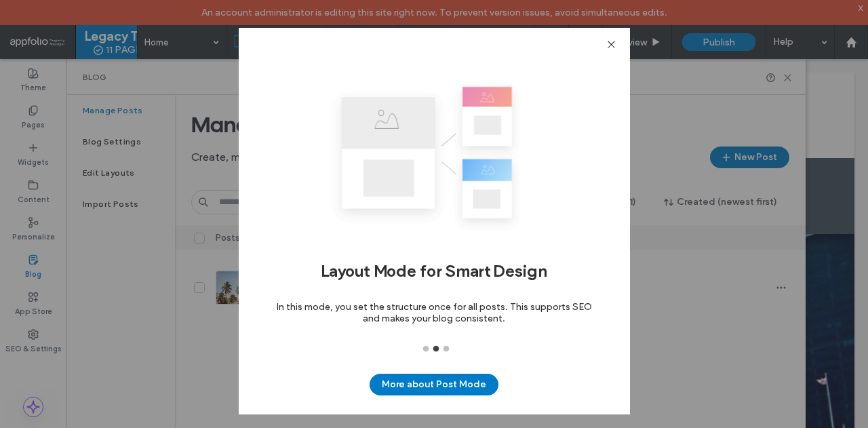
click at [620, 40] on div "Welcome to Your Blog Getting started with your blog is easy. You’ll set the str…" at bounding box center [434, 221] width 391 height 387
click at [605, 47] on div "Welcome to Your Blog Getting started with your blog is easy. You’ll set the str…" at bounding box center [434, 221] width 391 height 387
click at [606, 45] on icon at bounding box center [611, 44] width 10 height 10
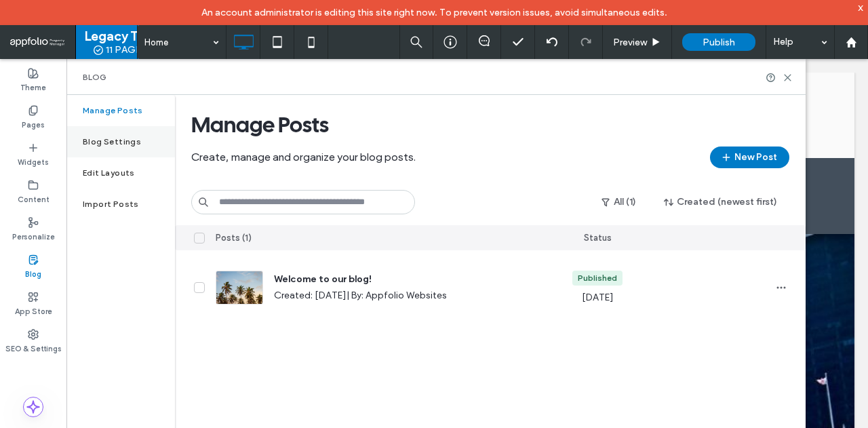
click at [117, 141] on label "Blog Settings" at bounding box center [112, 141] width 58 height 9
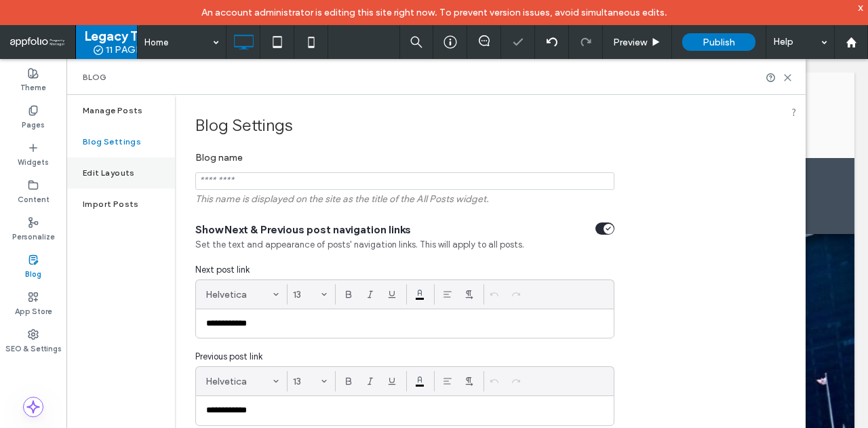
click at [119, 161] on div "Edit Layouts" at bounding box center [120, 172] width 109 height 31
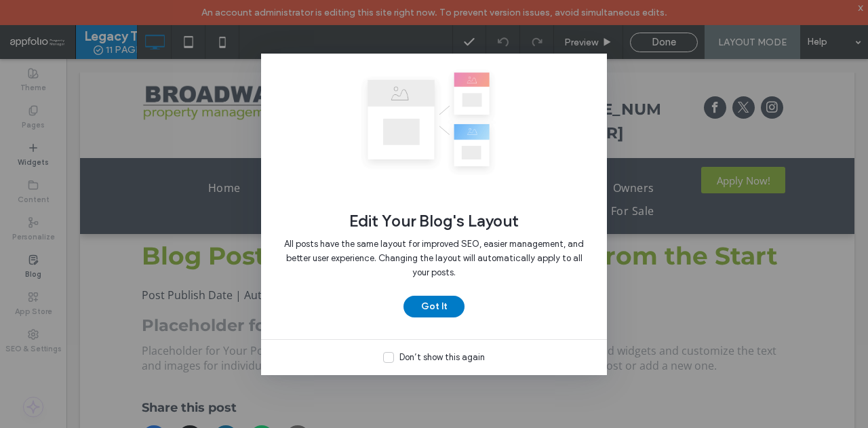
click at [642, 87] on div "Edit Your Blog's Layout All posts have the same layout for improved SEO, easier…" at bounding box center [434, 214] width 868 height 428
click at [442, 306] on button "Got It" at bounding box center [434, 307] width 61 height 22
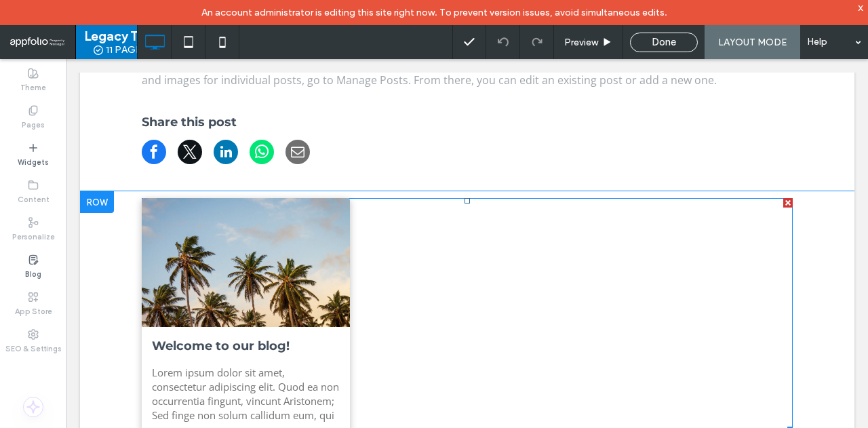
scroll to position [407, 0]
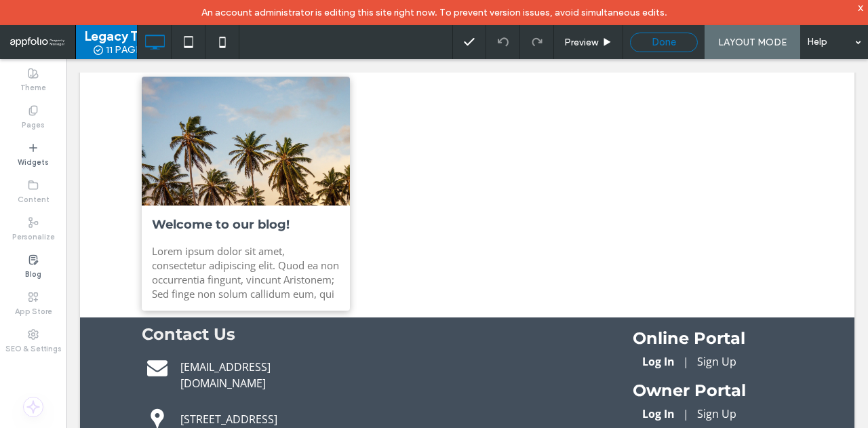
click at [685, 44] on div "Done" at bounding box center [664, 42] width 66 height 12
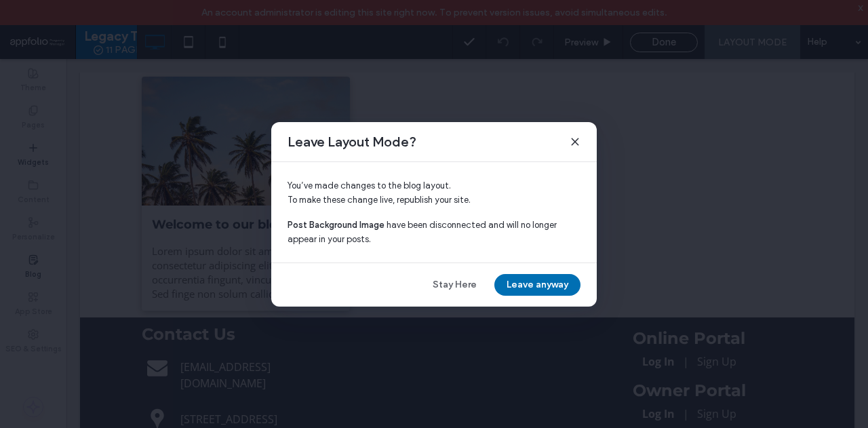
click at [530, 284] on button "Leave anyway" at bounding box center [537, 285] width 86 height 22
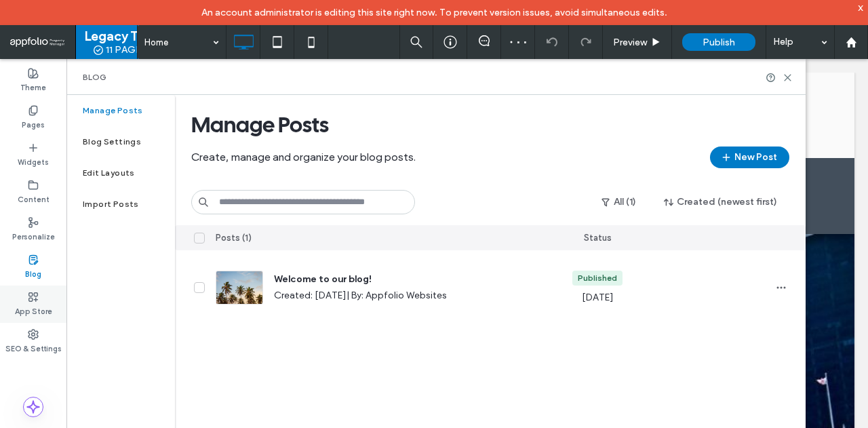
click at [24, 303] on label "App Store" at bounding box center [33, 309] width 37 height 15
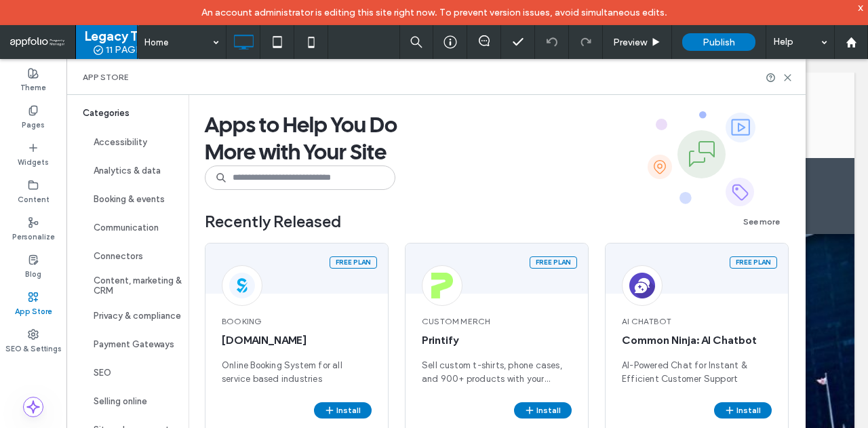
scroll to position [106, 0]
click at [119, 363] on button "SEO" at bounding box center [127, 371] width 122 height 28
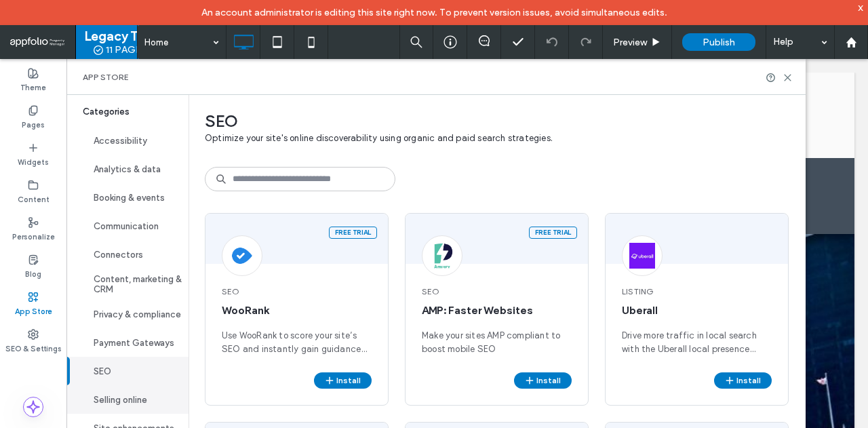
click at [136, 394] on button "Selling online" at bounding box center [127, 399] width 122 height 28
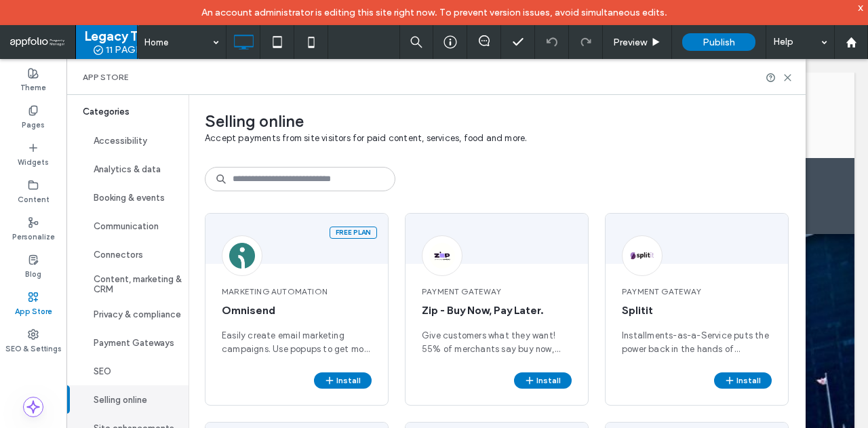
click at [133, 414] on button "Site enhancements" at bounding box center [127, 428] width 122 height 28
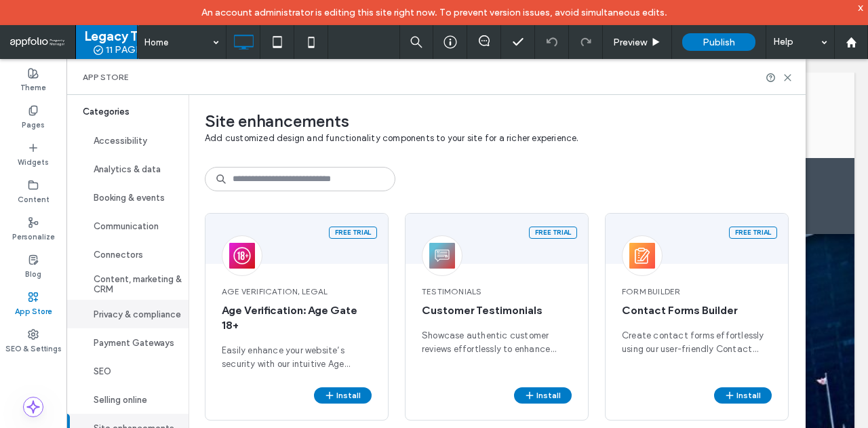
click at [138, 309] on button "Privacy & compliance" at bounding box center [127, 314] width 122 height 28
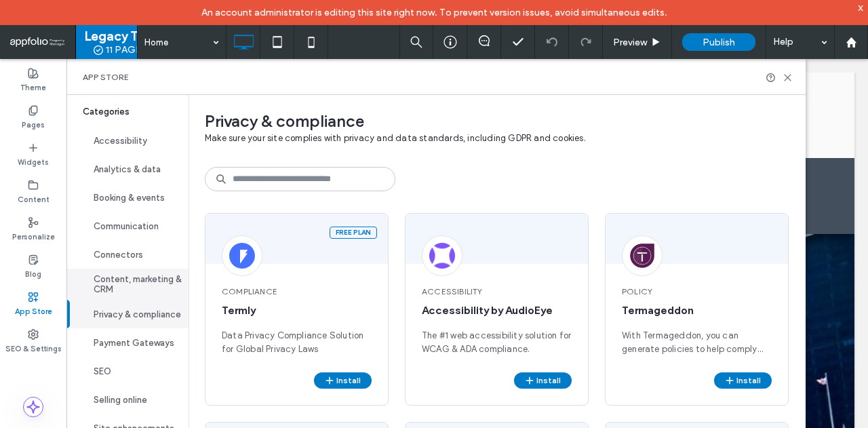
click at [133, 269] on button "Content, marketing & CRM" at bounding box center [127, 284] width 122 height 31
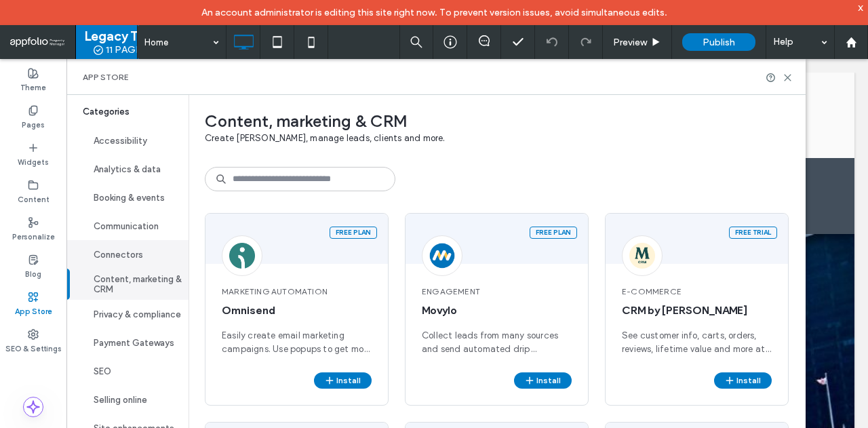
click at [137, 240] on button "Connectors" at bounding box center [127, 254] width 122 height 28
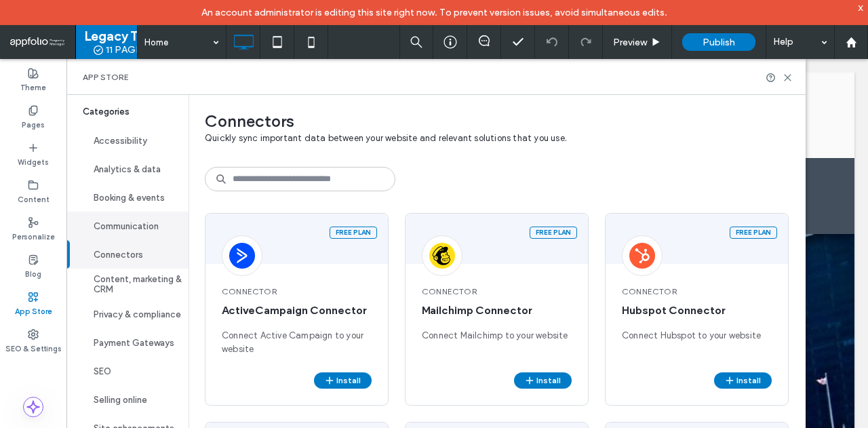
click at [137, 215] on button "Communication" at bounding box center [127, 226] width 122 height 28
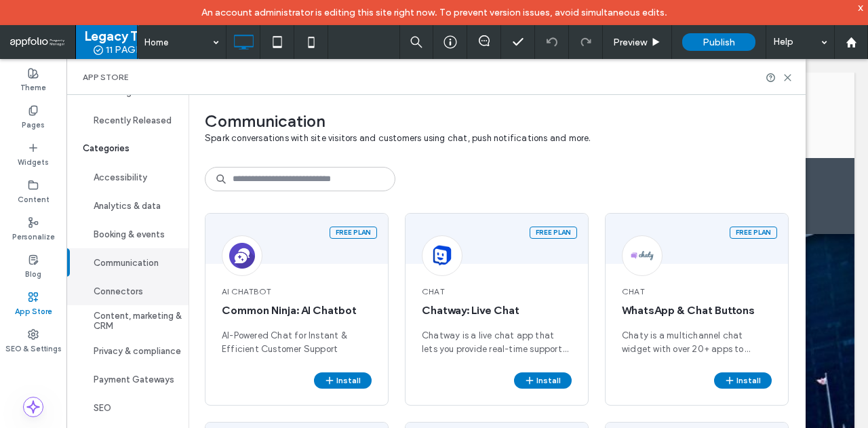
scroll to position [39, 0]
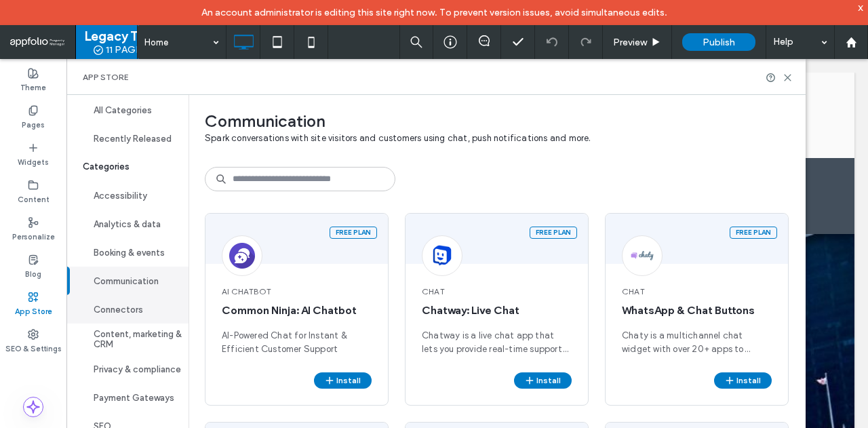
click at [137, 235] on button "Analytics & data" at bounding box center [127, 224] width 122 height 28
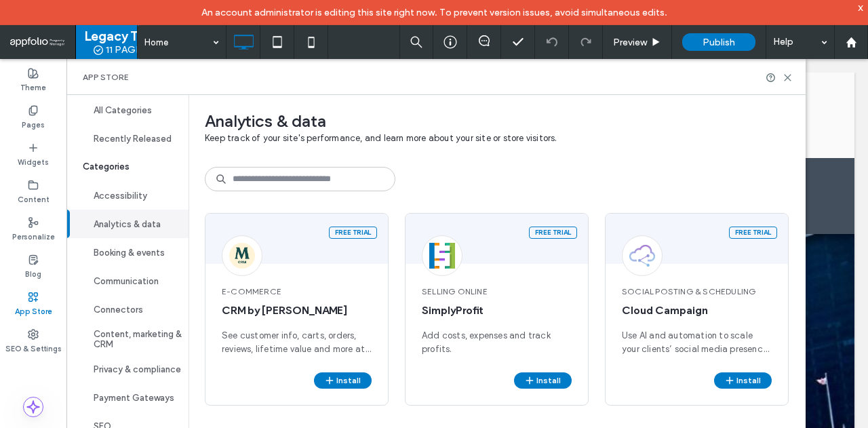
click at [136, 178] on span "Categories" at bounding box center [127, 167] width 122 height 28
click at [134, 195] on button "Accessibility" at bounding box center [127, 195] width 122 height 28
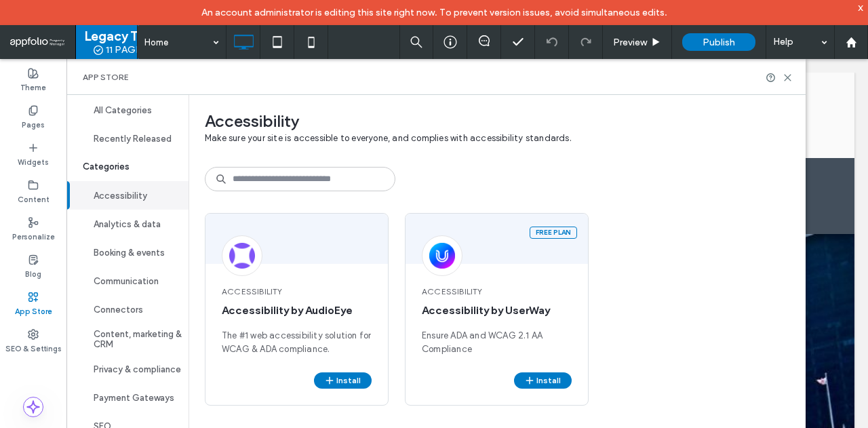
scroll to position [0, 0]
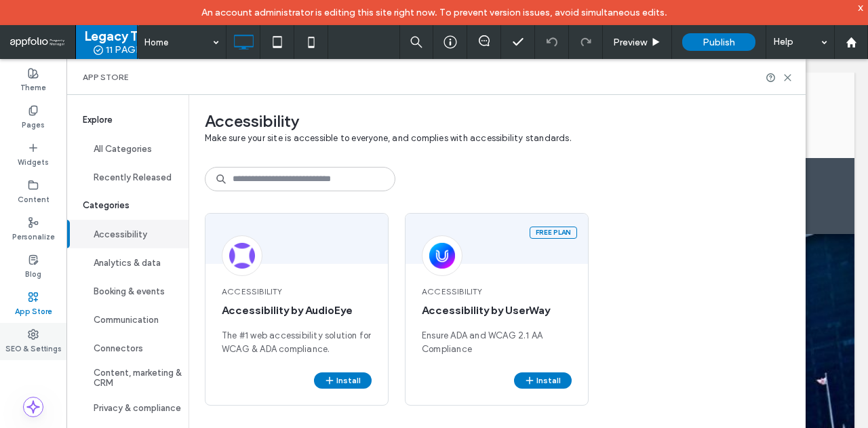
click at [35, 344] on label "SEO & Settings" at bounding box center [33, 347] width 56 height 15
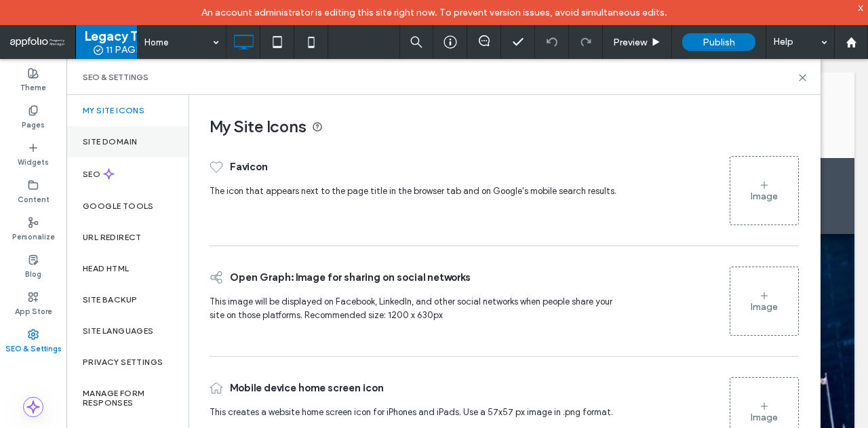
click at [137, 149] on div "Site Domain" at bounding box center [127, 141] width 122 height 31
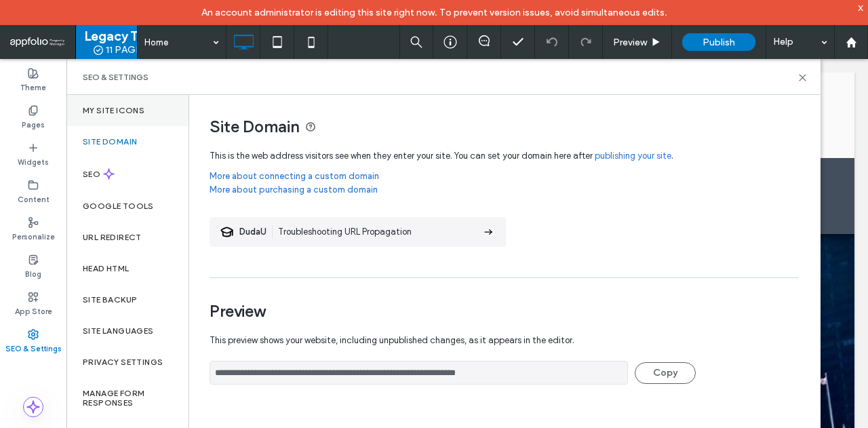
click at [137, 116] on div "My Site Icons" at bounding box center [127, 110] width 122 height 31
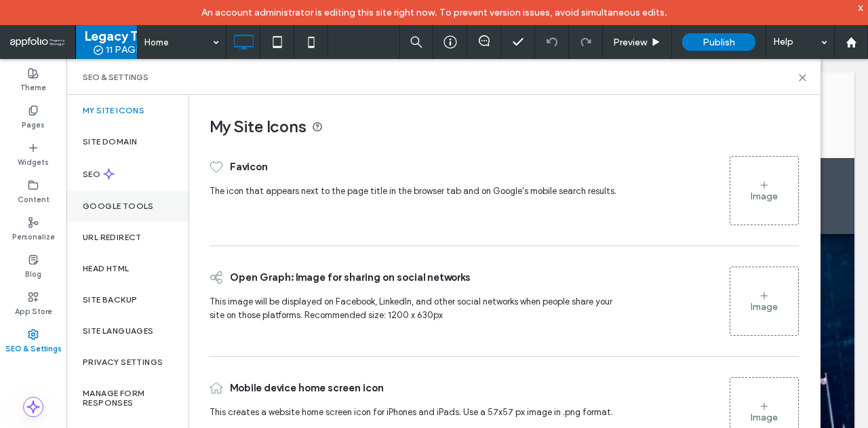
click at [110, 196] on div "Google Tools" at bounding box center [127, 206] width 122 height 31
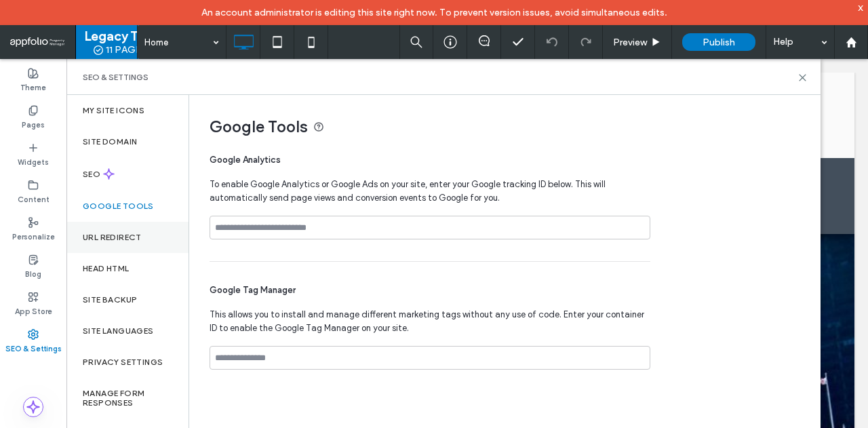
click at [112, 227] on div "URL Redirect" at bounding box center [127, 237] width 122 height 31
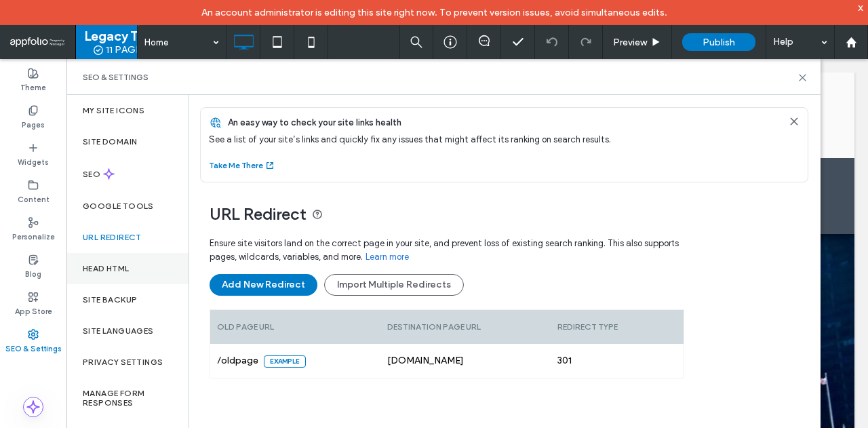
click at [122, 265] on label "Head HTML" at bounding box center [106, 268] width 47 height 9
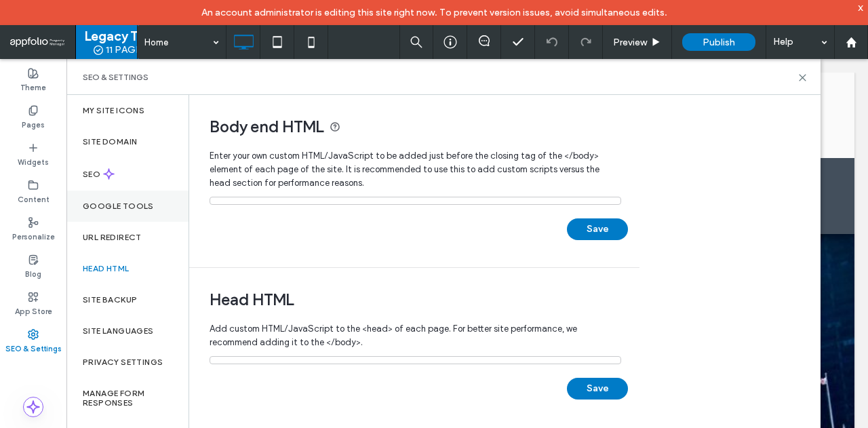
click at [129, 193] on div "Google Tools" at bounding box center [127, 206] width 122 height 31
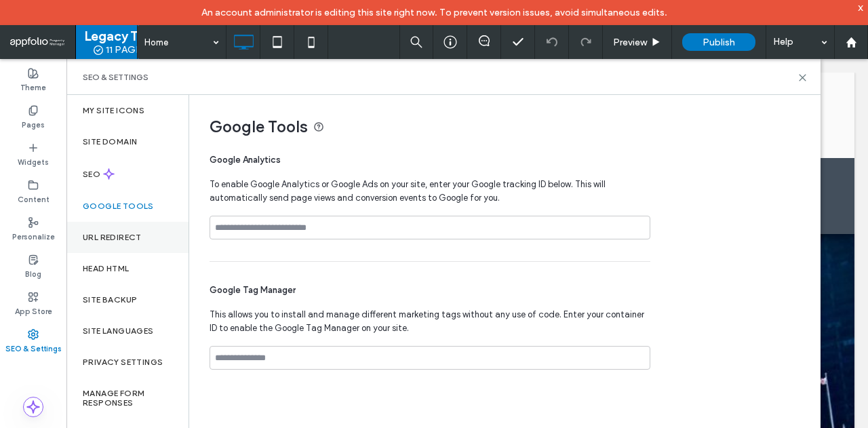
click at [123, 238] on label "URL Redirect" at bounding box center [112, 237] width 59 height 9
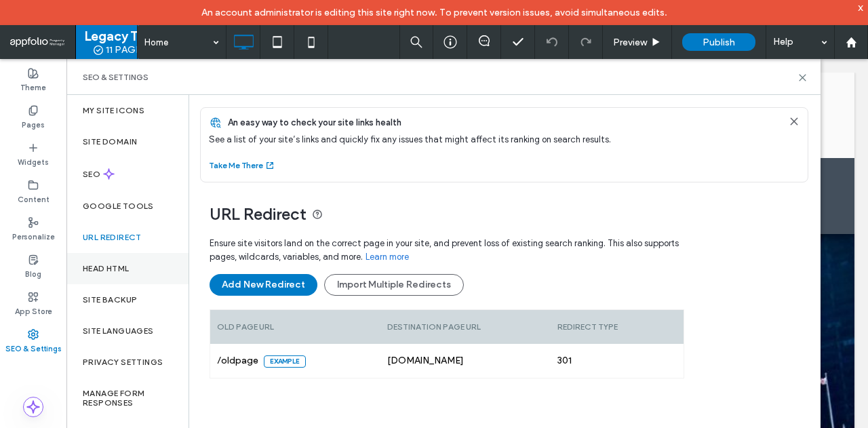
click at [125, 267] on label "Head HTML" at bounding box center [106, 268] width 47 height 9
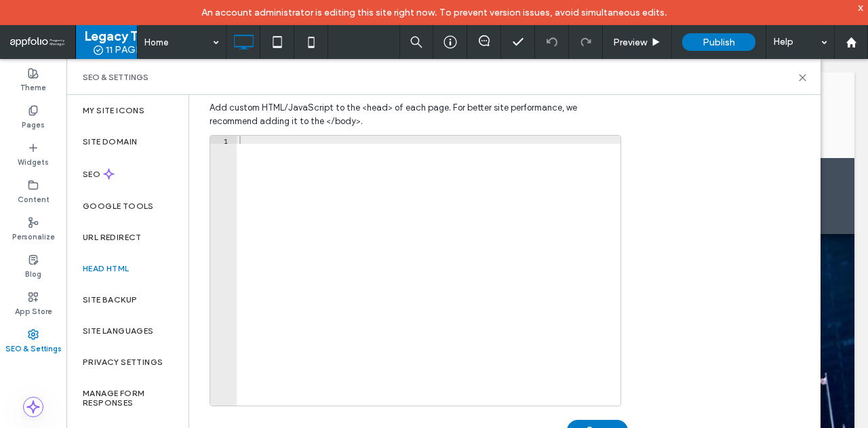
scroll to position [501, 0]
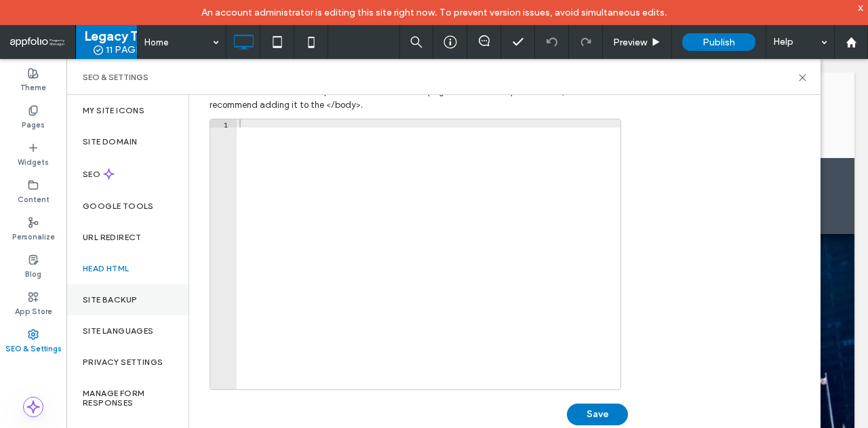
click at [138, 302] on div "Site Backup" at bounding box center [127, 299] width 122 height 31
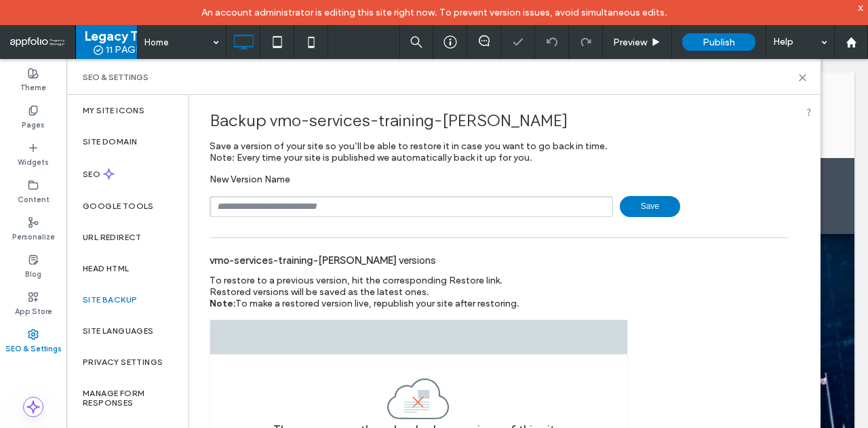
scroll to position [20, 0]
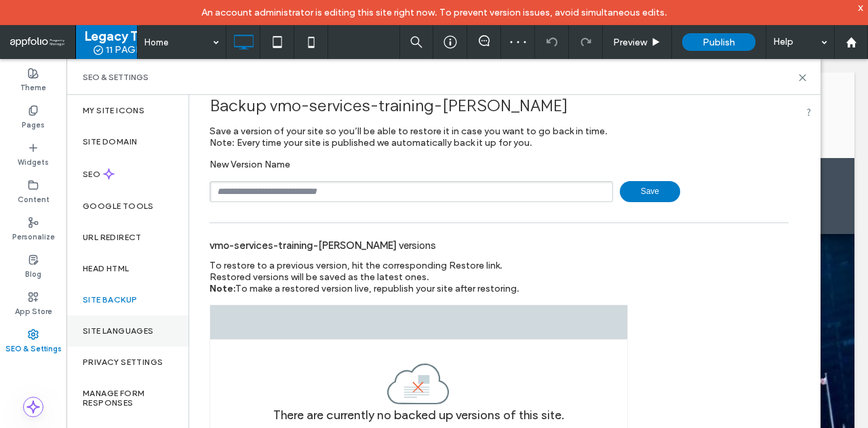
click at [136, 334] on label "Site Languages" at bounding box center [118, 330] width 71 height 9
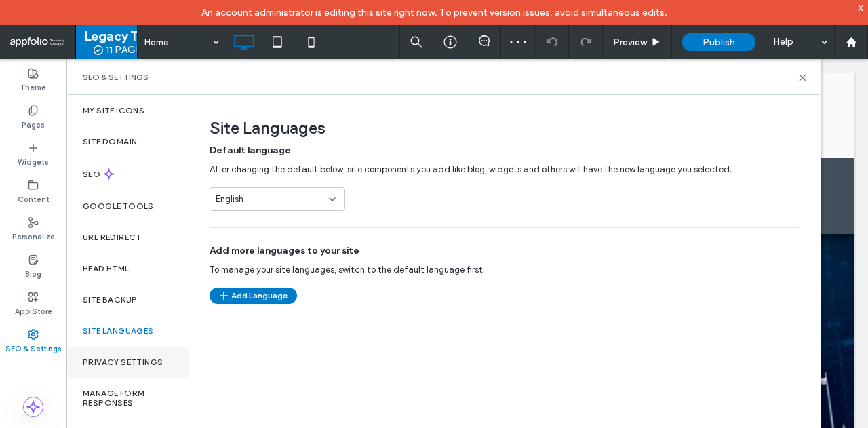
click at [138, 366] on label "Privacy Settings" at bounding box center [123, 361] width 80 height 9
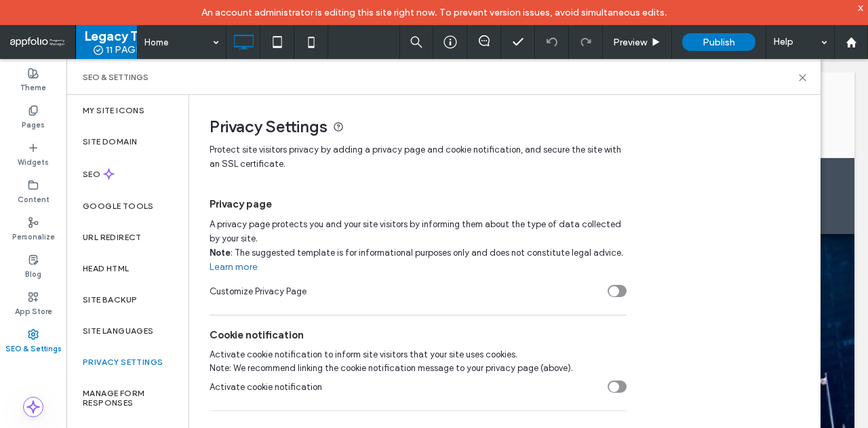
scroll to position [95, 0]
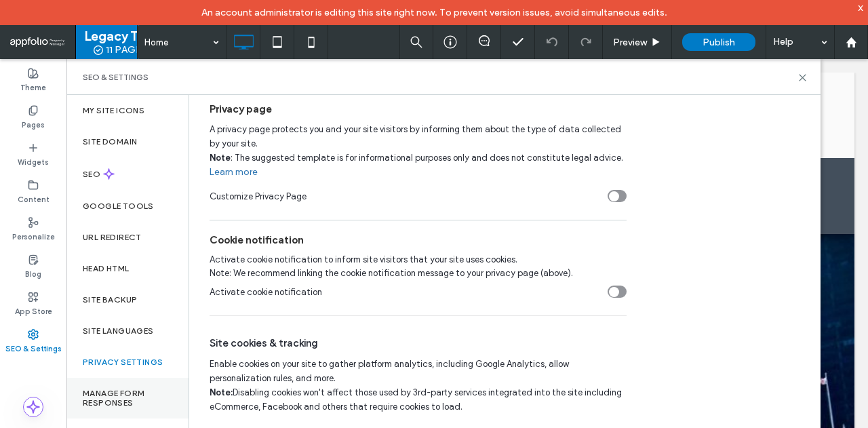
click at [134, 401] on label "Manage Form Responses" at bounding box center [128, 398] width 90 height 19
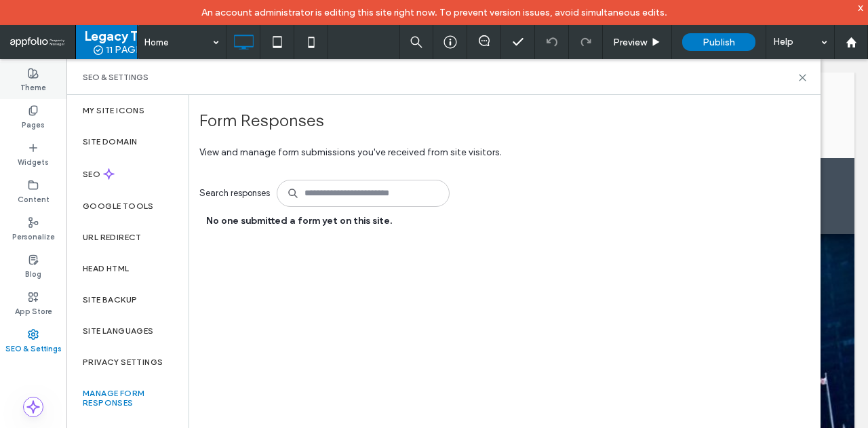
click at [23, 75] on div "Theme" at bounding box center [33, 80] width 66 height 37
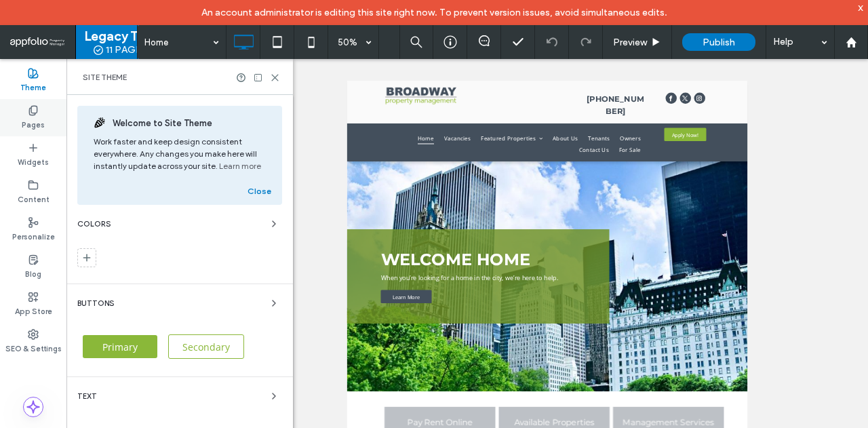
click at [26, 118] on label "Pages" at bounding box center [33, 123] width 23 height 15
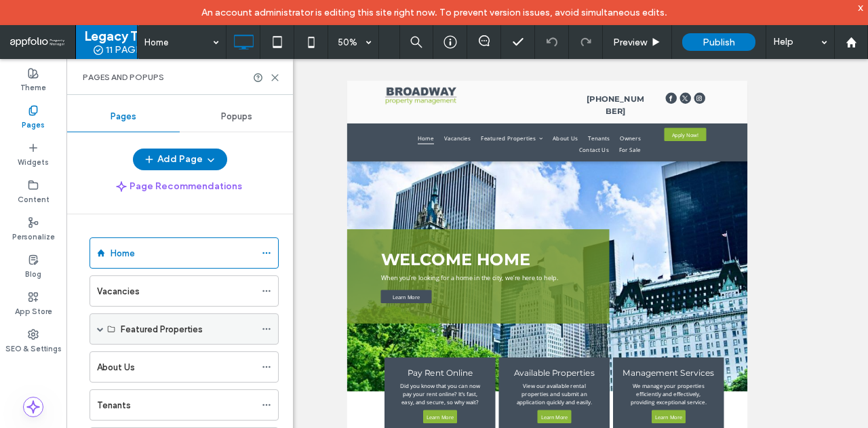
click at [103, 328] on div "Featured Properties" at bounding box center [184, 328] width 189 height 31
click at [102, 327] on span at bounding box center [100, 329] width 7 height 7
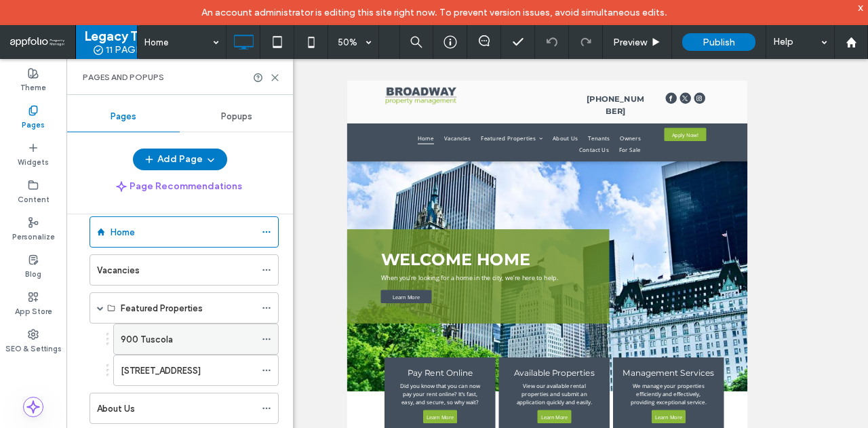
scroll to position [0, 0]
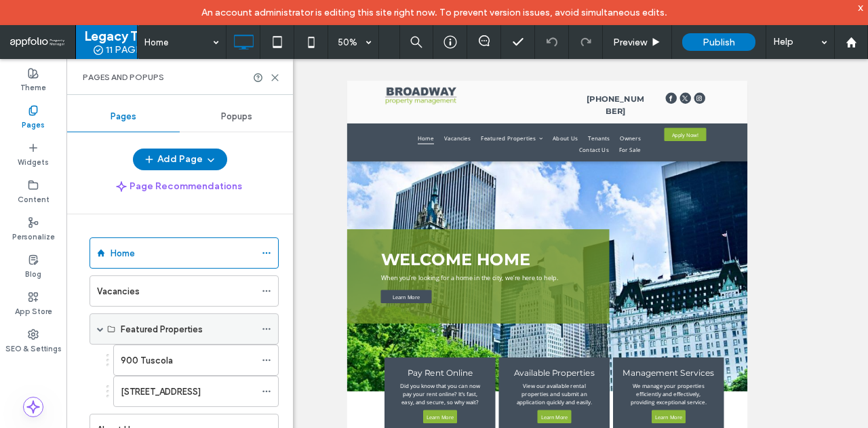
click at [106, 332] on div "Featured Properties" at bounding box center [184, 328] width 189 height 31
click at [102, 330] on span at bounding box center [100, 329] width 7 height 7
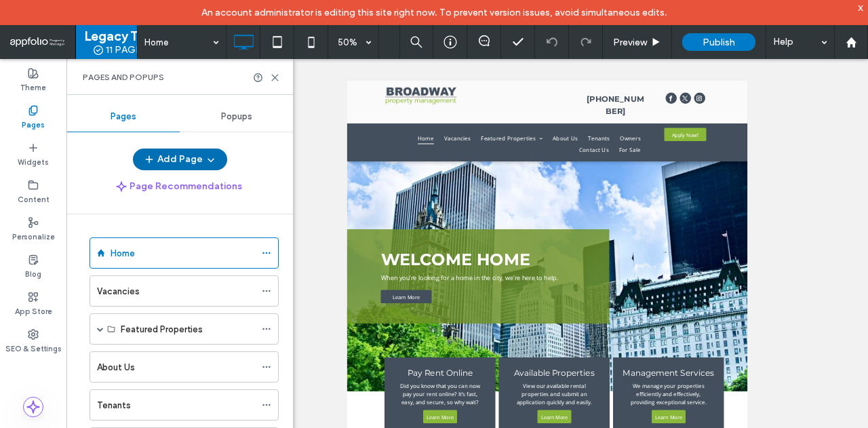
click at [216, 157] on button "Add Page" at bounding box center [180, 160] width 94 height 22
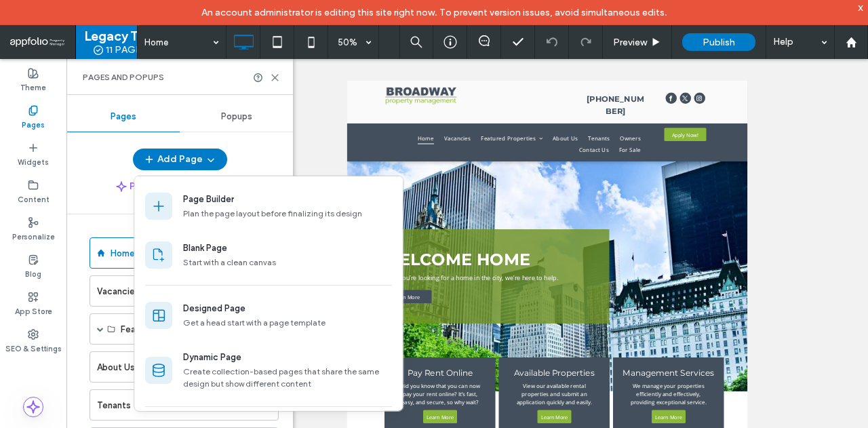
click at [260, 142] on div "Pages Popups Add Page Page Recommendations Home Vacancies Featured Properties 9…" at bounding box center [179, 274] width 227 height 345
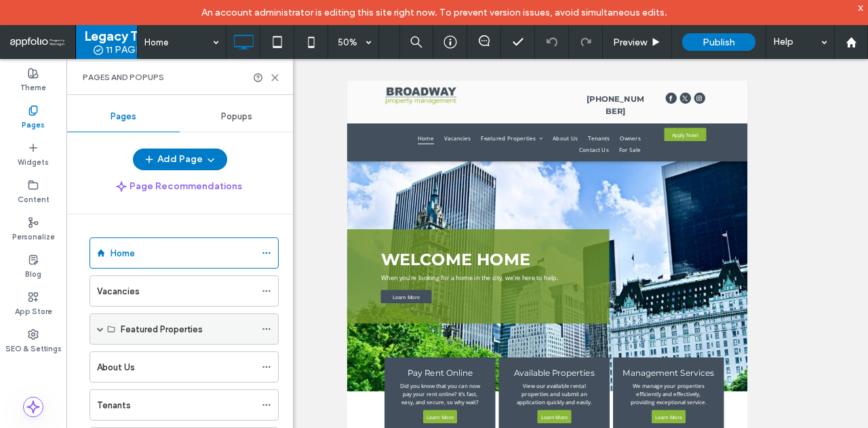
click at [146, 327] on label "Featured Properties" at bounding box center [162, 329] width 82 height 24
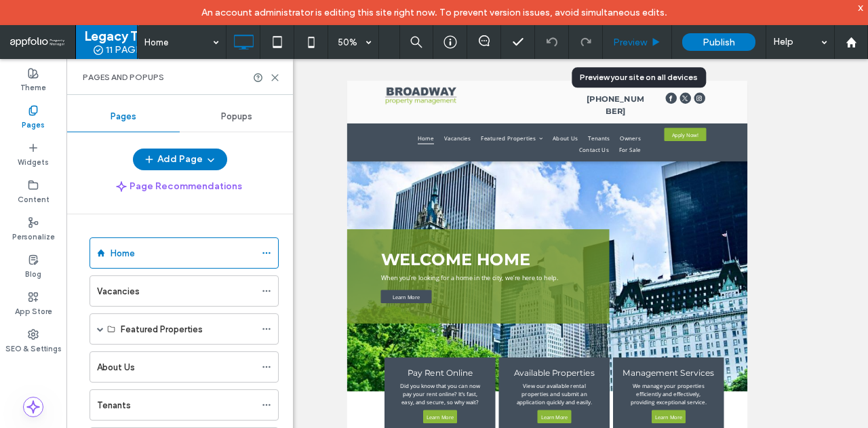
click at [663, 47] on div "Preview" at bounding box center [637, 43] width 68 height 12
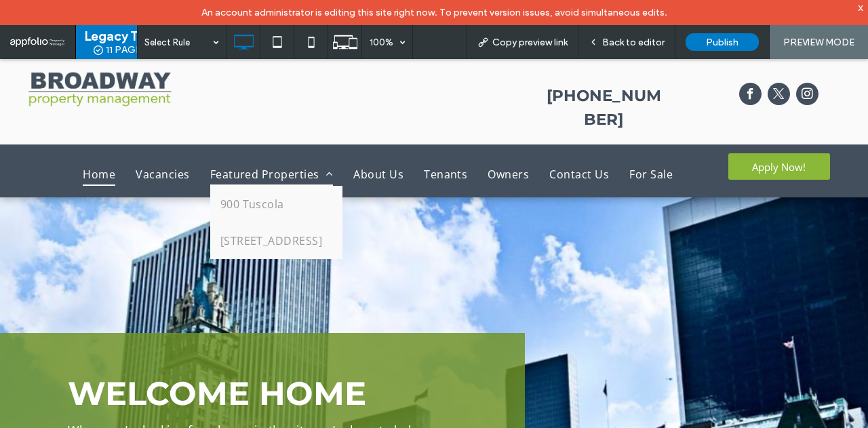
click at [315, 163] on span "Featured Properties" at bounding box center [271, 174] width 123 height 23
click at [259, 163] on span "Featured Properties" at bounding box center [271, 174] width 123 height 23
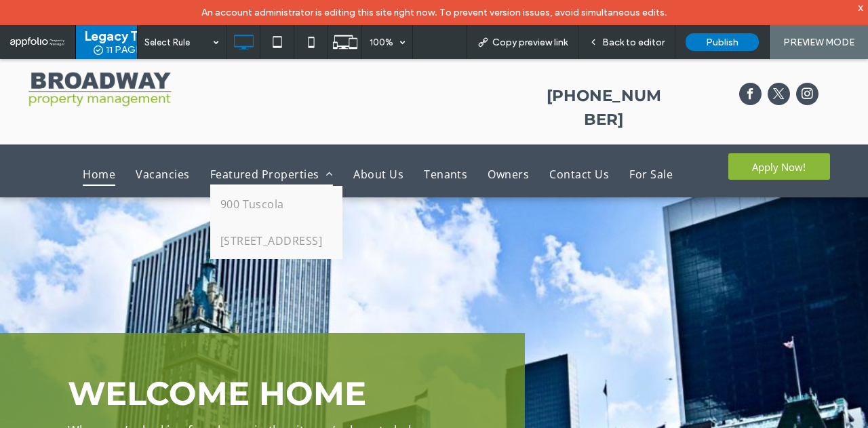
click at [259, 163] on span "Featured Properties" at bounding box center [271, 174] width 123 height 23
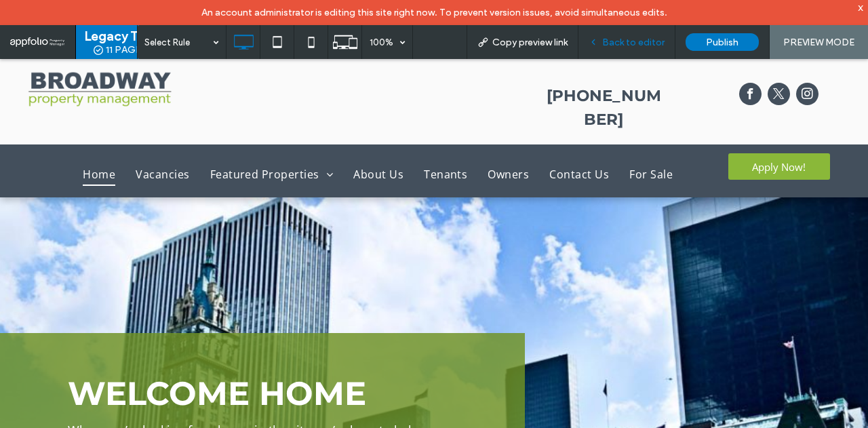
click at [633, 37] on span "Back to editor" at bounding box center [633, 43] width 62 height 12
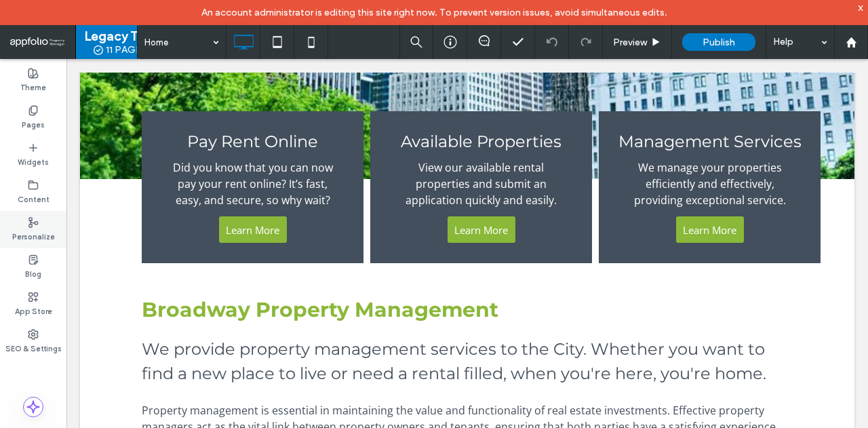
scroll to position [543, 0]
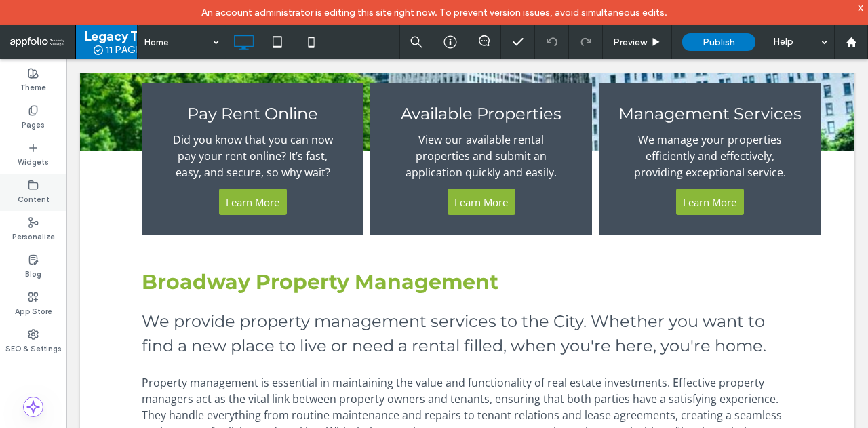
click at [33, 191] on label "Content" at bounding box center [34, 198] width 32 height 15
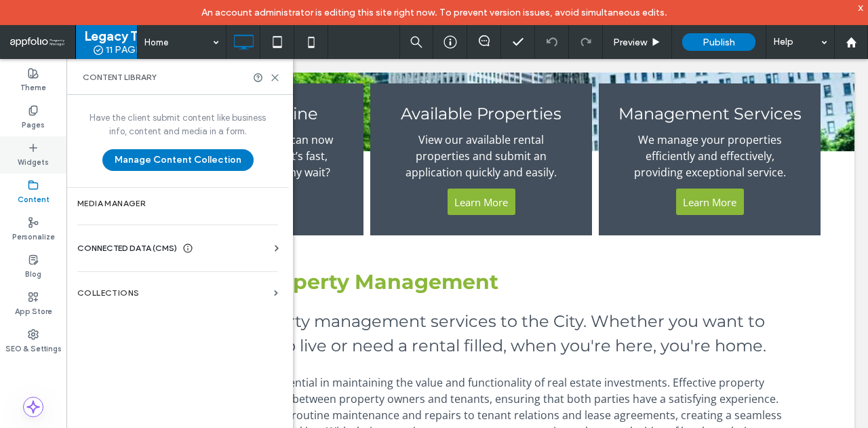
click at [35, 160] on label "Widgets" at bounding box center [33, 160] width 31 height 15
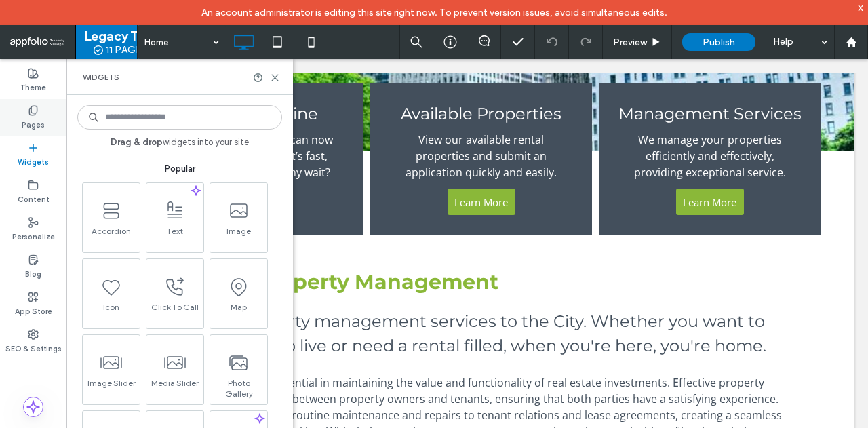
click at [47, 117] on div "Pages" at bounding box center [33, 117] width 66 height 37
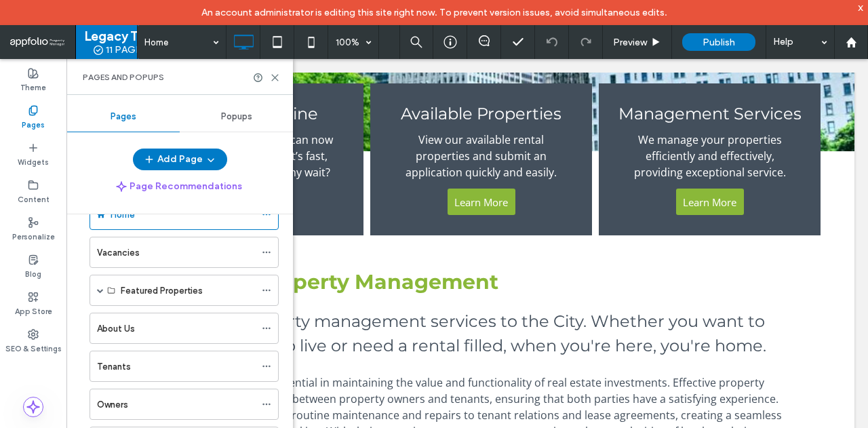
scroll to position [68, 0]
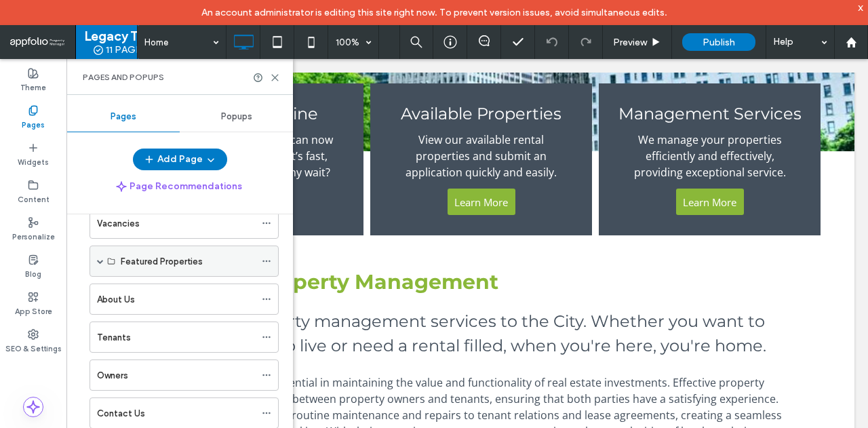
click at [268, 257] on icon at bounding box center [266, 260] width 9 height 9
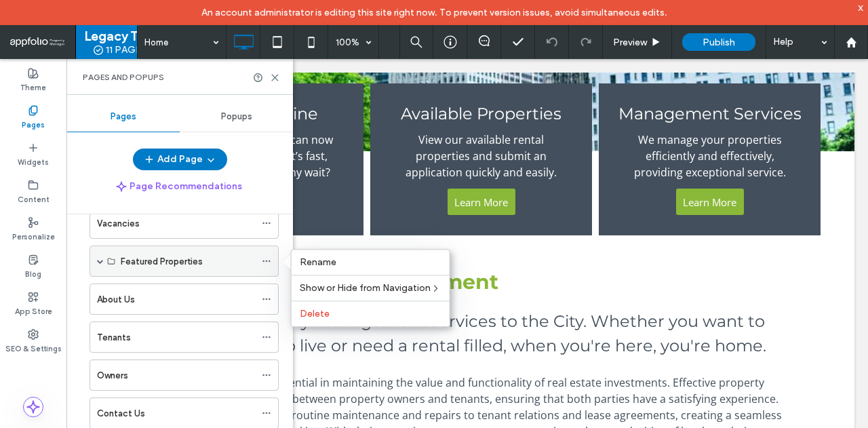
click at [268, 257] on icon at bounding box center [266, 260] width 9 height 9
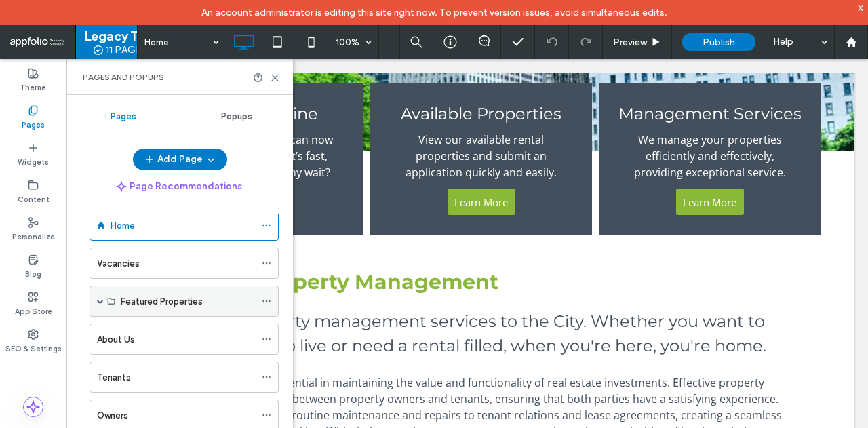
scroll to position [0, 0]
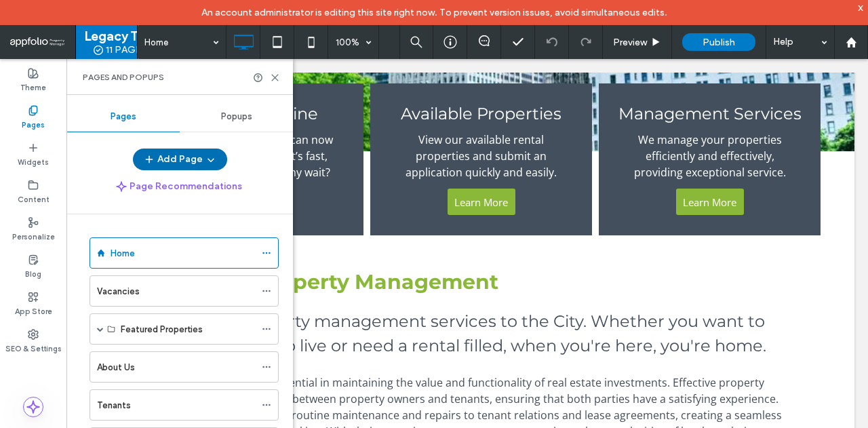
click at [218, 157] on button "Add Page" at bounding box center [180, 160] width 94 height 22
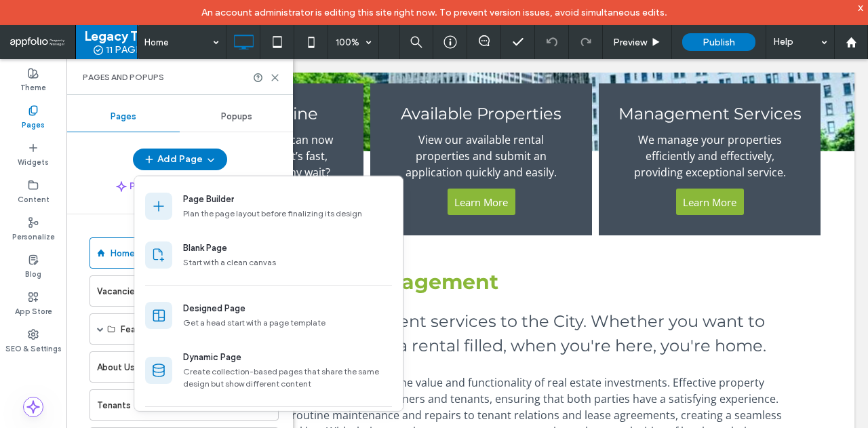
click at [253, 140] on div "Pages Popups Add Page Page Recommendations Home Vacancies Featured Properties 9…" at bounding box center [179, 274] width 227 height 345
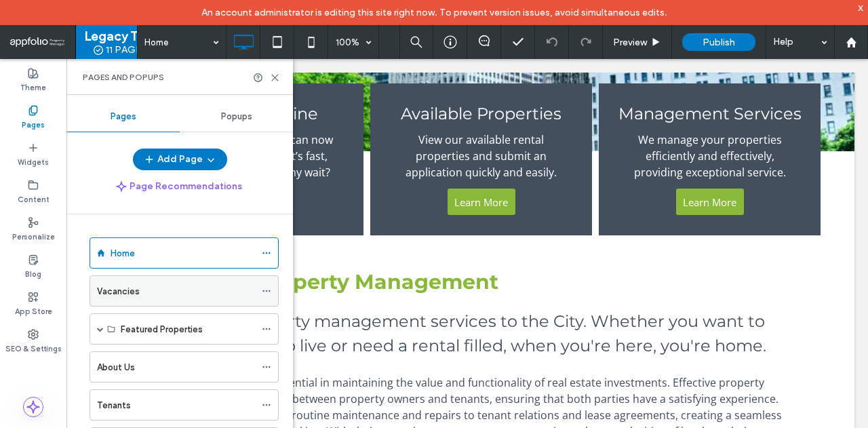
click at [123, 298] on div "Vacancies" at bounding box center [176, 291] width 158 height 30
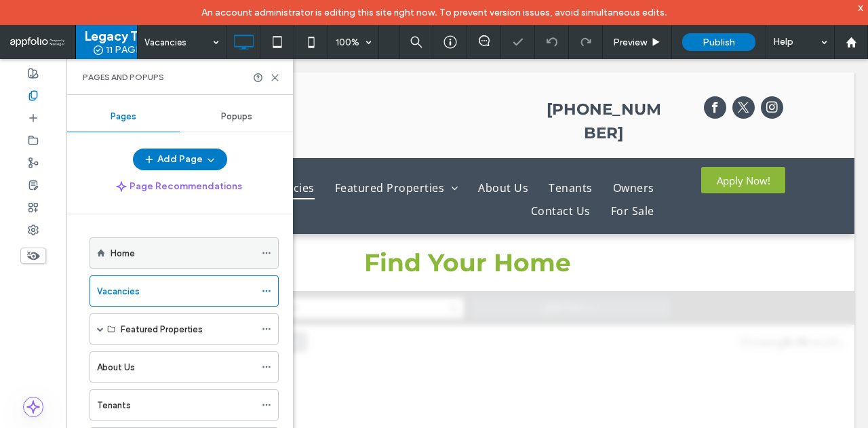
click at [165, 254] on div "Home" at bounding box center [183, 253] width 144 height 14
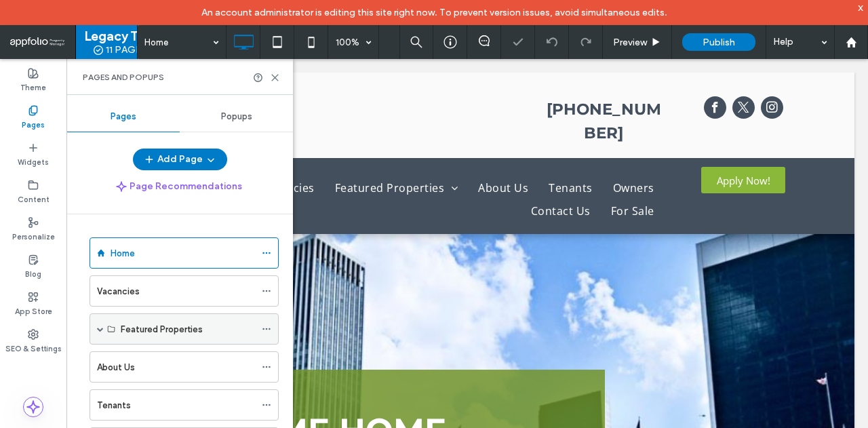
click at [121, 330] on div "Featured Properties" at bounding box center [188, 329] width 134 height 14
drag, startPoint x: 154, startPoint y: 288, endPoint x: 166, endPoint y: 292, distance: 13.1
click at [146, 291] on div "Vacancies" at bounding box center [176, 291] width 158 height 14
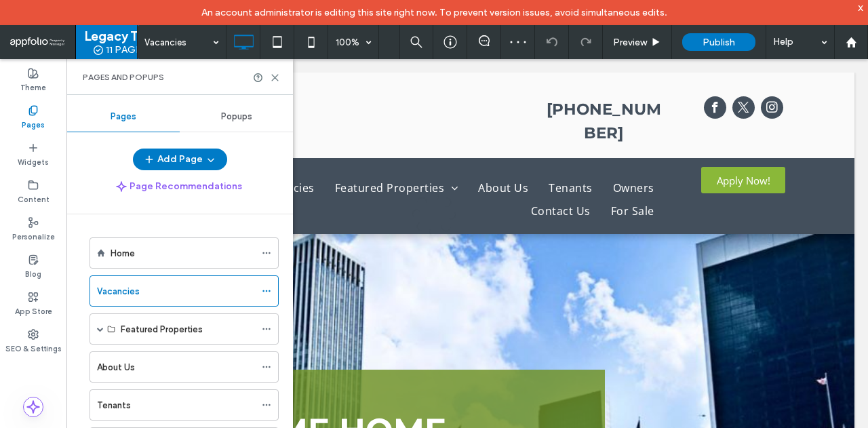
click at [266, 290] on div at bounding box center [434, 214] width 868 height 428
click at [266, 290] on use at bounding box center [265, 291] width 7 height 2
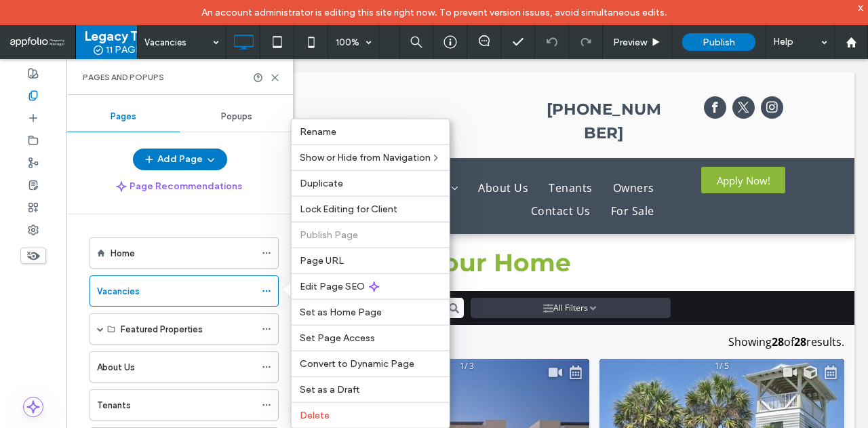
click at [255, 142] on div "Pages Popups Add Page Page Recommendations Home Vacancies Featured Properties 9…" at bounding box center [179, 274] width 227 height 345
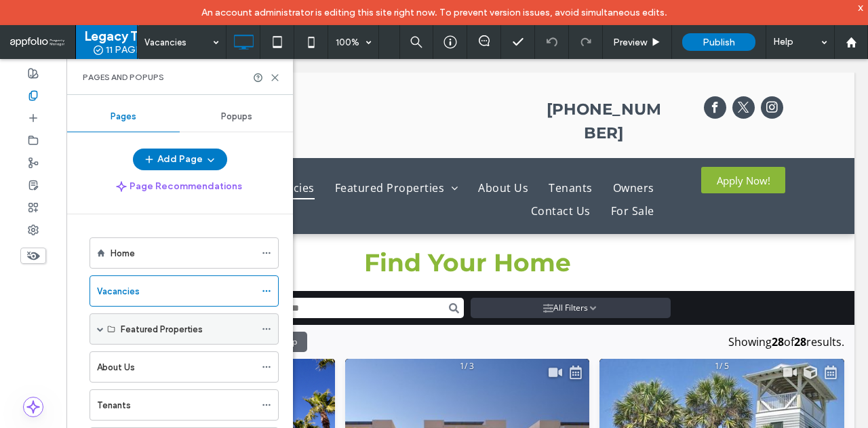
click at [127, 329] on label "Featured Properties" at bounding box center [162, 329] width 82 height 24
click at [104, 327] on div "Featured Properties" at bounding box center [184, 328] width 189 height 31
click at [102, 327] on span at bounding box center [100, 329] width 7 height 7
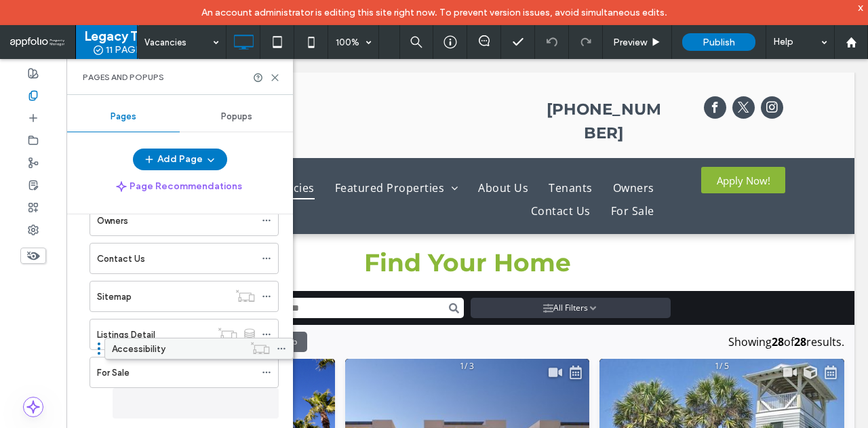
scroll to position [292, 0]
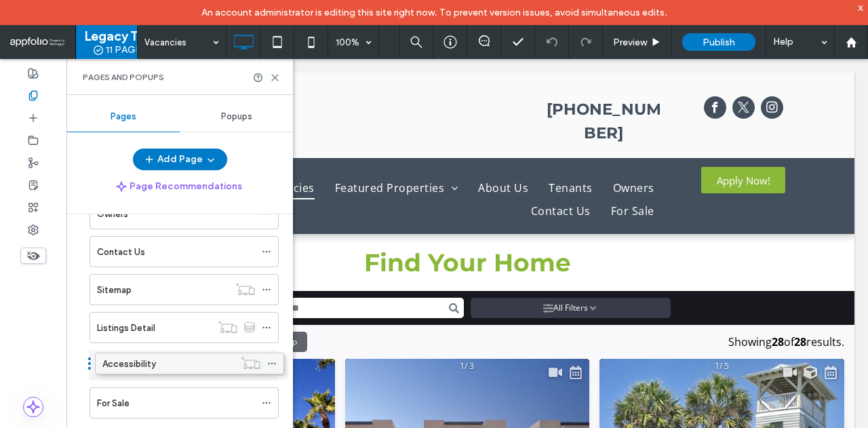
drag, startPoint x: 119, startPoint y: 364, endPoint x: 125, endPoint y: 372, distance: 9.8
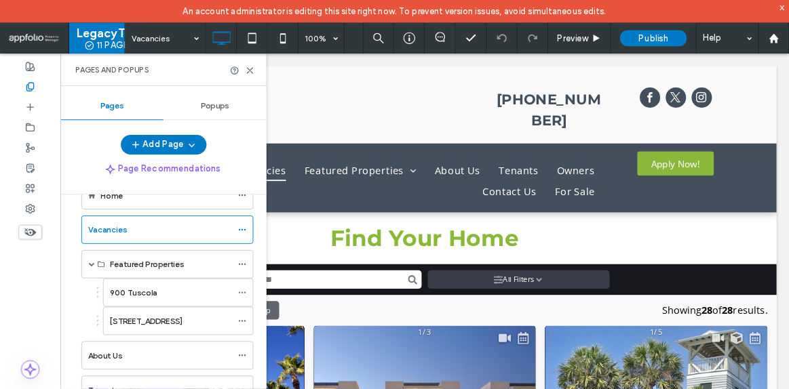
scroll to position [20, 0]
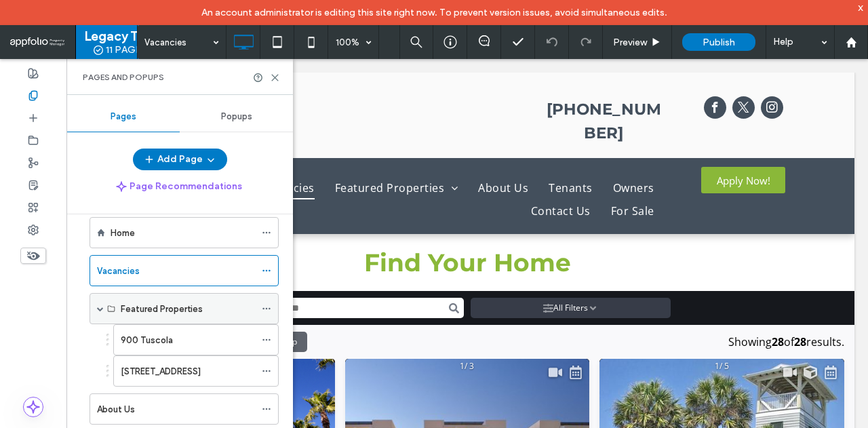
click at [111, 307] on icon at bounding box center [111, 309] width 8 height 8
click at [109, 307] on icon at bounding box center [111, 309] width 8 height 8
click at [110, 307] on icon at bounding box center [111, 309] width 8 height 8
click at [37, 140] on icon at bounding box center [33, 140] width 11 height 11
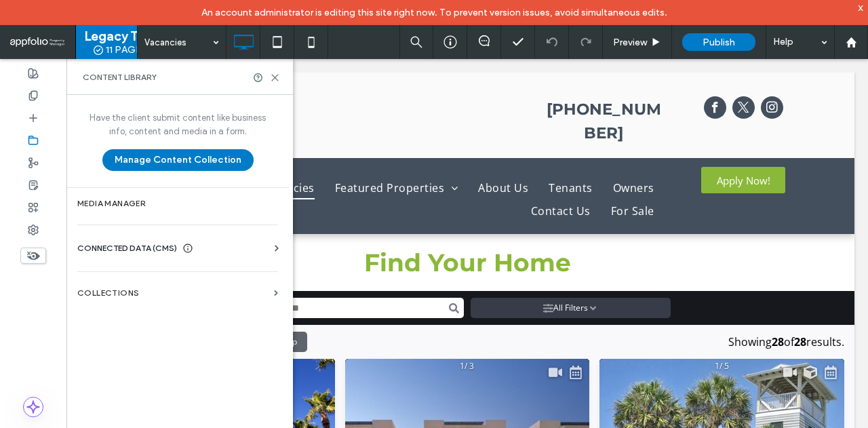
click at [252, 79] on div "Content Library" at bounding box center [180, 77] width 194 height 11
click at [256, 79] on icon at bounding box center [258, 78] width 10 height 10
click at [273, 82] on div "Content Library" at bounding box center [180, 77] width 194 height 11
click at [275, 78] on use at bounding box center [275, 78] width 6 height 6
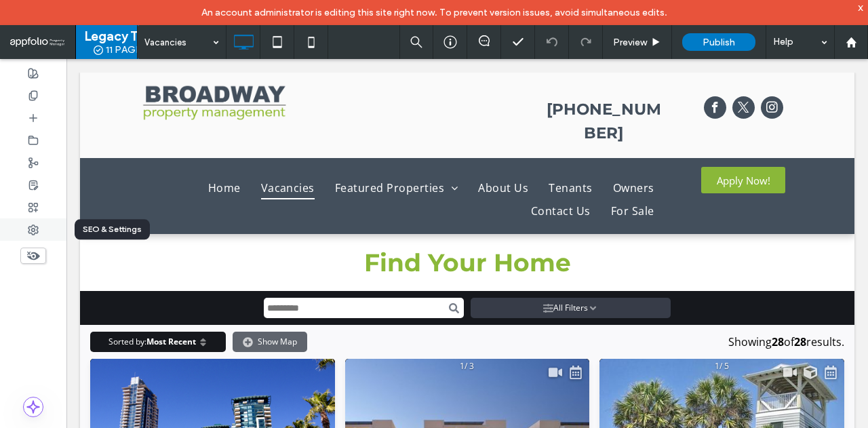
click at [37, 231] on use at bounding box center [32, 229] width 9 height 9
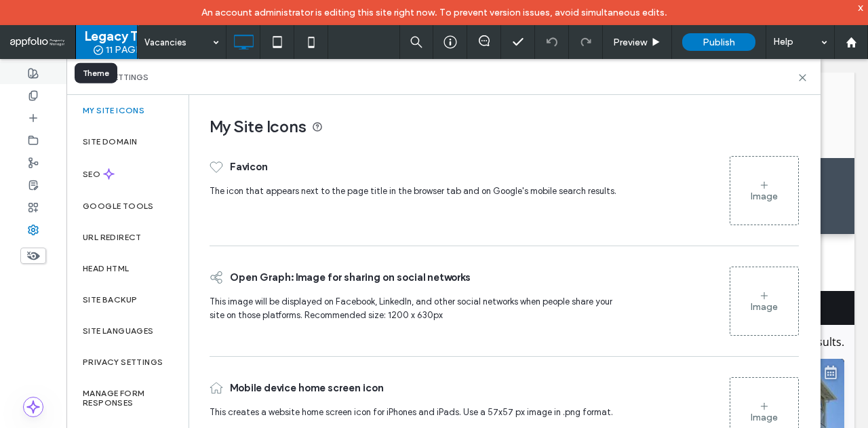
click at [35, 80] on div at bounding box center [33, 73] width 66 height 22
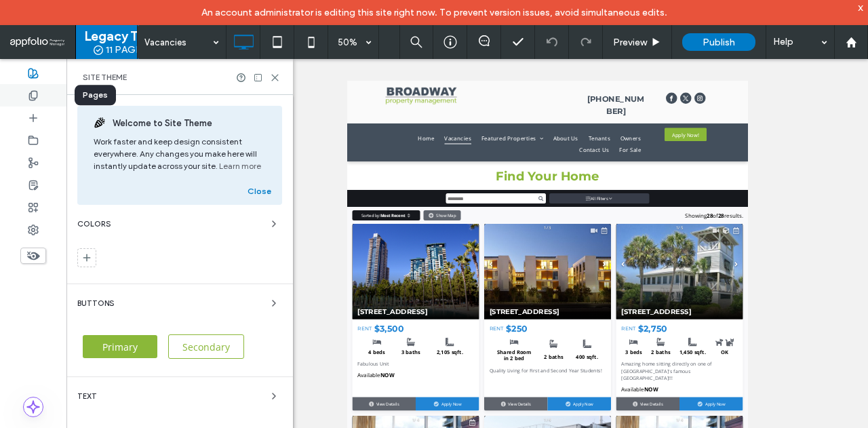
click at [34, 97] on icon at bounding box center [33, 95] width 11 height 11
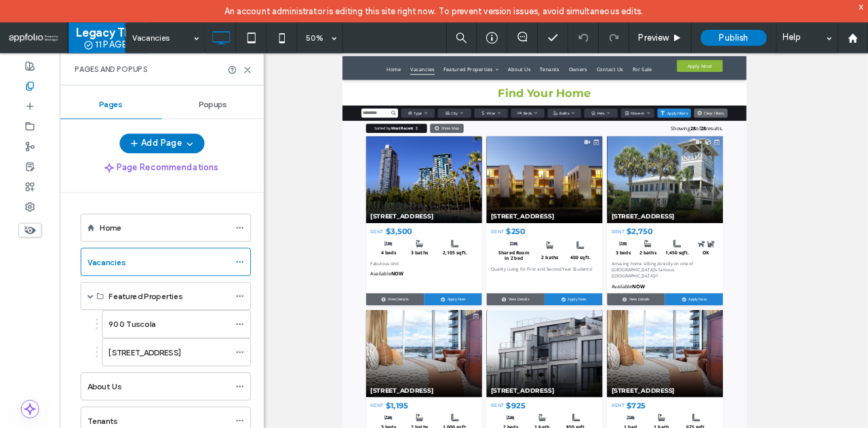
scroll to position [61, 0]
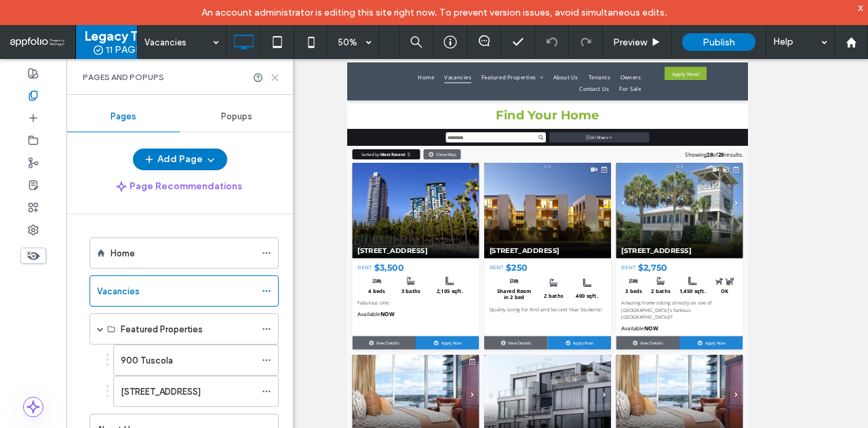
click at [270, 77] on icon at bounding box center [275, 78] width 10 height 10
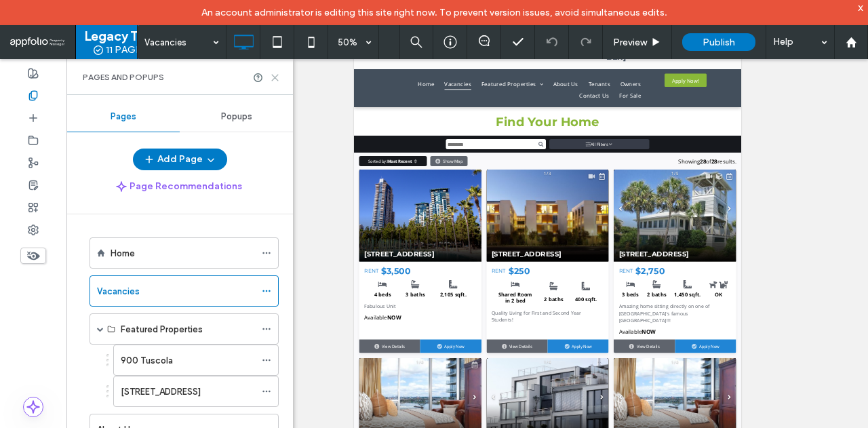
scroll to position [0, 0]
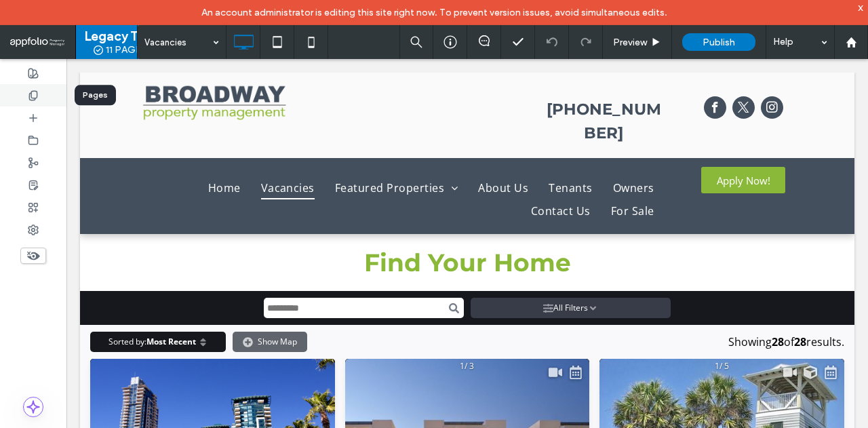
click at [31, 98] on icon at bounding box center [33, 95] width 11 height 11
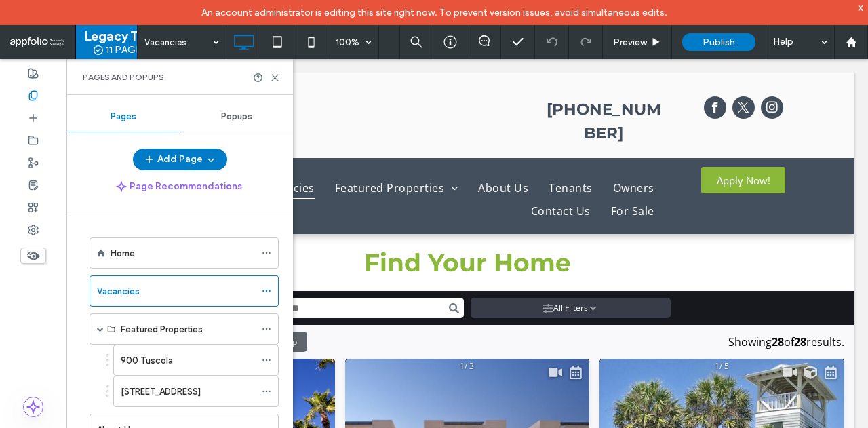
click at [30, 259] on icon at bounding box center [33, 255] width 15 height 15
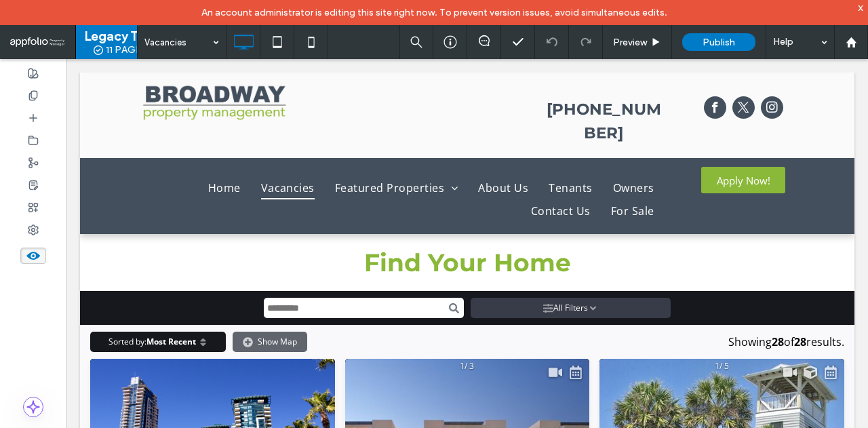
click at [33, 258] on use at bounding box center [33, 256] width 14 height 8
click at [32, 233] on use at bounding box center [32, 229] width 9 height 9
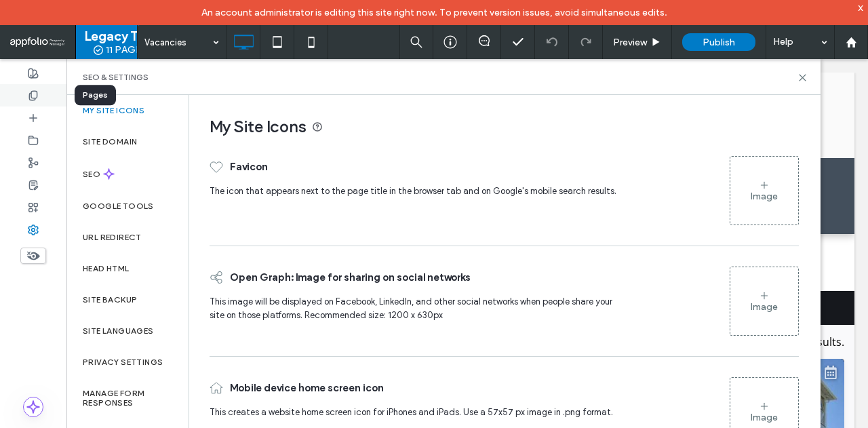
click at [33, 96] on icon at bounding box center [33, 95] width 11 height 11
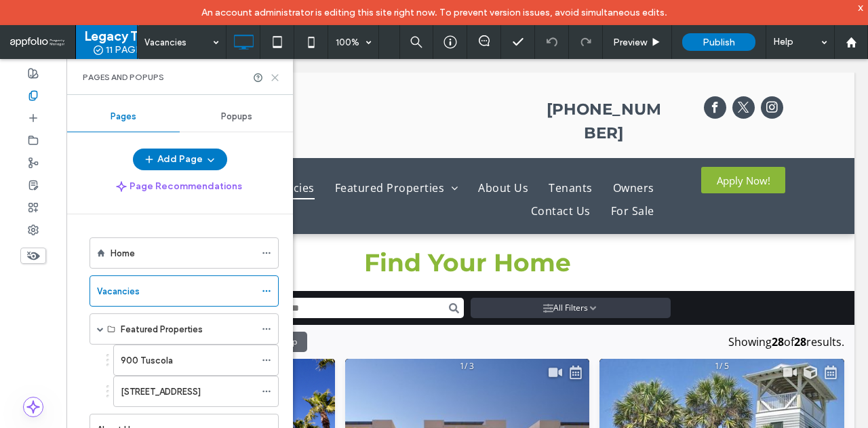
click at [277, 77] on icon at bounding box center [275, 78] width 10 height 10
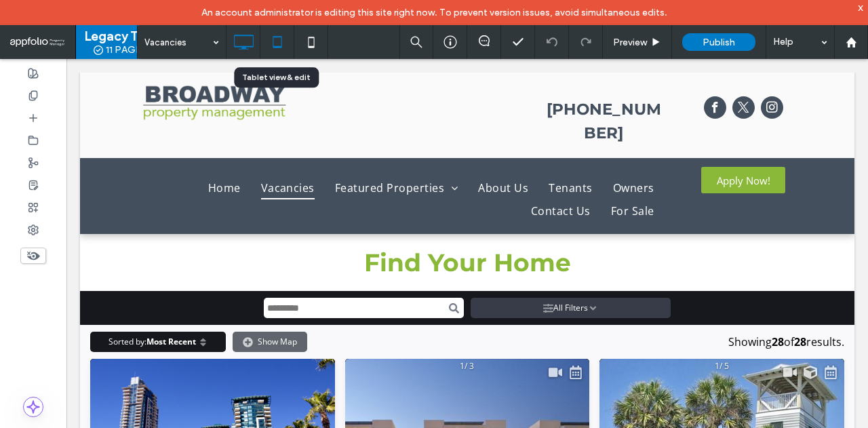
click at [275, 40] on icon at bounding box center [277, 41] width 27 height 27
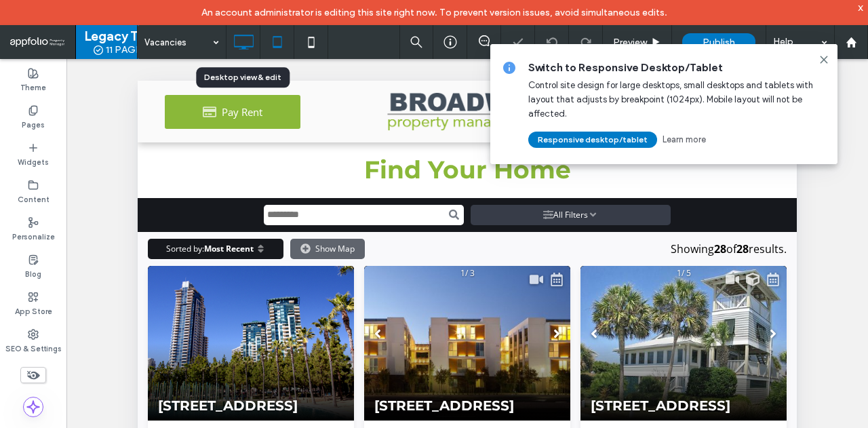
click at [247, 47] on icon at bounding box center [243, 41] width 27 height 27
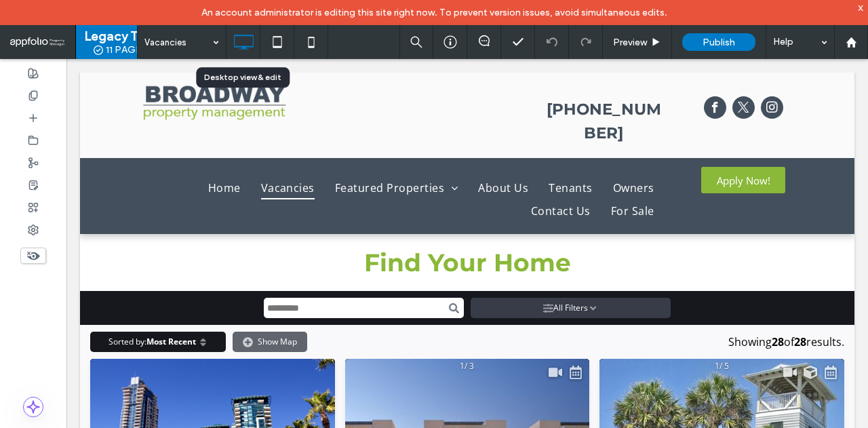
click at [246, 43] on icon at bounding box center [243, 41] width 27 height 27
click at [246, 38] on icon at bounding box center [243, 41] width 27 height 27
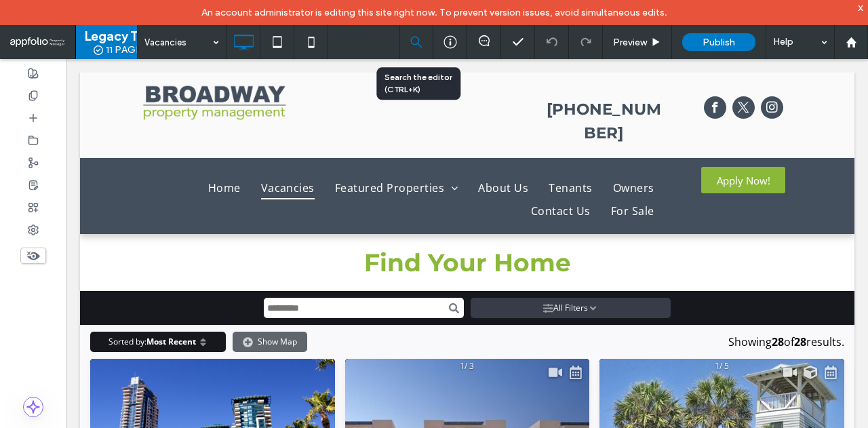
click at [412, 41] on icon at bounding box center [416, 42] width 12 height 12
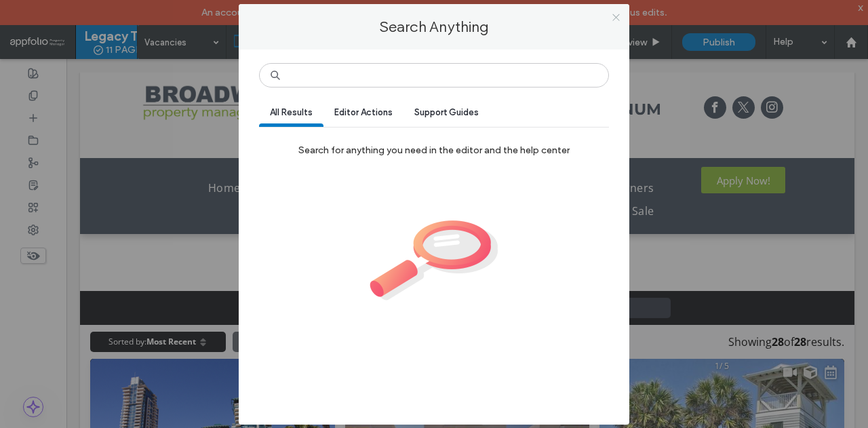
click at [612, 17] on icon at bounding box center [616, 17] width 10 height 10
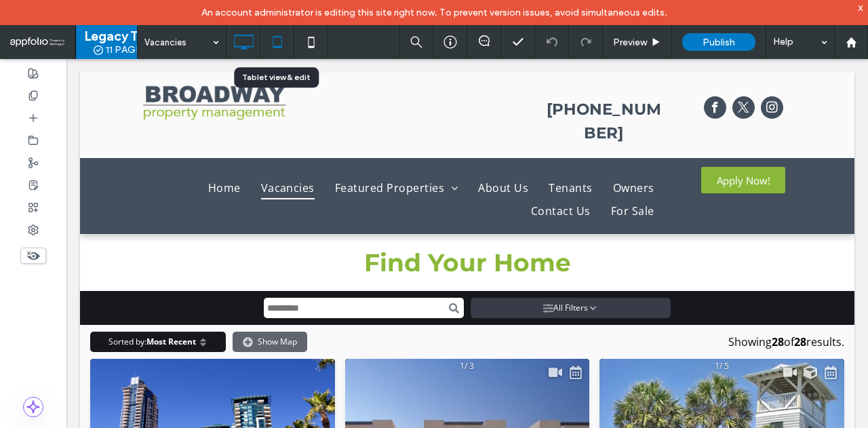
click at [282, 46] on icon at bounding box center [277, 41] width 27 height 27
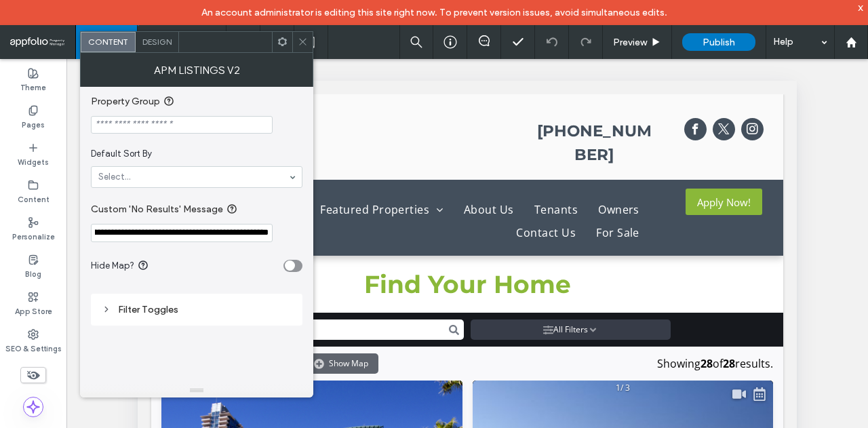
scroll to position [0, 224]
click at [160, 234] on input "**********" at bounding box center [182, 233] width 182 height 18
click at [163, 255] on section "Hide Map?" at bounding box center [197, 266] width 212 height 34
click at [156, 39] on span "Design" at bounding box center [156, 42] width 29 height 10
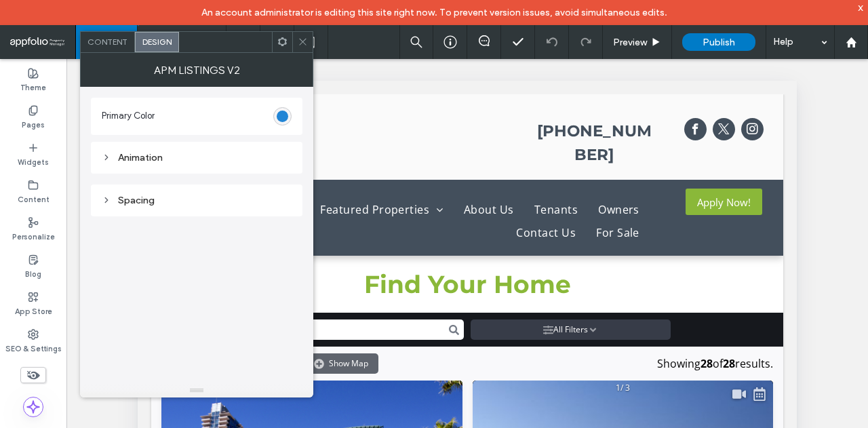
click at [308, 47] on span at bounding box center [303, 42] width 10 height 20
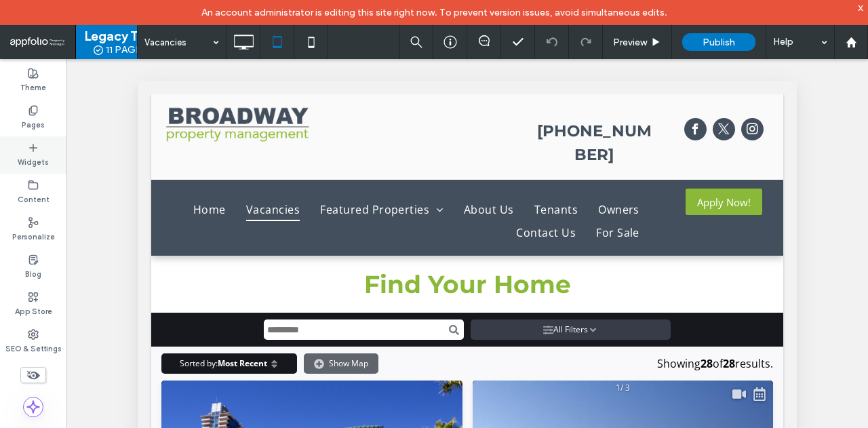
click at [31, 157] on label "Widgets" at bounding box center [33, 160] width 31 height 15
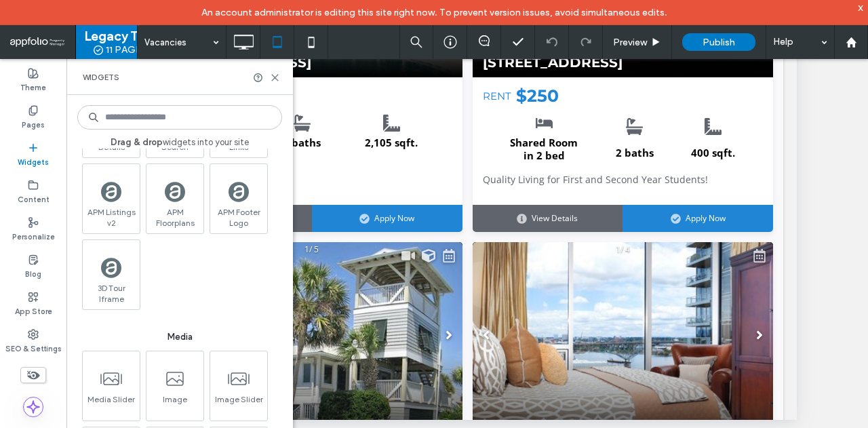
scroll to position [542, 0]
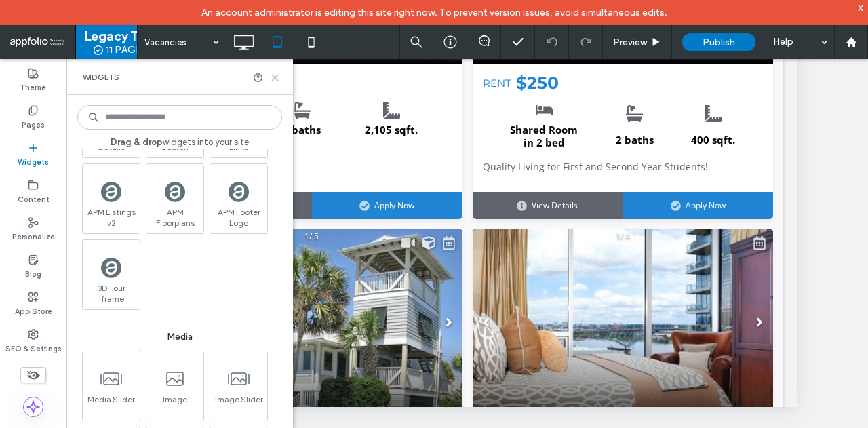
click at [273, 75] on icon at bounding box center [275, 78] width 10 height 10
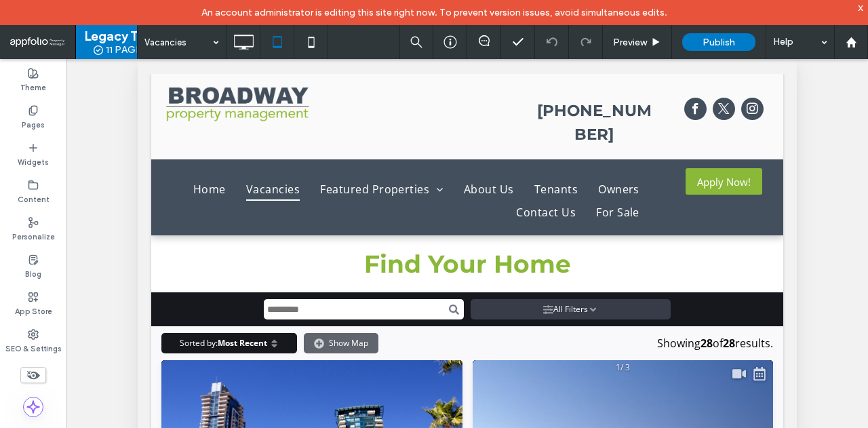
scroll to position [0, 0]
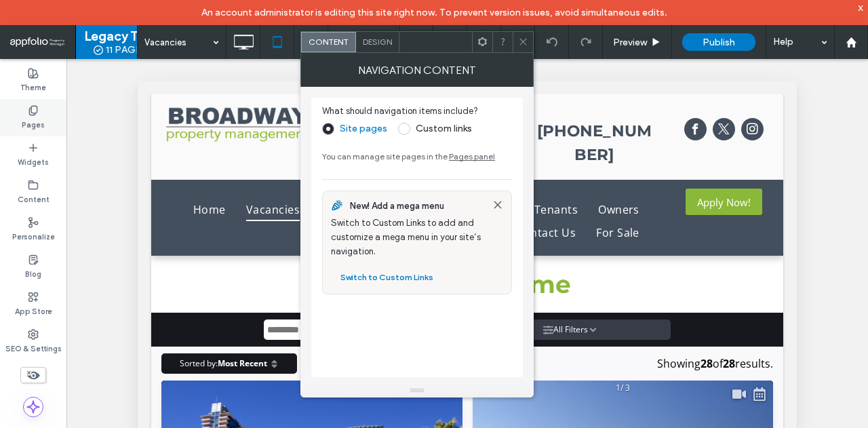
click at [31, 120] on label "Pages" at bounding box center [33, 123] width 23 height 15
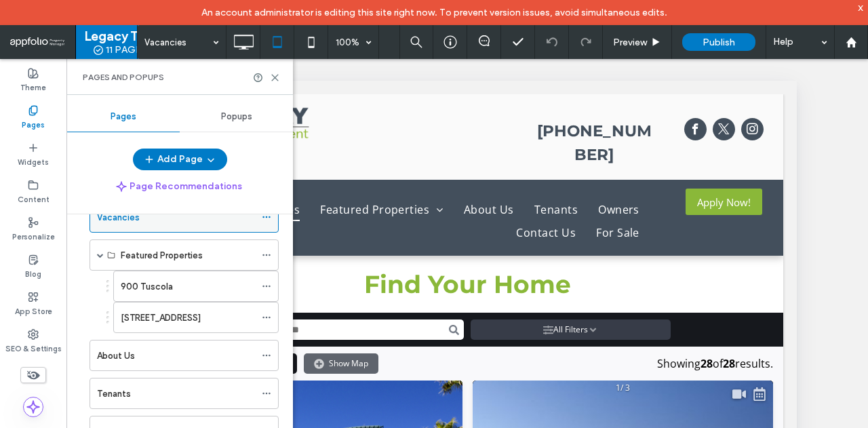
scroll to position [136, 0]
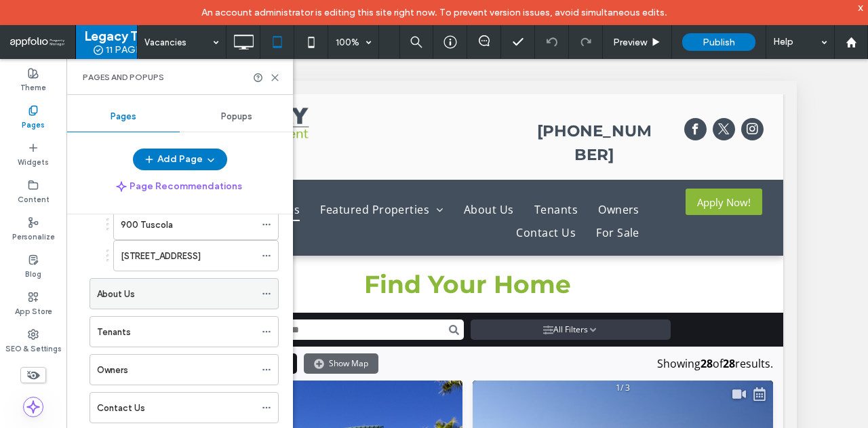
click at [174, 295] on div "About Us" at bounding box center [176, 294] width 158 height 14
click at [827, 210] on div "**********" at bounding box center [467, 260] width 802 height 403
click at [272, 79] on icon at bounding box center [275, 78] width 10 height 10
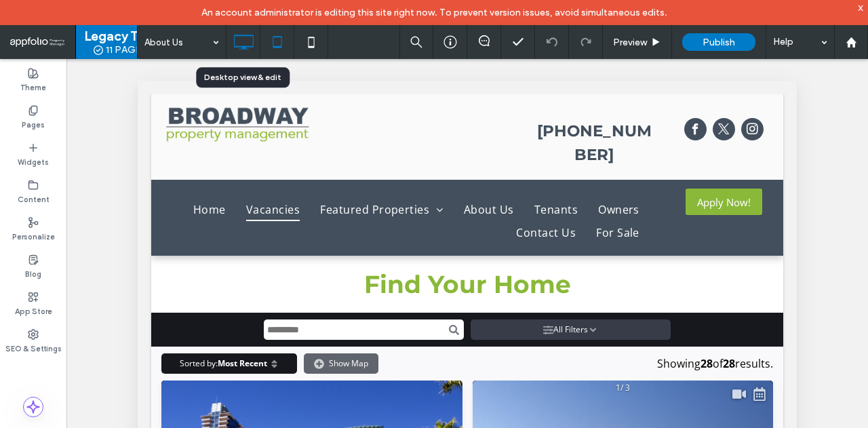
click at [248, 37] on icon at bounding box center [243, 41] width 27 height 27
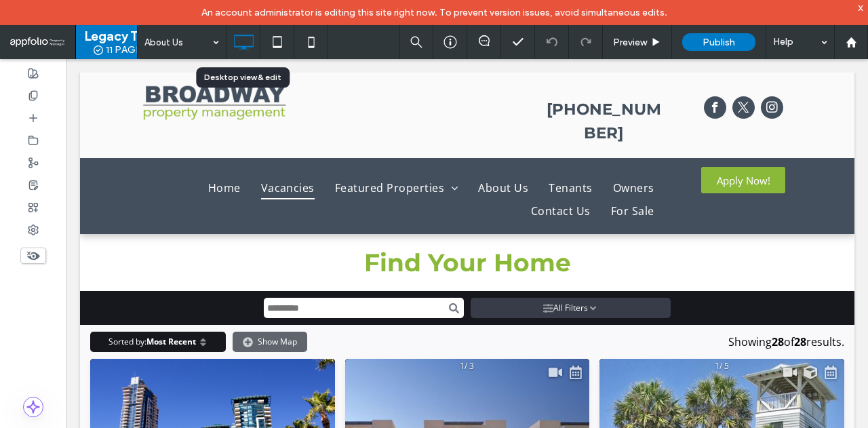
click at [248, 37] on icon at bounding box center [243, 41] width 27 height 27
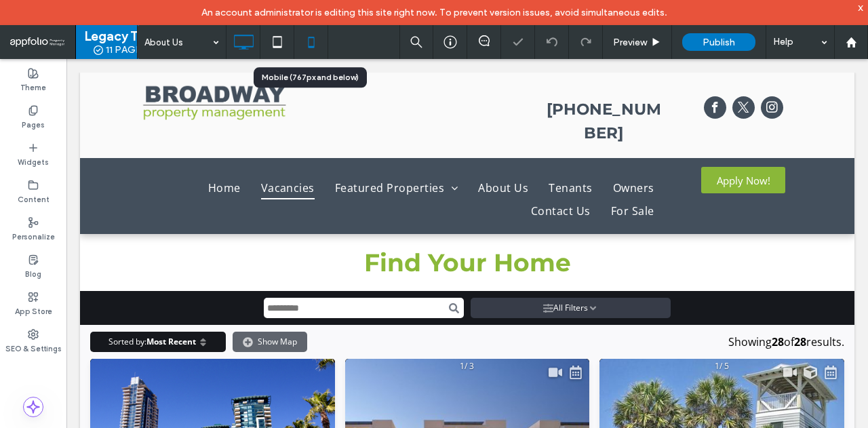
click at [295, 39] on div at bounding box center [310, 41] width 33 height 27
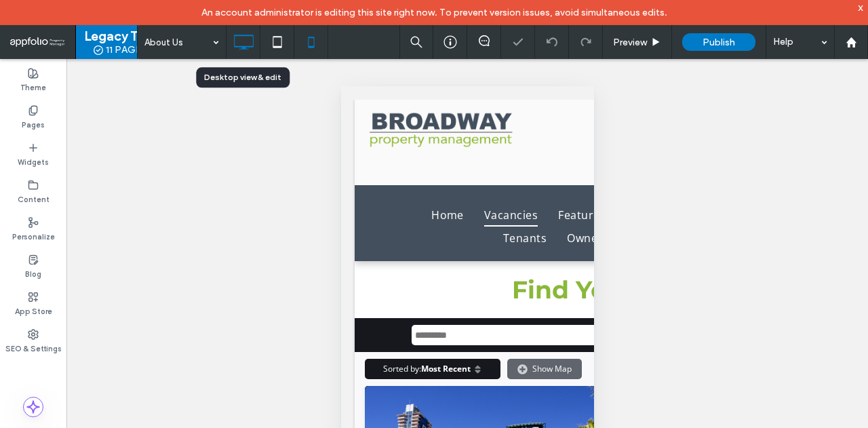
click at [244, 39] on icon at bounding box center [243, 41] width 27 height 27
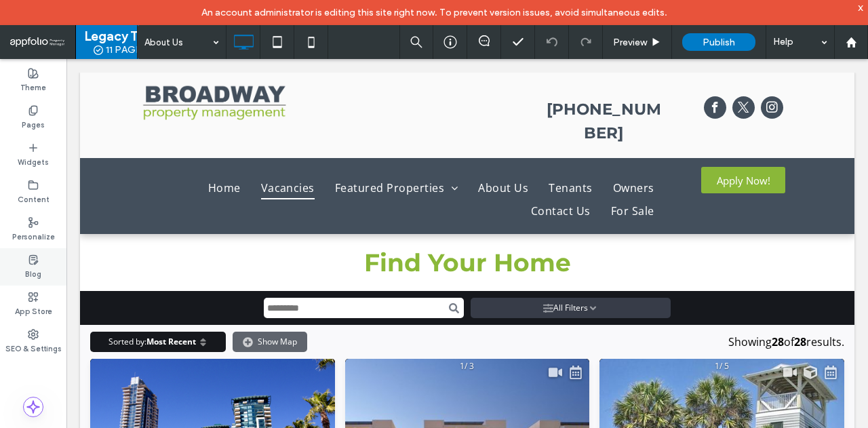
type input "**********"
type input "**"
click at [28, 158] on label "Widgets" at bounding box center [33, 160] width 31 height 15
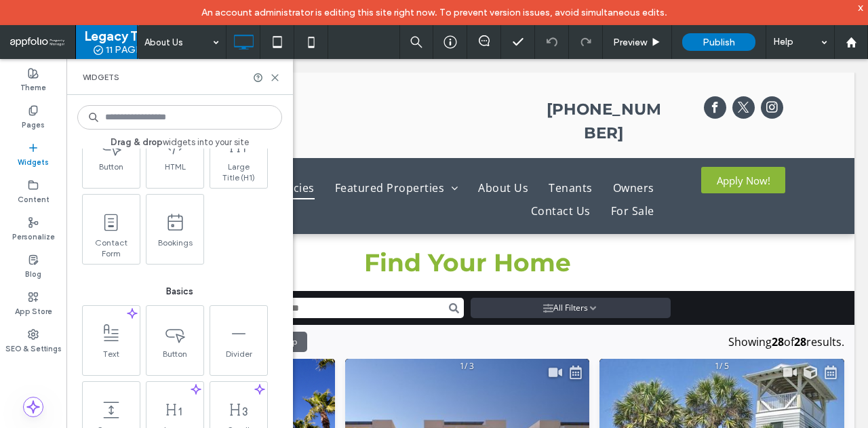
scroll to position [271, 0]
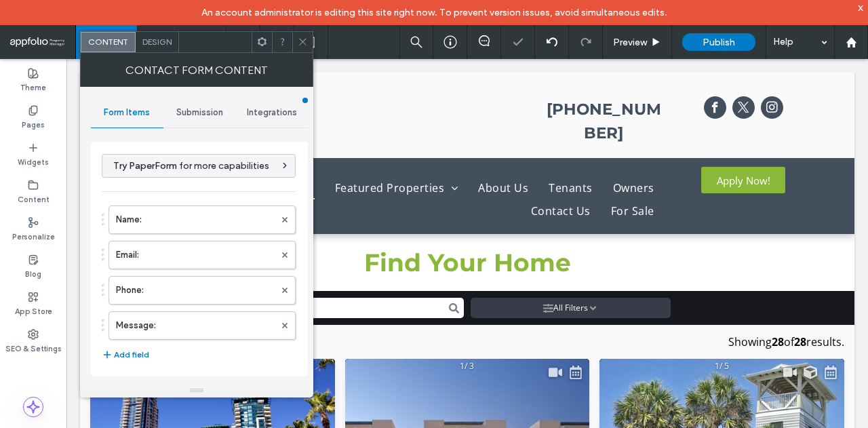
type input "**********"
click at [301, 45] on icon at bounding box center [303, 42] width 10 height 10
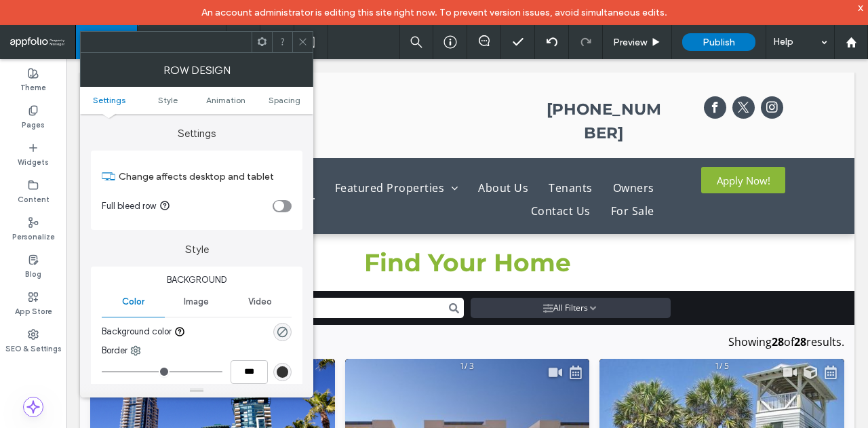
click at [297, 54] on div "Row Design" at bounding box center [196, 70] width 233 height 34
click at [301, 50] on span at bounding box center [303, 42] width 10 height 20
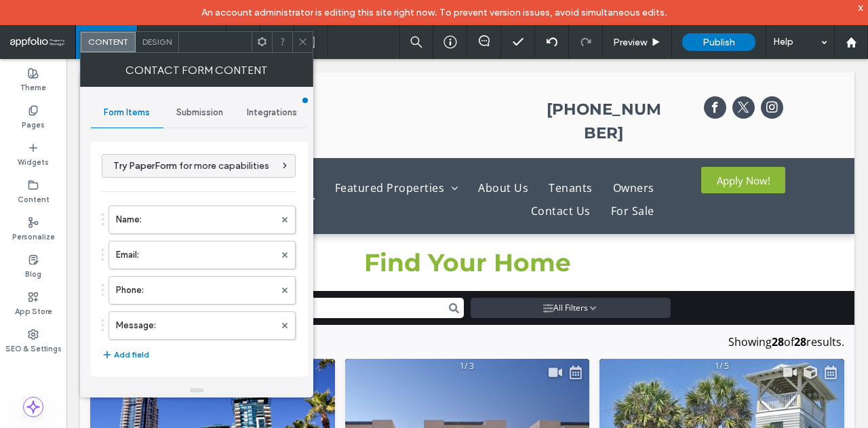
click at [301, 37] on icon at bounding box center [303, 42] width 10 height 10
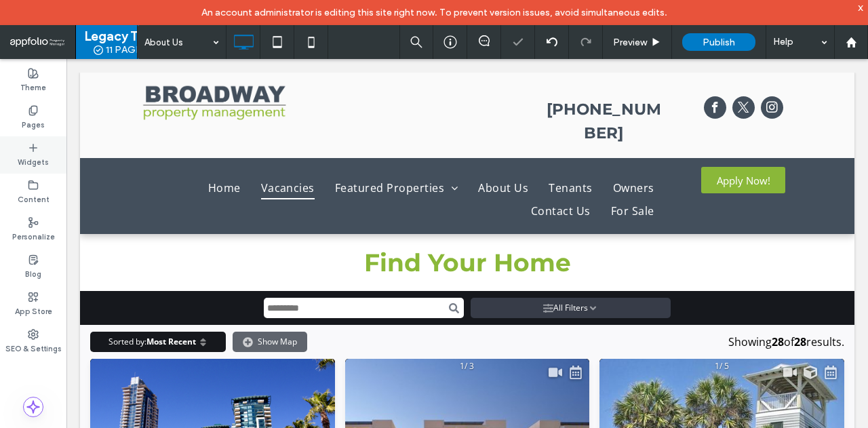
click at [23, 159] on label "Widgets" at bounding box center [33, 160] width 31 height 15
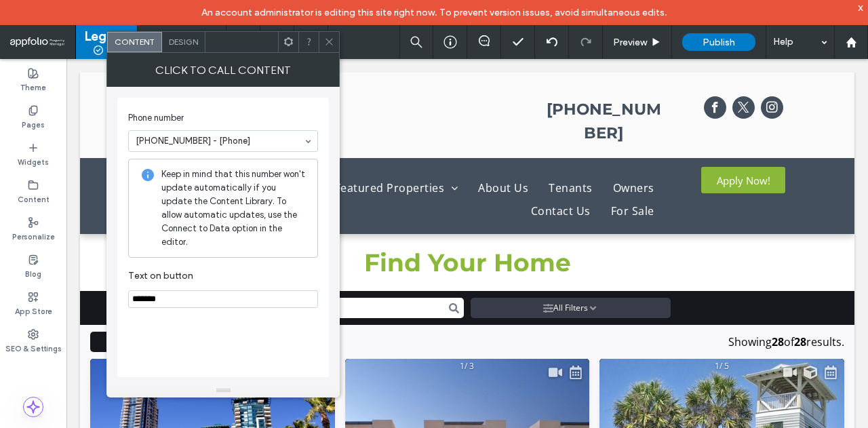
click at [329, 45] on icon at bounding box center [329, 42] width 10 height 10
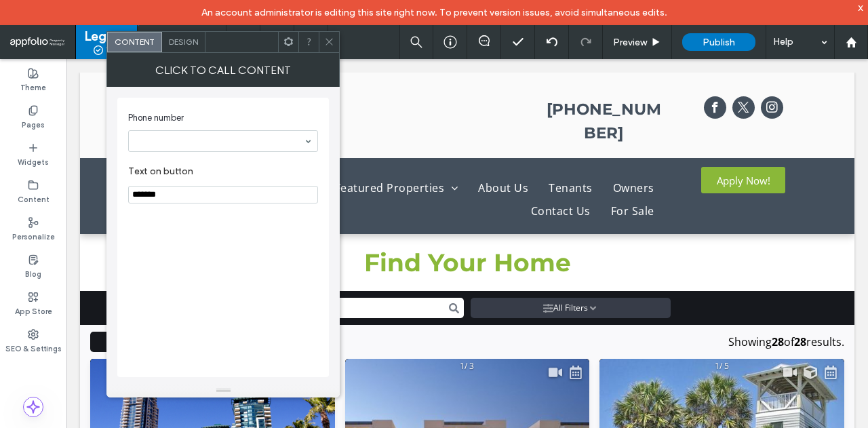
click at [250, 193] on input "*******" at bounding box center [223, 195] width 190 height 18
click at [321, 43] on div at bounding box center [329, 42] width 20 height 20
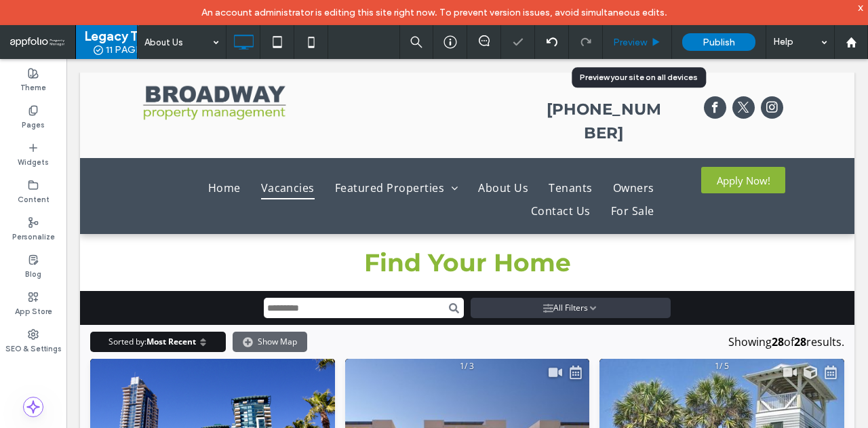
click at [632, 46] on span "Preview" at bounding box center [630, 43] width 34 height 12
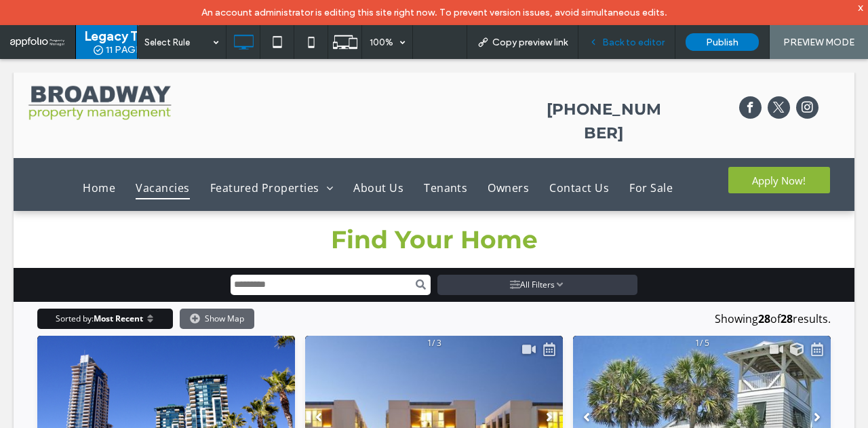
click at [640, 37] on span "Back to editor" at bounding box center [633, 43] width 62 height 12
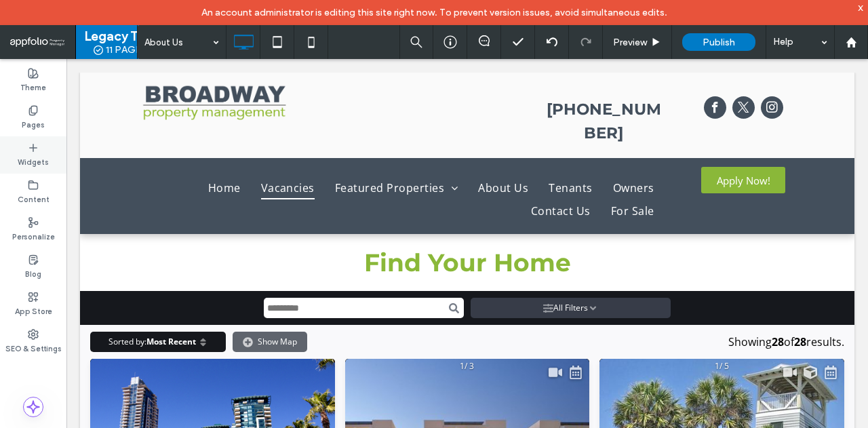
click at [39, 154] on label "Widgets" at bounding box center [33, 160] width 31 height 15
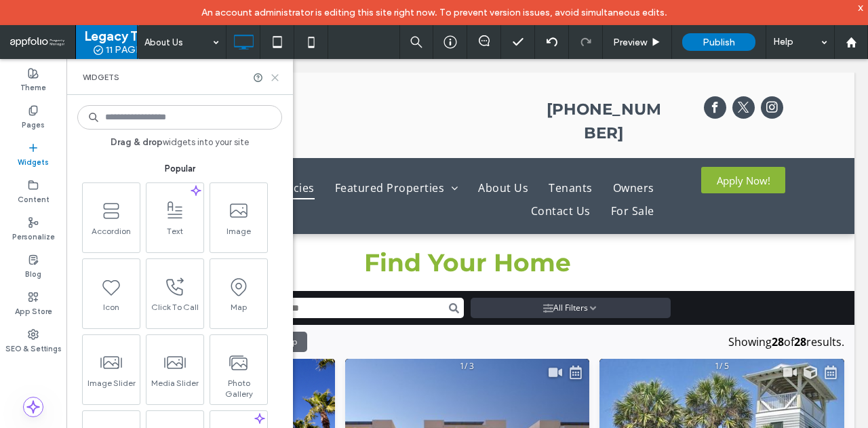
click at [277, 77] on icon at bounding box center [275, 78] width 10 height 10
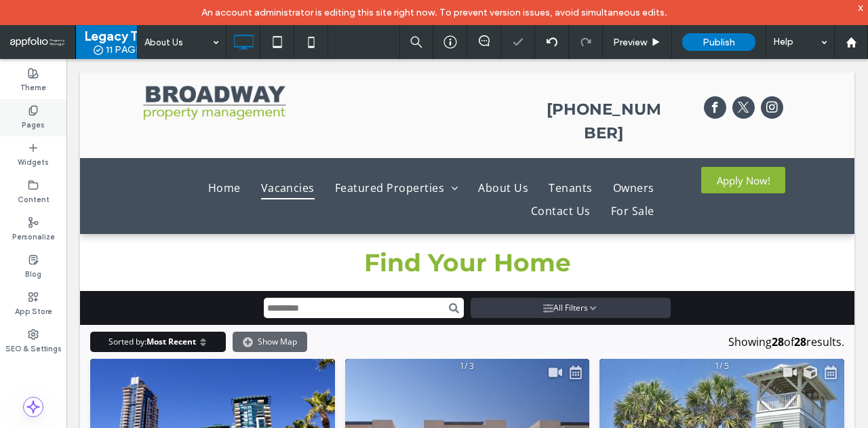
click at [16, 121] on div "Pages" at bounding box center [33, 117] width 66 height 37
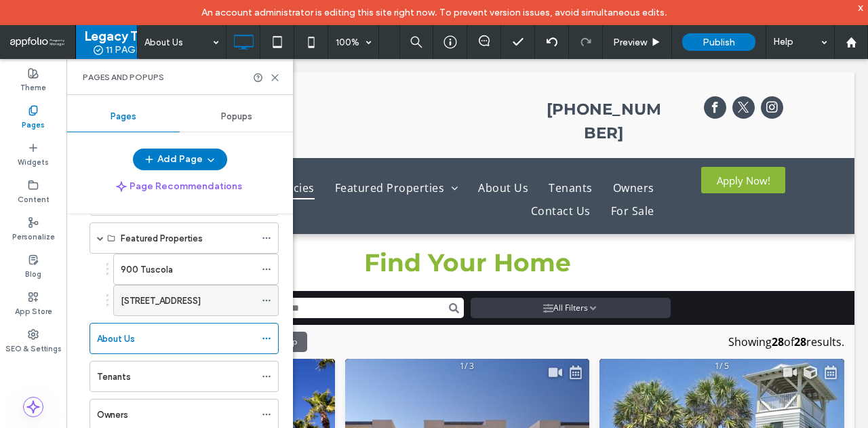
scroll to position [88, 0]
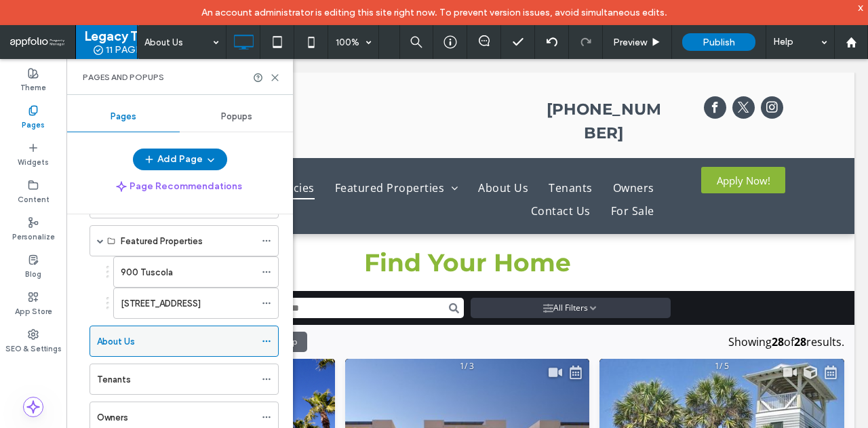
click at [151, 336] on div "About Us" at bounding box center [176, 341] width 158 height 14
click at [274, 74] on icon at bounding box center [275, 78] width 10 height 10
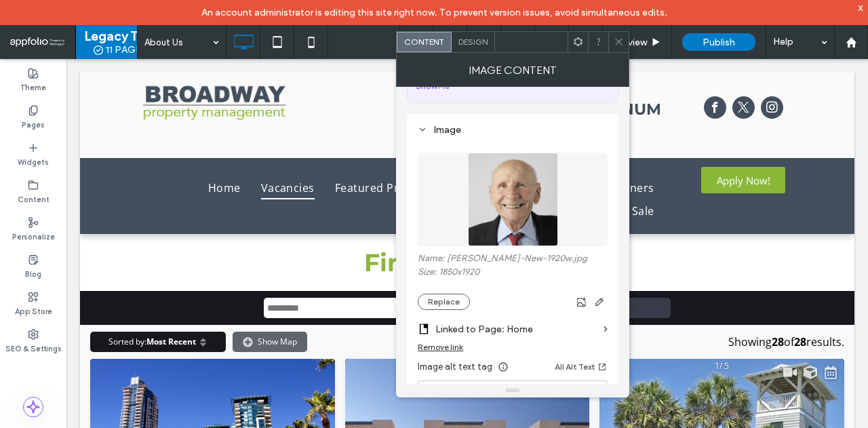
scroll to position [136, 0]
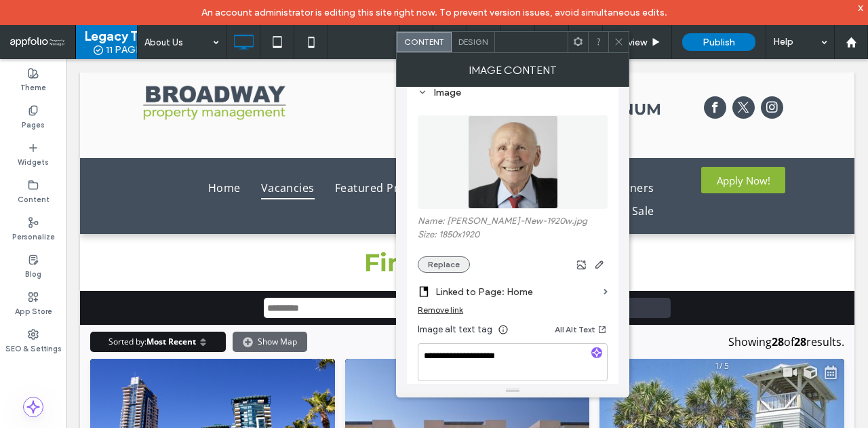
click at [457, 262] on button "Replace" at bounding box center [444, 264] width 52 height 16
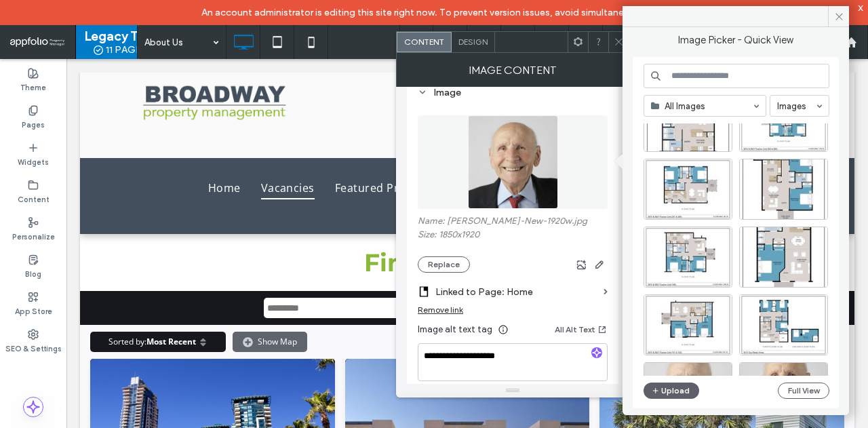
scroll to position [203, 0]
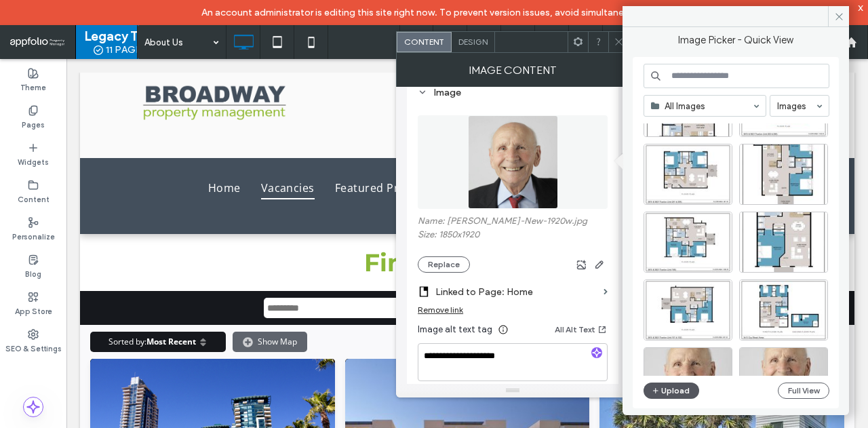
click at [669, 391] on button "Upload" at bounding box center [672, 390] width 56 height 16
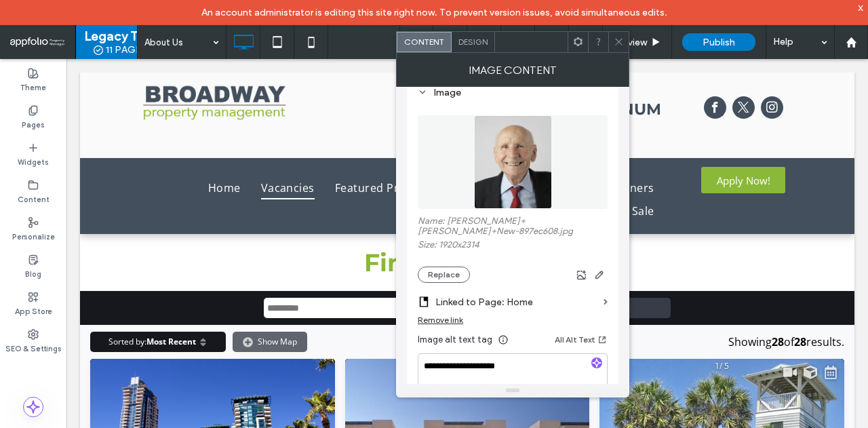
click at [614, 37] on icon at bounding box center [619, 42] width 10 height 10
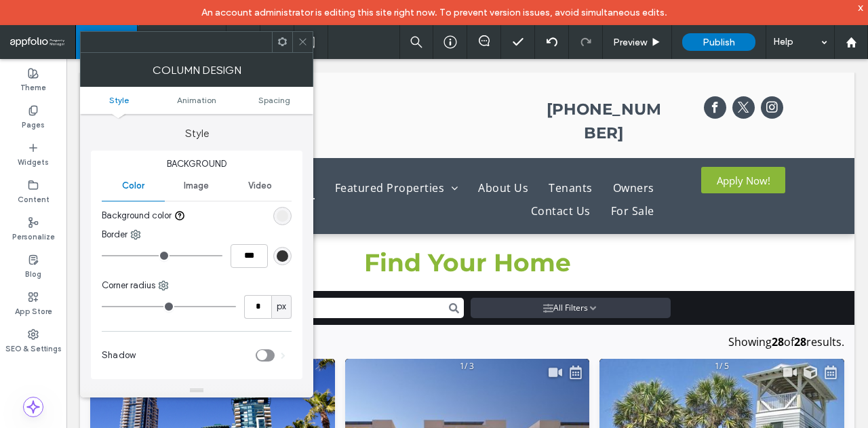
click at [300, 40] on icon at bounding box center [303, 42] width 10 height 10
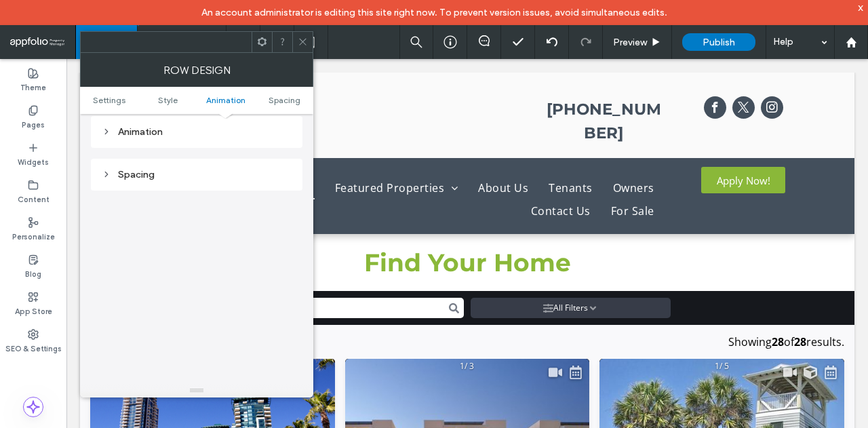
scroll to position [373, 0]
click at [301, 50] on span at bounding box center [303, 42] width 10 height 20
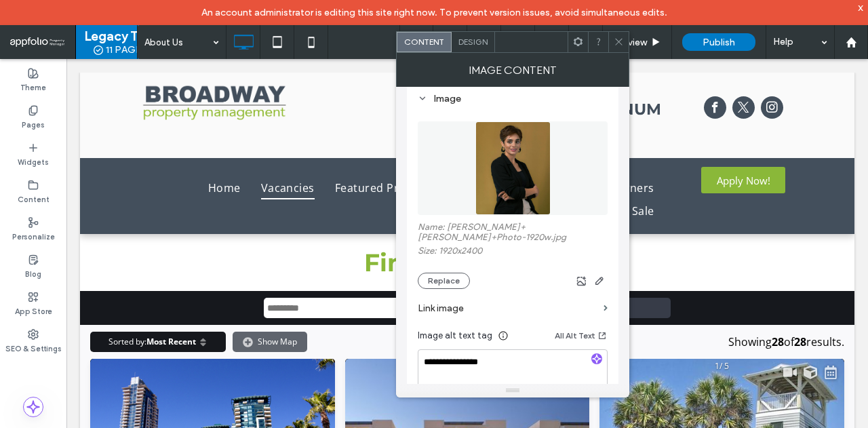
scroll to position [136, 0]
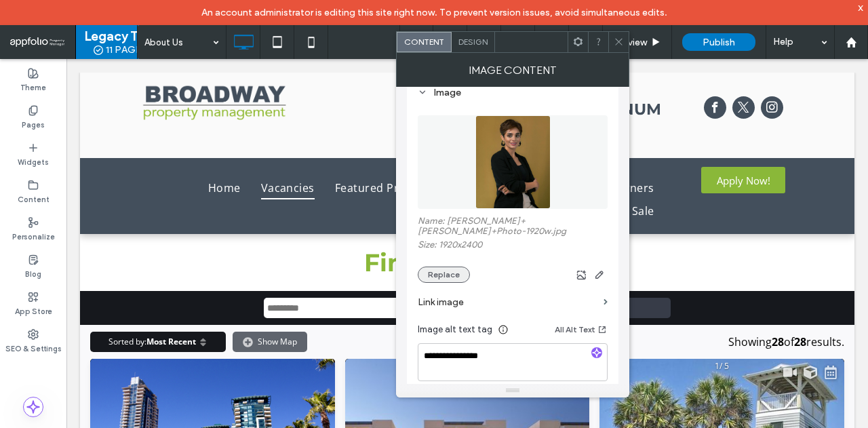
click at [456, 267] on button "Replace" at bounding box center [444, 275] width 52 height 16
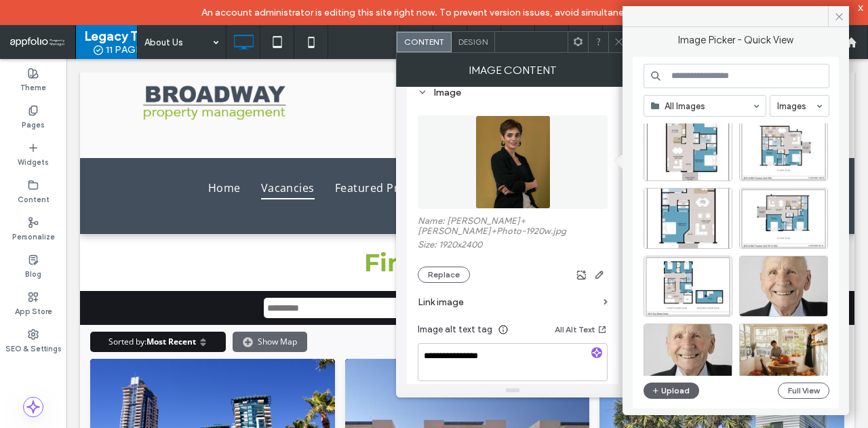
scroll to position [339, 0]
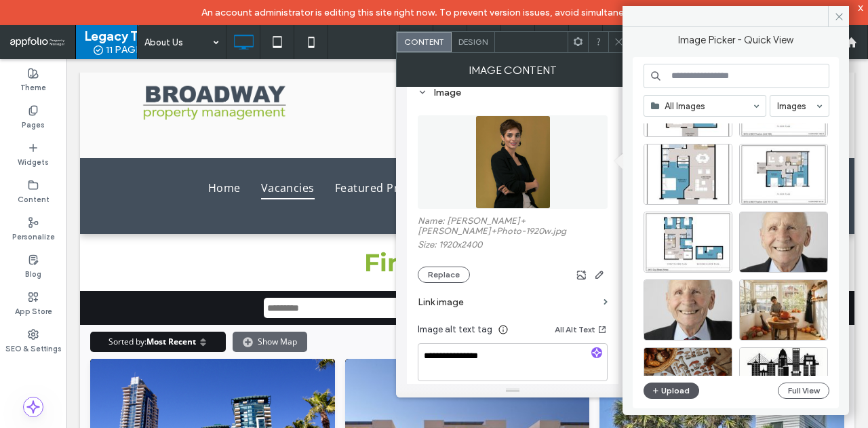
click at [670, 389] on button "Upload" at bounding box center [672, 390] width 56 height 16
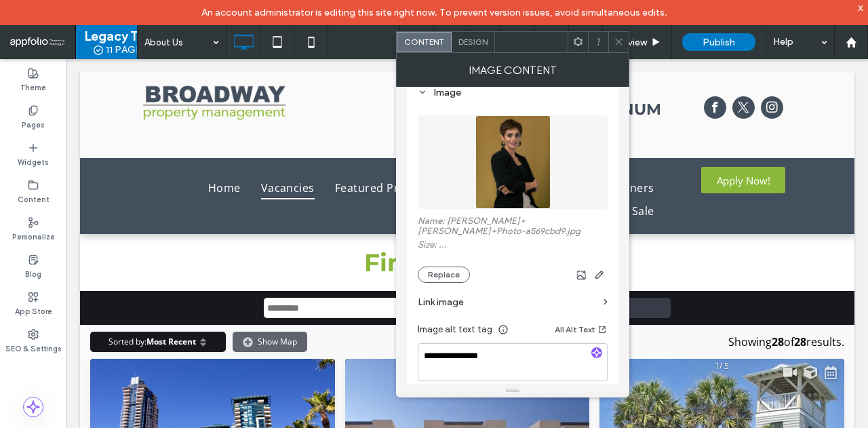
click at [623, 40] on icon at bounding box center [619, 42] width 10 height 10
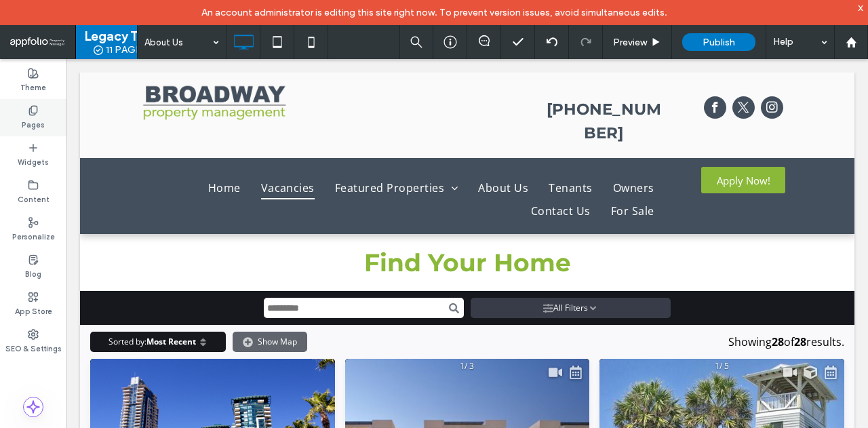
click at [37, 119] on label "Pages" at bounding box center [33, 123] width 23 height 15
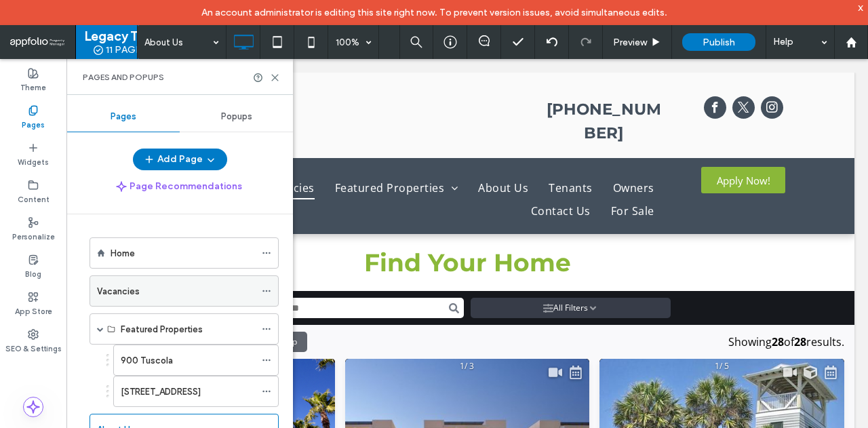
click at [190, 289] on div "Vacancies" at bounding box center [176, 291] width 158 height 14
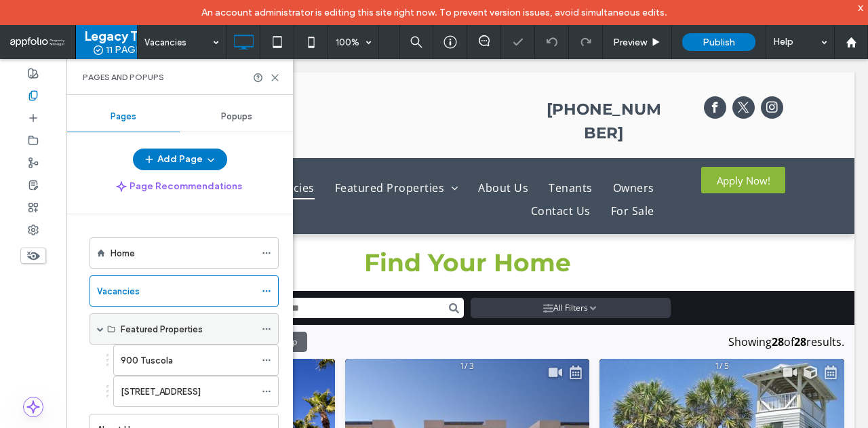
click at [187, 321] on label "Featured Properties" at bounding box center [162, 329] width 82 height 24
click at [186, 353] on div "900 Tuscola" at bounding box center [188, 360] width 134 height 14
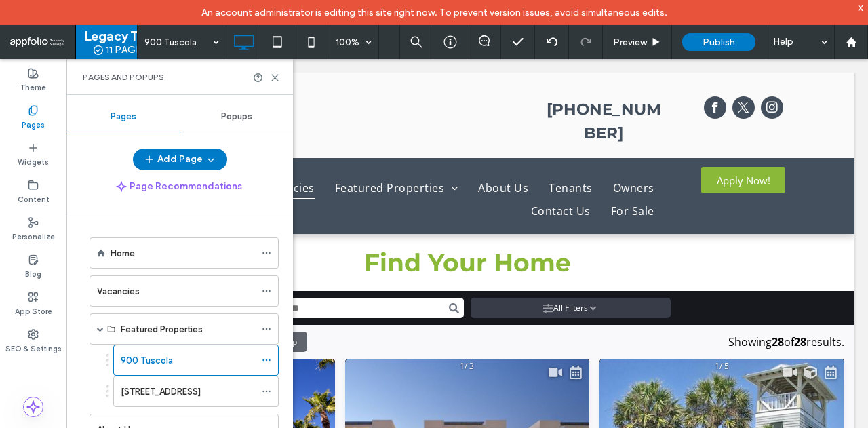
click at [268, 75] on div at bounding box center [266, 78] width 27 height 10
click at [275, 75] on icon at bounding box center [275, 78] width 10 height 10
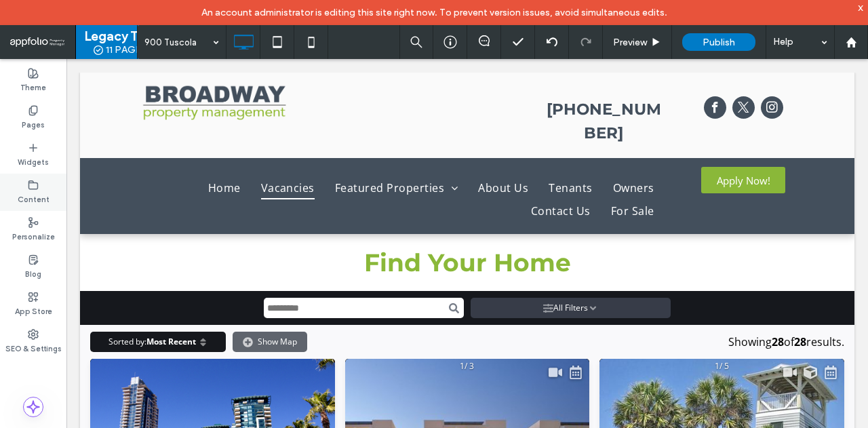
click at [35, 177] on div "Content" at bounding box center [33, 192] width 66 height 37
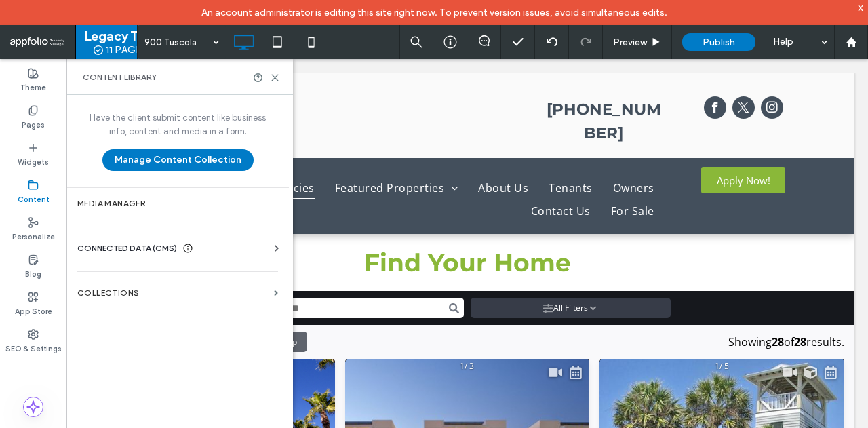
click at [122, 246] on span "CONNECTED DATA (CMS)" at bounding box center [127, 248] width 100 height 14
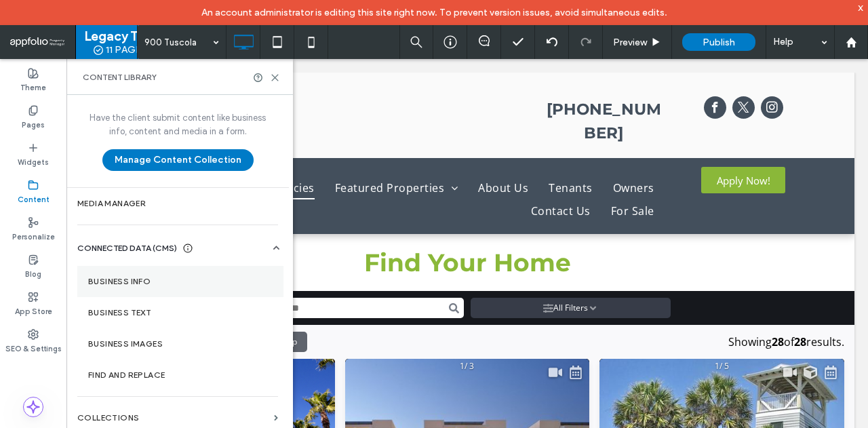
click at [140, 277] on label "Business Info" at bounding box center [180, 281] width 184 height 9
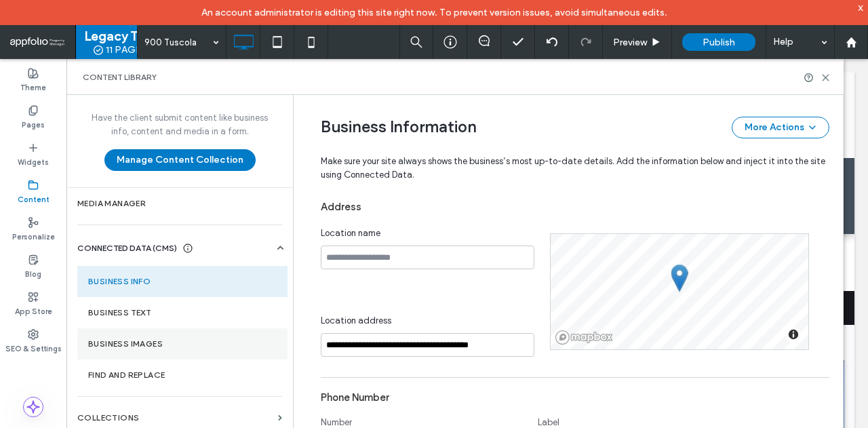
scroll to position [250, 0]
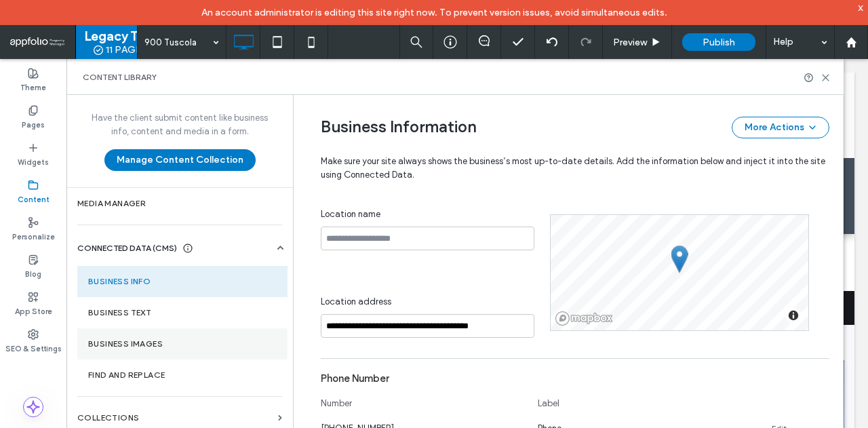
click at [139, 339] on label "Business Images" at bounding box center [182, 343] width 189 height 9
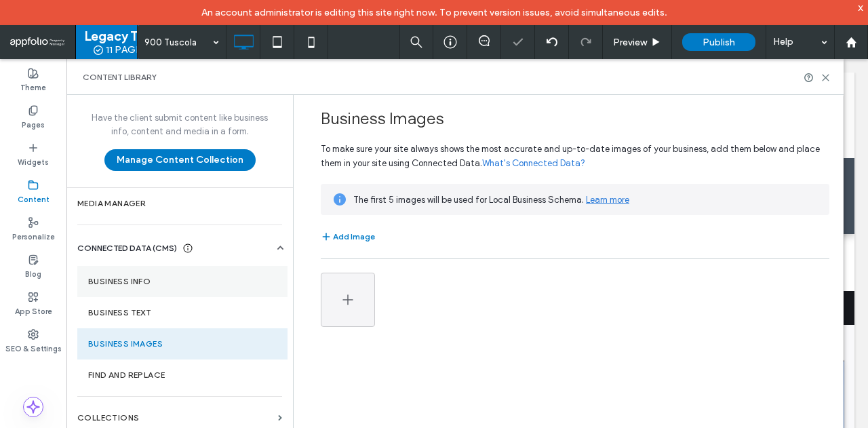
click at [157, 277] on label "Business Info" at bounding box center [182, 281] width 189 height 9
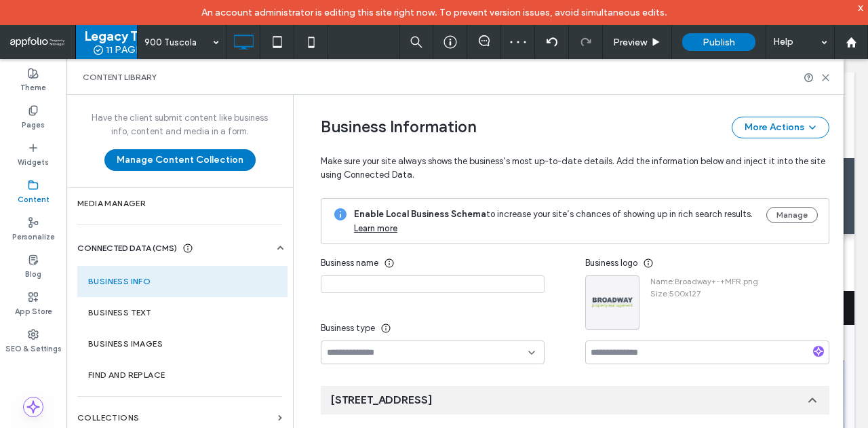
click at [825, 67] on div "Content Library" at bounding box center [454, 77] width 777 height 36
click at [826, 73] on icon at bounding box center [826, 78] width 10 height 10
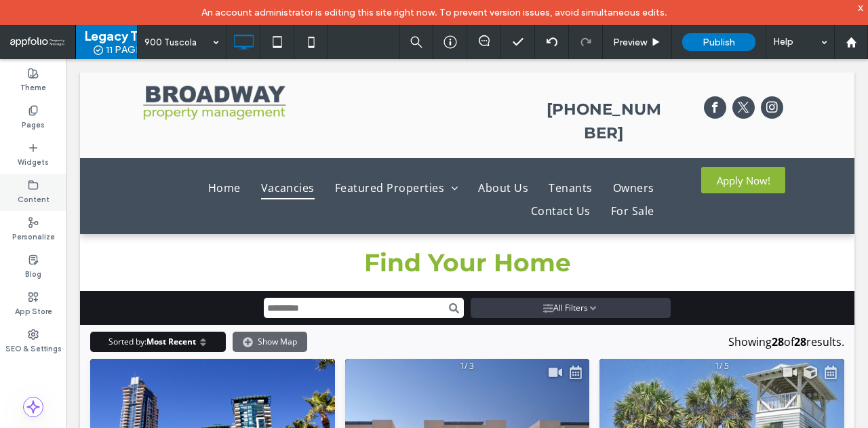
click at [23, 187] on div "Content" at bounding box center [33, 192] width 66 height 37
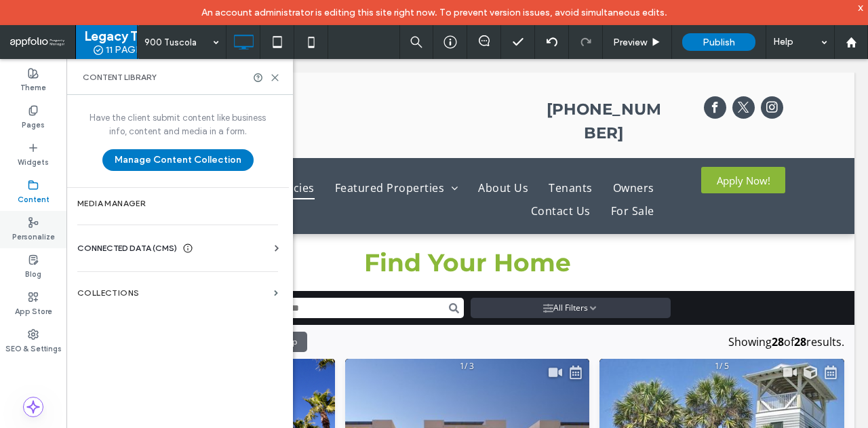
click at [37, 227] on icon at bounding box center [33, 222] width 11 height 11
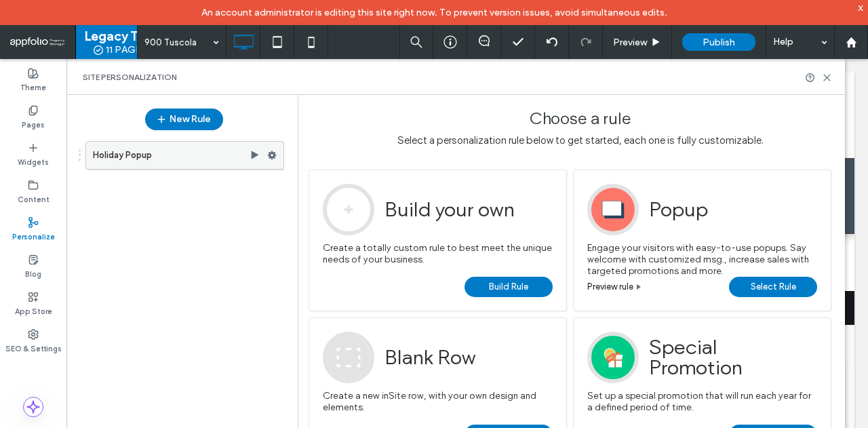
click at [271, 154] on use at bounding box center [272, 155] width 9 height 8
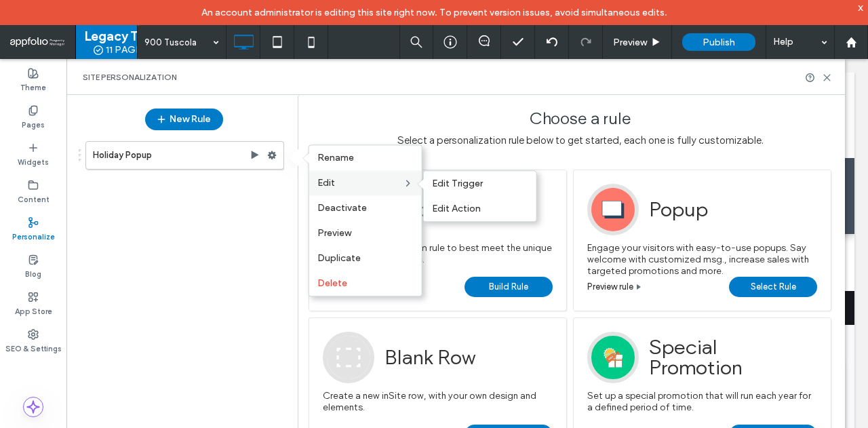
click at [321, 181] on span "Edit" at bounding box center [326, 183] width 18 height 12
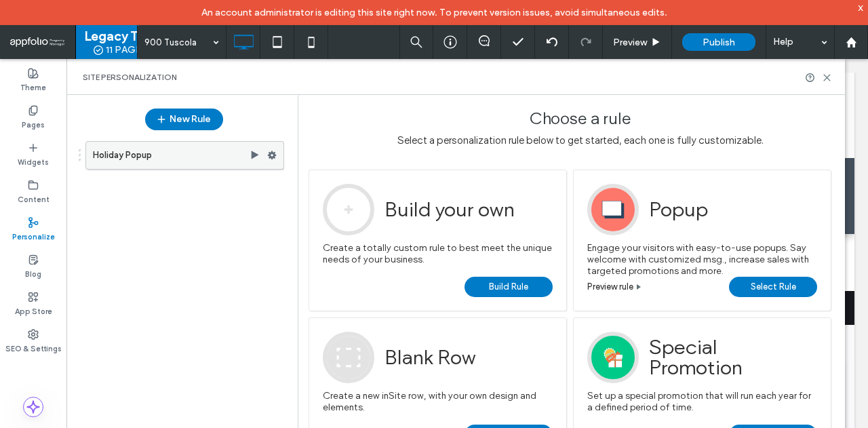
click at [146, 154] on label "Holiday Popup" at bounding box center [171, 155] width 157 height 27
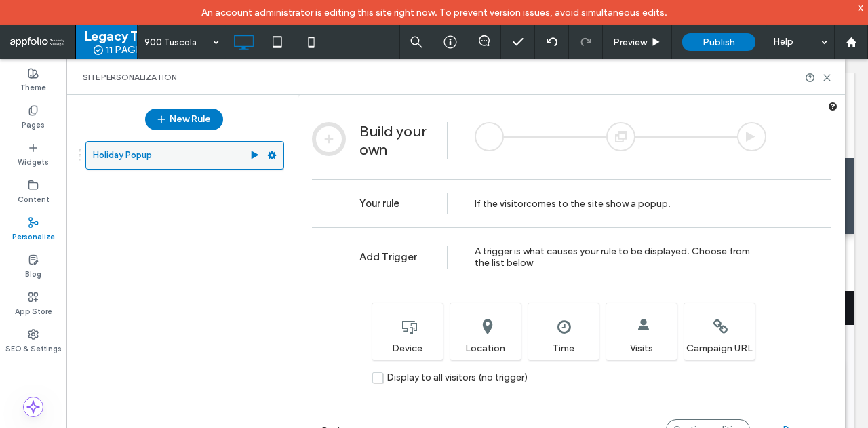
click at [275, 153] on use at bounding box center [272, 155] width 9 height 8
click at [254, 153] on use at bounding box center [255, 155] width 7 height 8
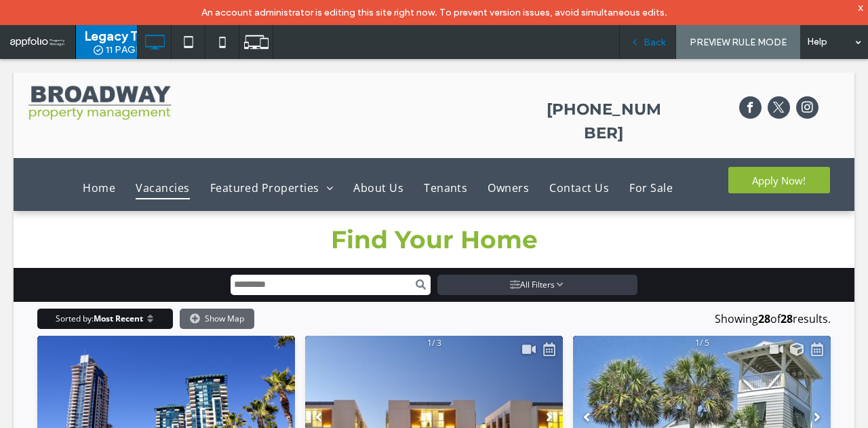
click at [641, 37] on div "Back" at bounding box center [648, 43] width 56 height 12
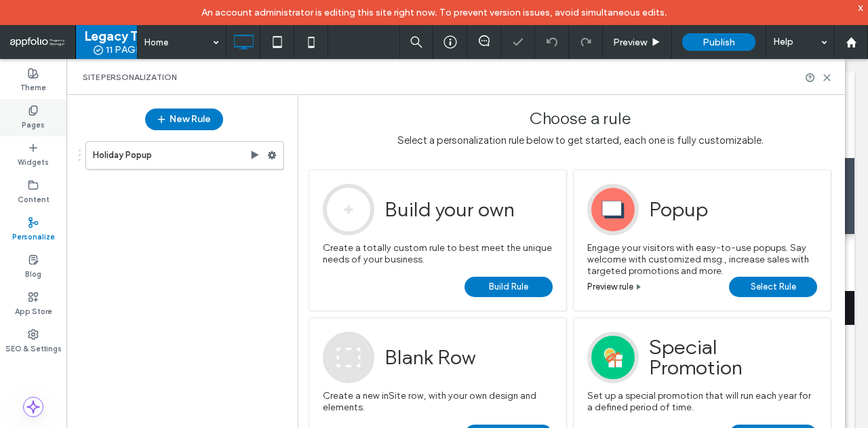
click at [42, 121] on label "Pages" at bounding box center [33, 123] width 23 height 15
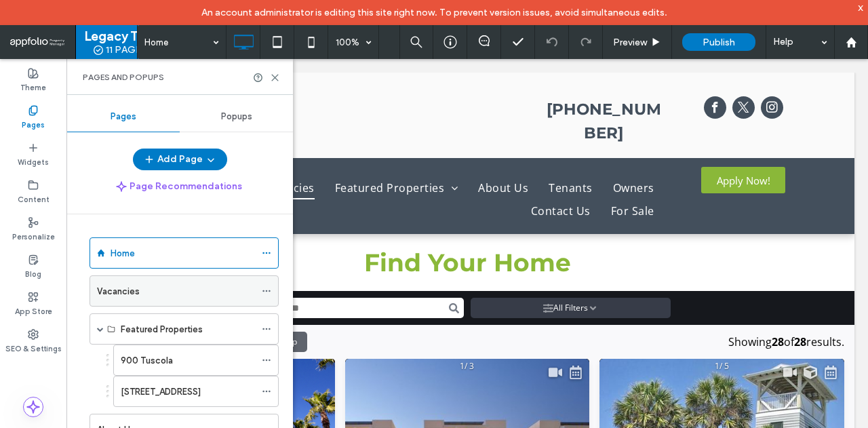
click at [152, 294] on div "Vacancies" at bounding box center [176, 291] width 158 height 14
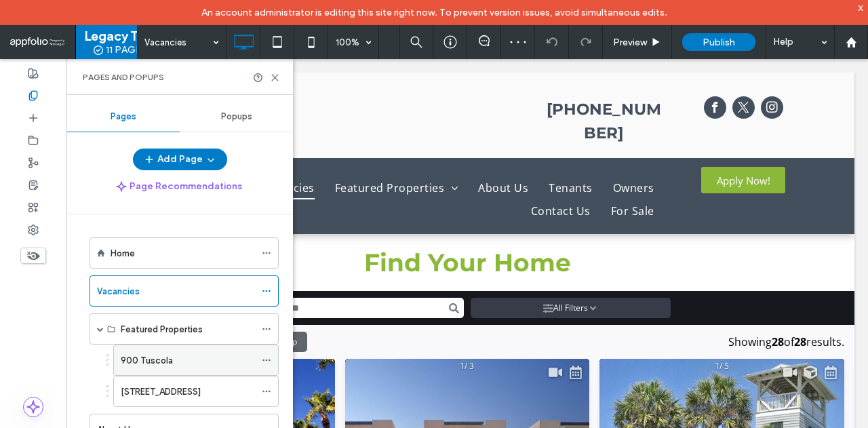
click at [171, 355] on div "900 Tuscola" at bounding box center [188, 360] width 134 height 14
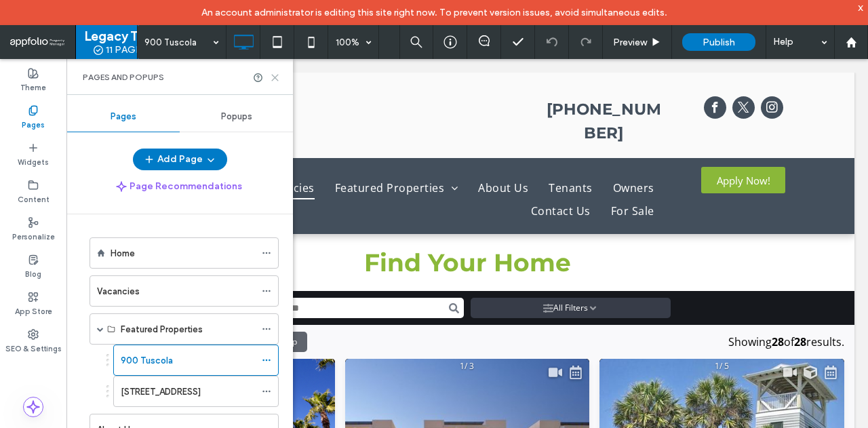
click at [275, 77] on use at bounding box center [275, 78] width 6 height 6
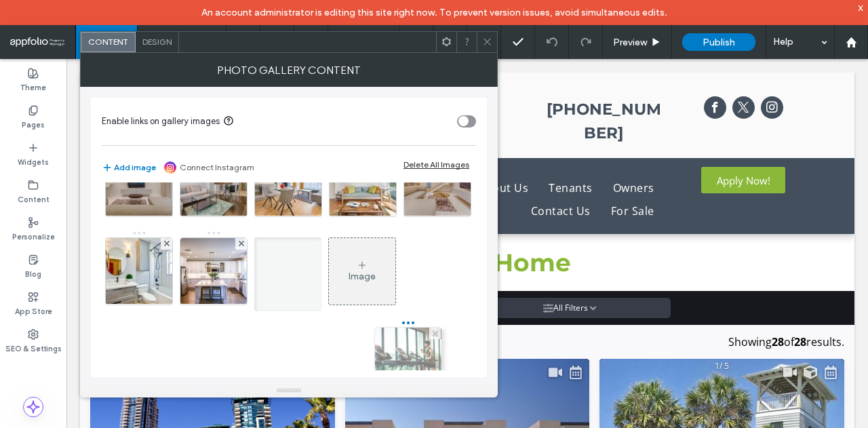
scroll to position [90, 0]
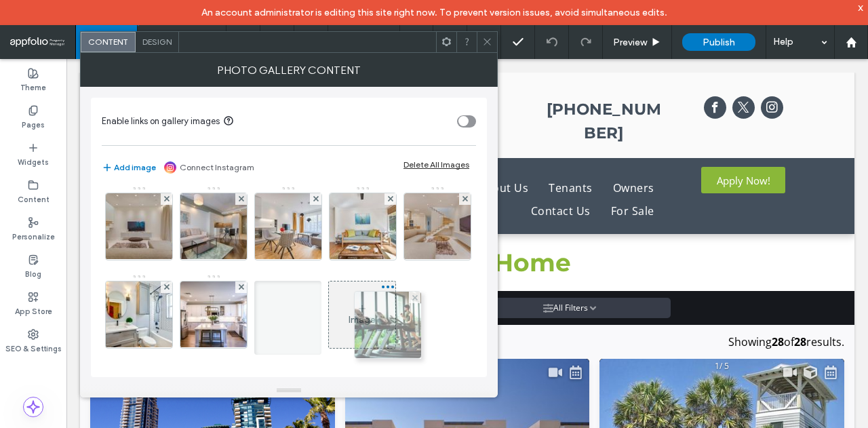
drag, startPoint x: 127, startPoint y: 234, endPoint x: 373, endPoint y: 243, distance: 245.7
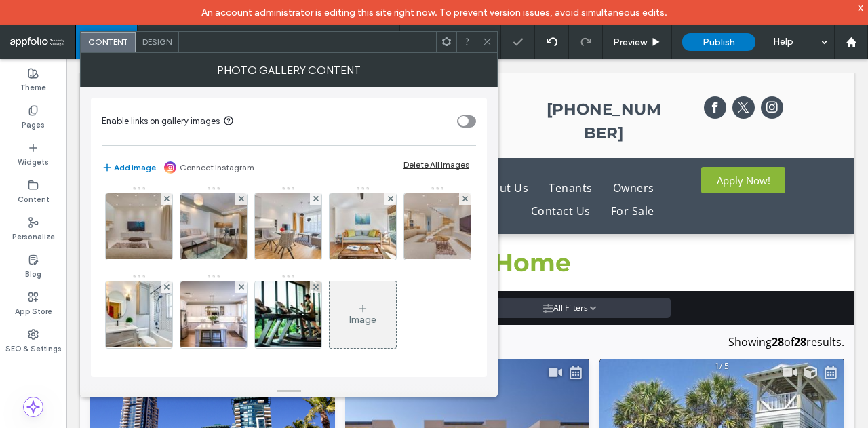
click at [488, 45] on icon at bounding box center [487, 42] width 10 height 10
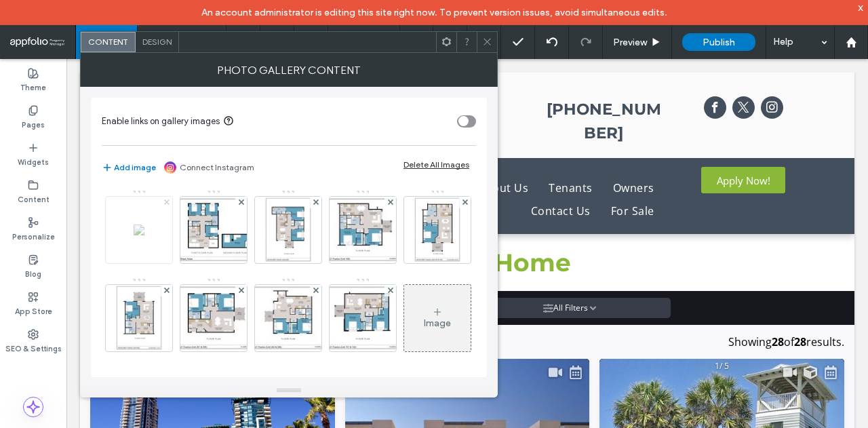
click at [163, 199] on use at bounding box center [165, 201] width 5 height 5
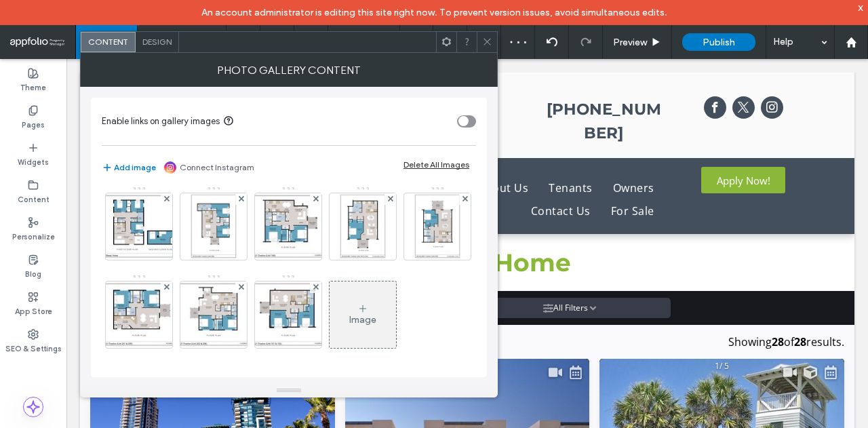
scroll to position [0, 0]
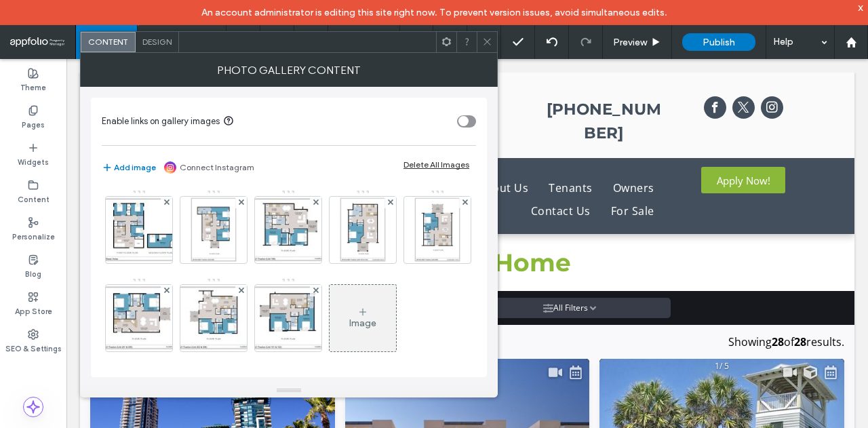
click at [484, 53] on div "Photo Gallery Content" at bounding box center [289, 70] width 418 height 34
click at [488, 42] on icon at bounding box center [487, 42] width 10 height 10
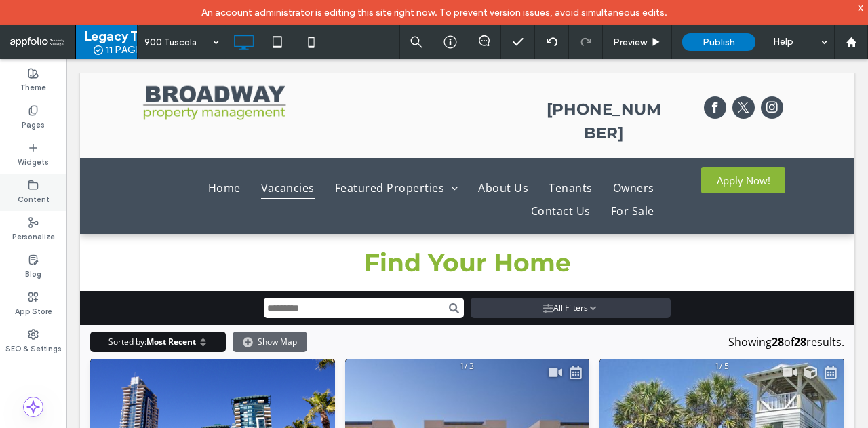
click at [33, 185] on icon at bounding box center [33, 185] width 11 height 11
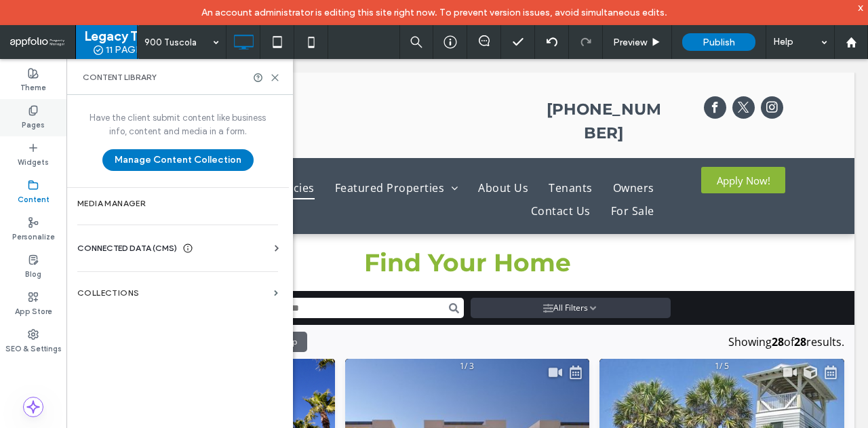
click at [41, 117] on label "Pages" at bounding box center [33, 123] width 23 height 15
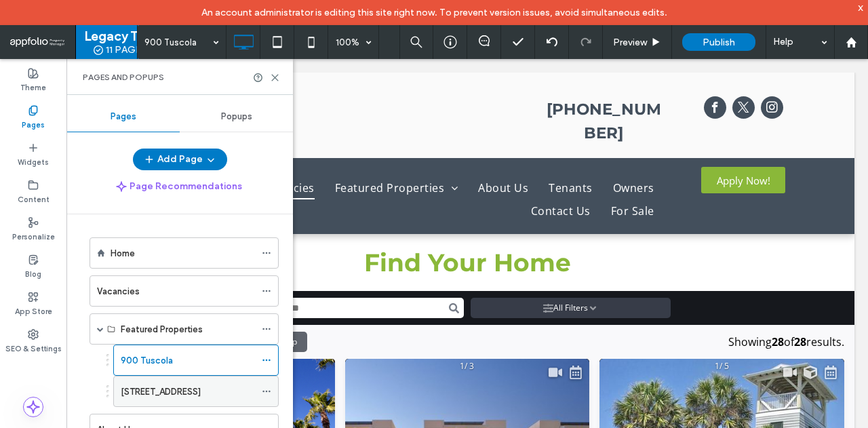
click at [195, 389] on div "[STREET_ADDRESS]" at bounding box center [188, 392] width 134 height 14
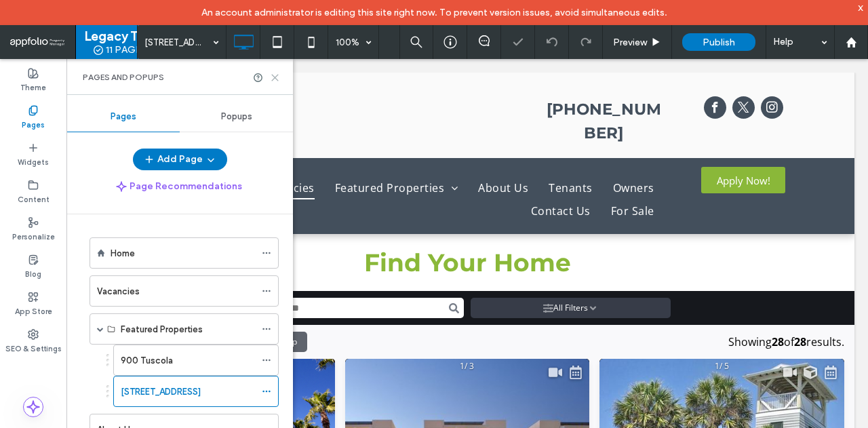
click at [274, 77] on use at bounding box center [275, 78] width 6 height 6
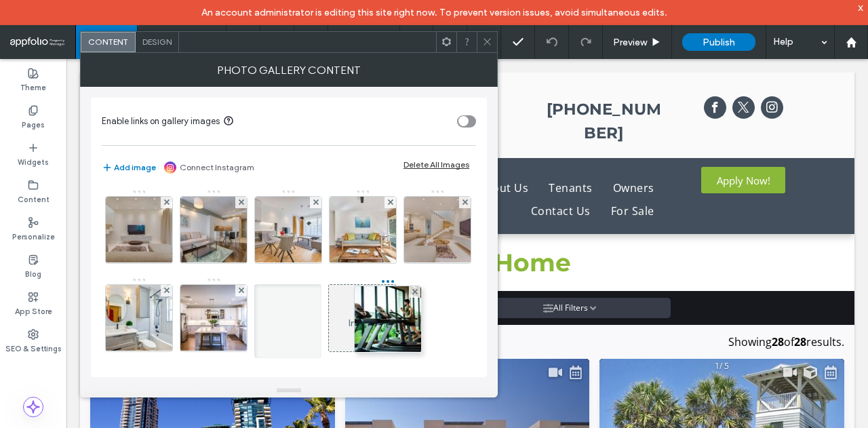
drag, startPoint x: 149, startPoint y: 221, endPoint x: 406, endPoint y: 307, distance: 270.4
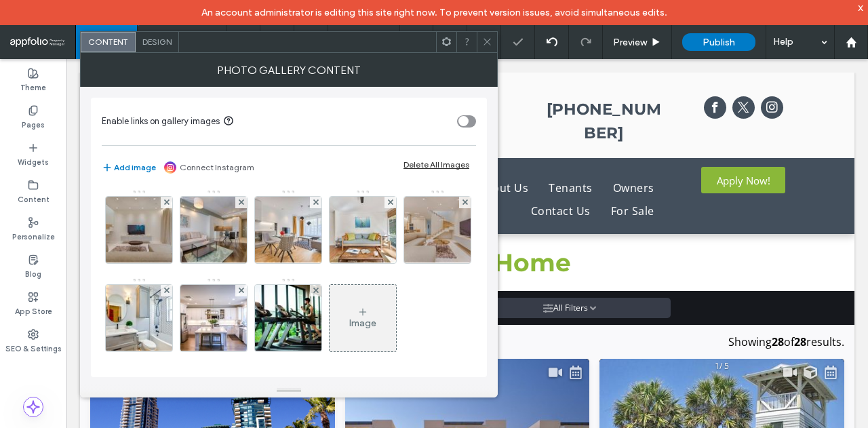
click at [486, 53] on div "Photo Gallery Content" at bounding box center [289, 70] width 418 height 34
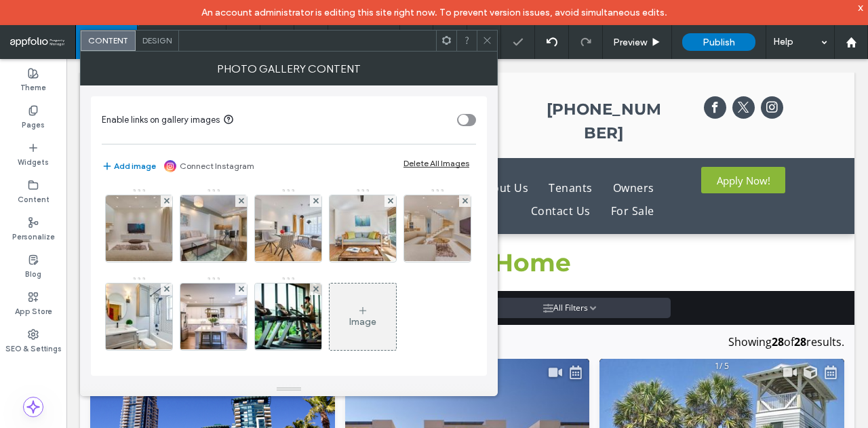
click at [488, 45] on span at bounding box center [487, 41] width 10 height 20
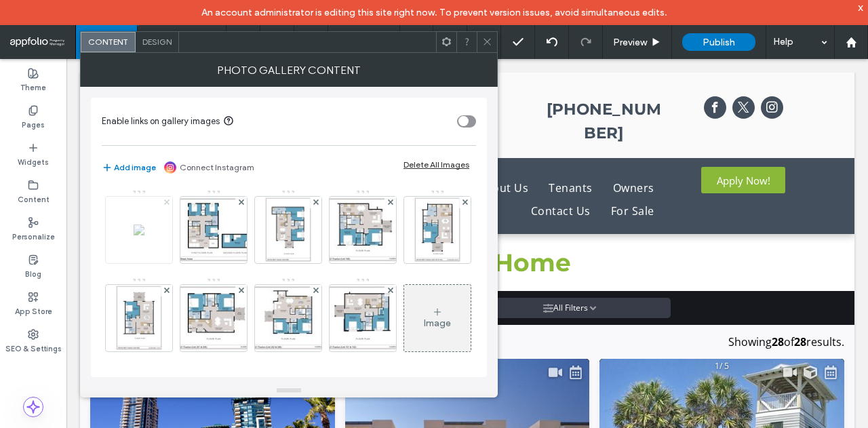
click at [168, 200] on div at bounding box center [167, 203] width 12 height 12
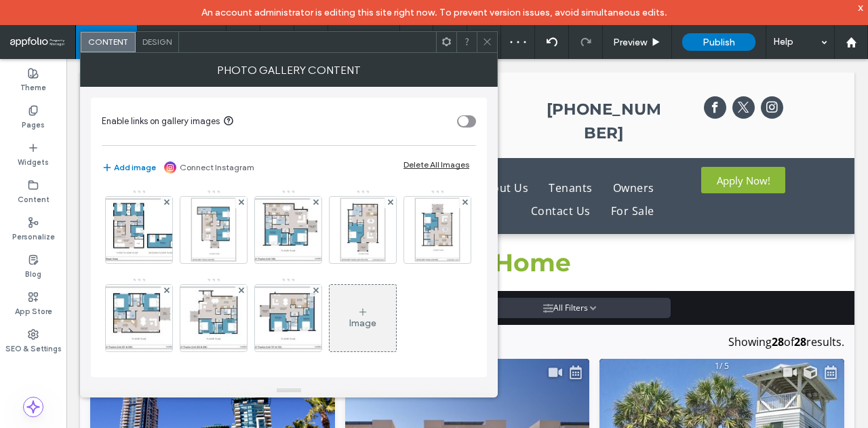
scroll to position [68, 0]
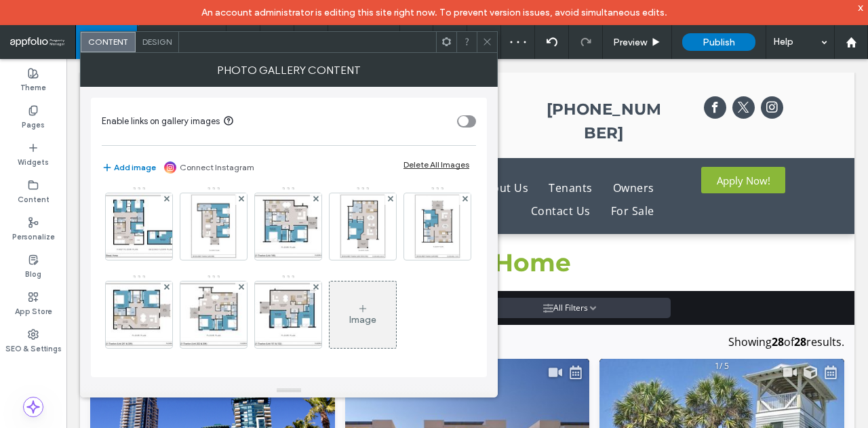
click at [490, 46] on icon at bounding box center [487, 42] width 10 height 10
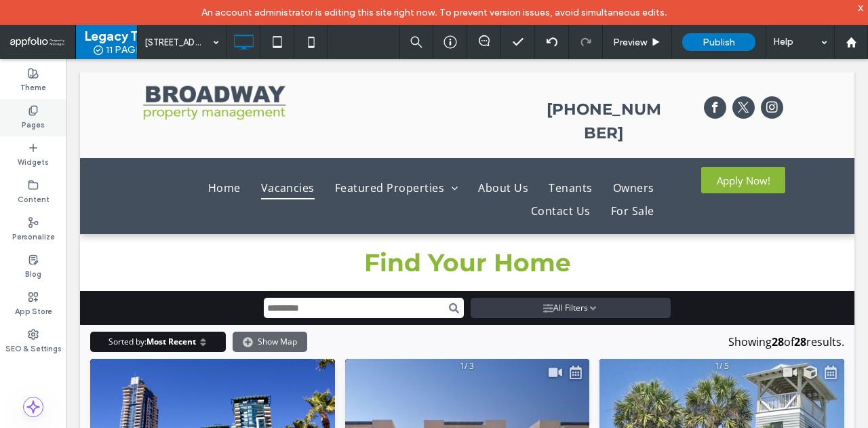
click at [45, 118] on div "Pages" at bounding box center [33, 117] width 66 height 37
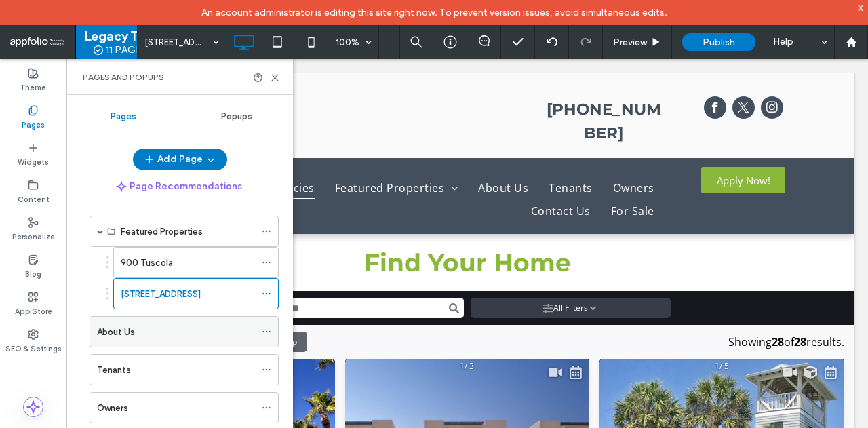
scroll to position [136, 0]
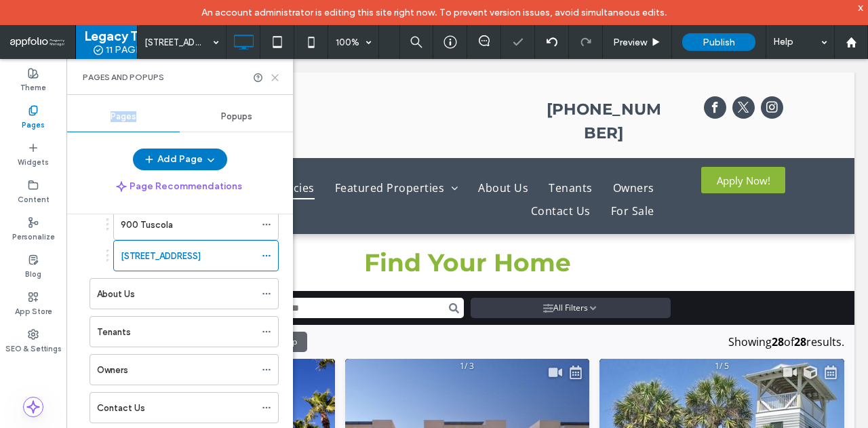
click at [279, 77] on icon at bounding box center [275, 78] width 10 height 10
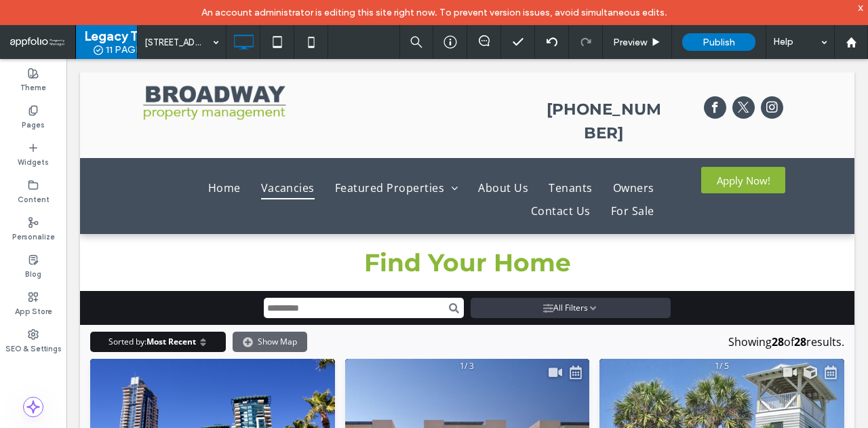
scroll to position [0, 0]
